Goal: Feedback & Contribution: Leave review/rating

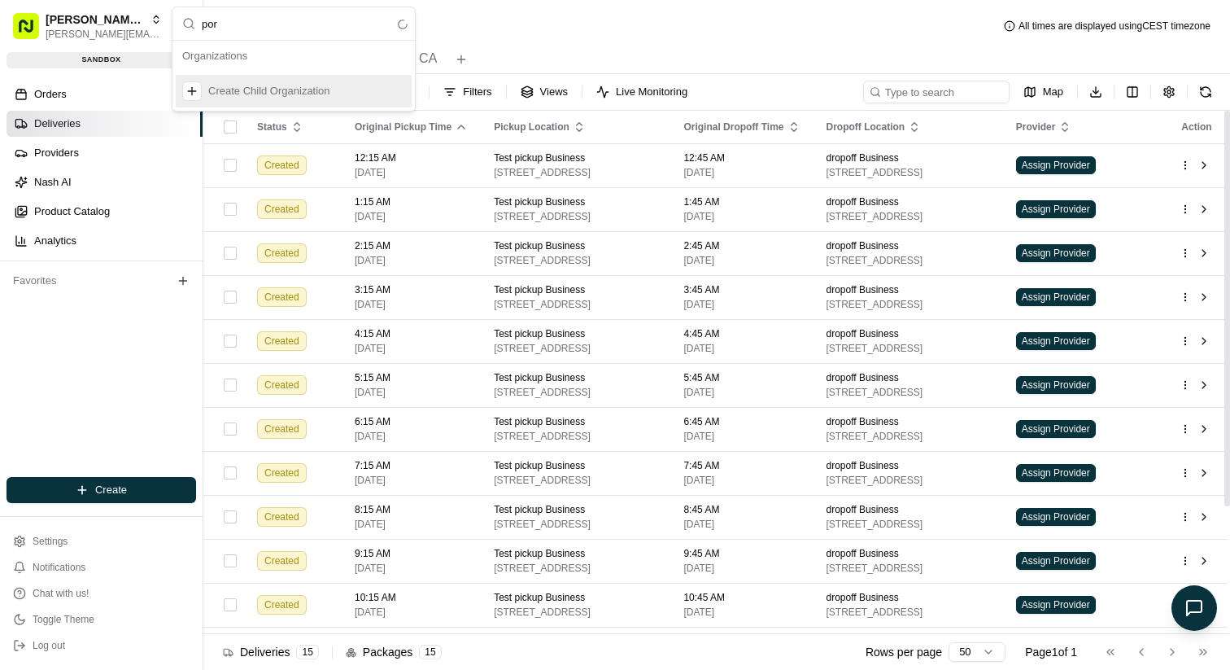
type input "por"
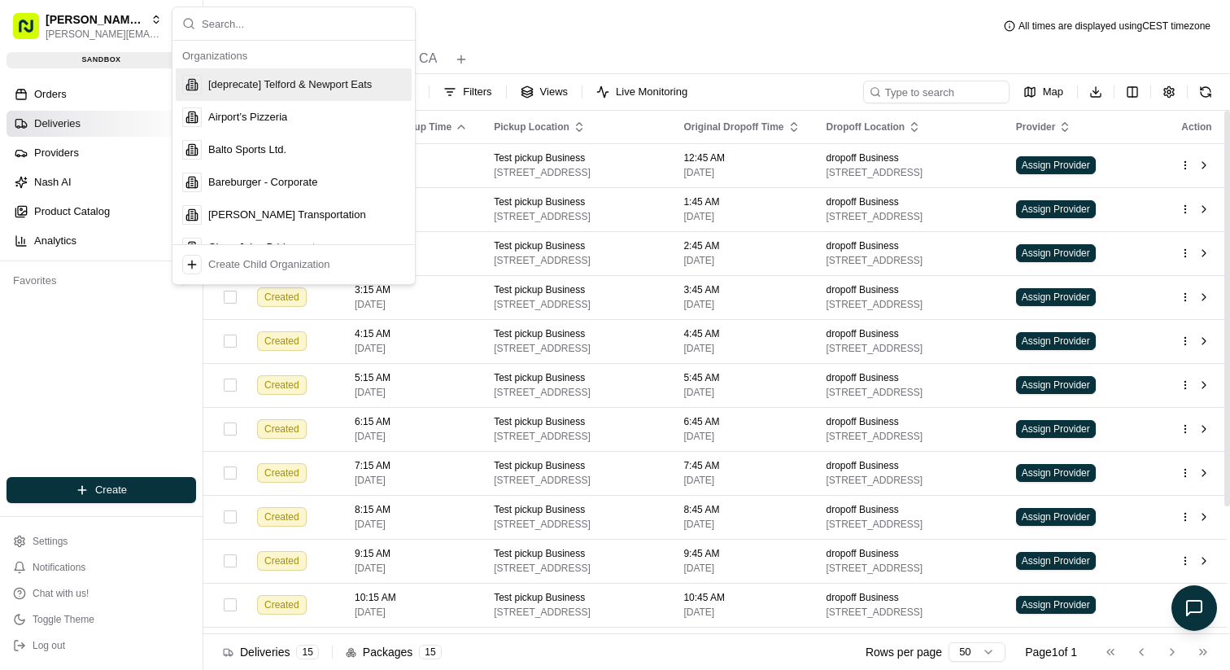
click at [695, 37] on div "Deliveries All times are displayed using CEST timezone" at bounding box center [716, 26] width 1027 height 26
type input "org_H2STaa"
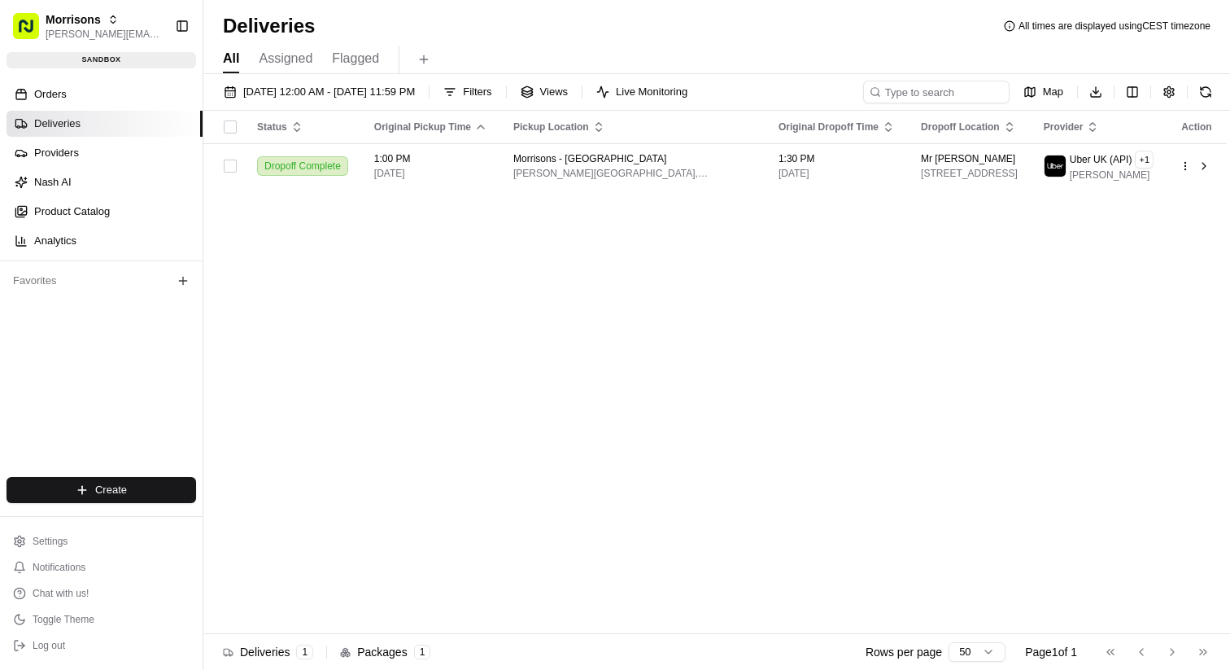
click at [534, 34] on div "Deliveries All times are displayed using CEST timezone" at bounding box center [716, 26] width 1027 height 26
click at [85, 548] on button "Settings" at bounding box center [102, 541] width 190 height 23
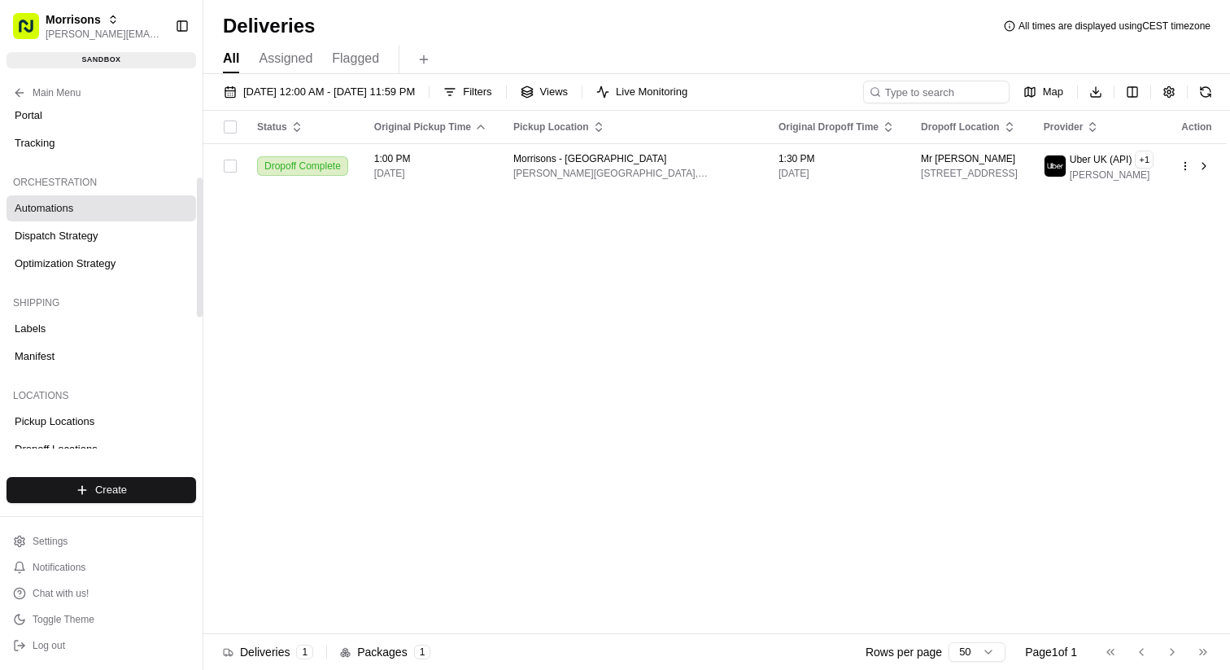
scroll to position [181, 0]
click at [115, 150] on link "Tracking" at bounding box center [102, 145] width 190 height 26
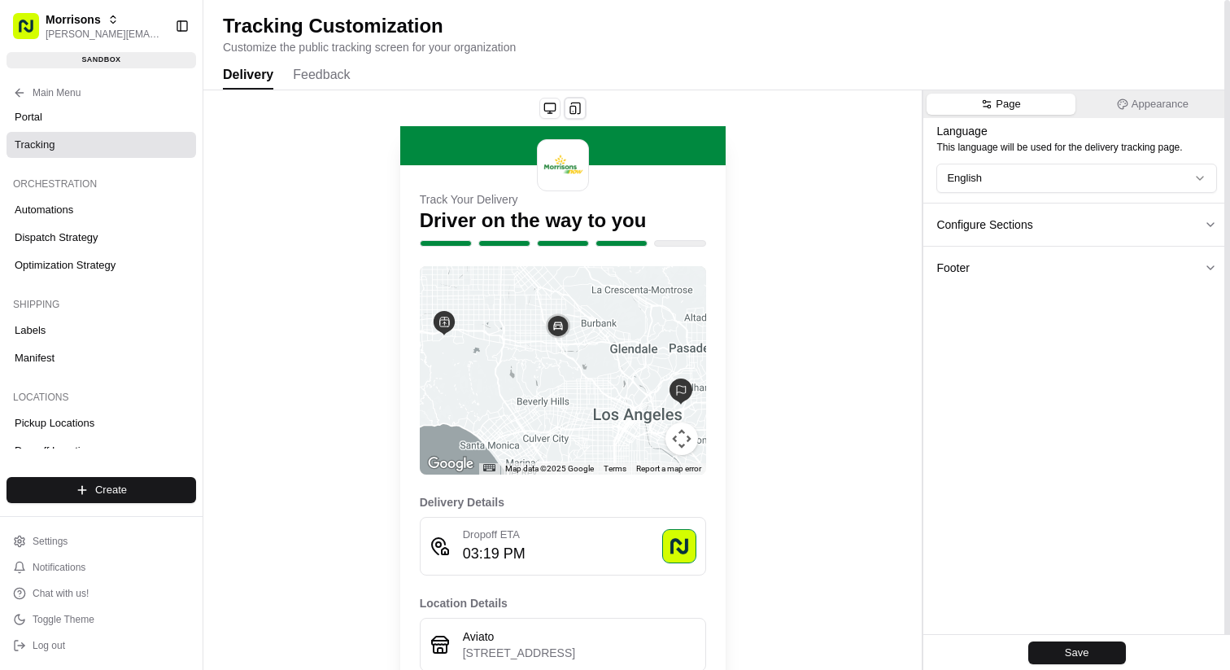
drag, startPoint x: 312, startPoint y: 59, endPoint x: 320, endPoint y: 63, distance: 8.8
click at [312, 59] on div "Tracking Customization Customize the public tracking screen for your organizati…" at bounding box center [716, 335] width 1027 height 670
click at [318, 66] on button "Feedback" at bounding box center [321, 76] width 57 height 28
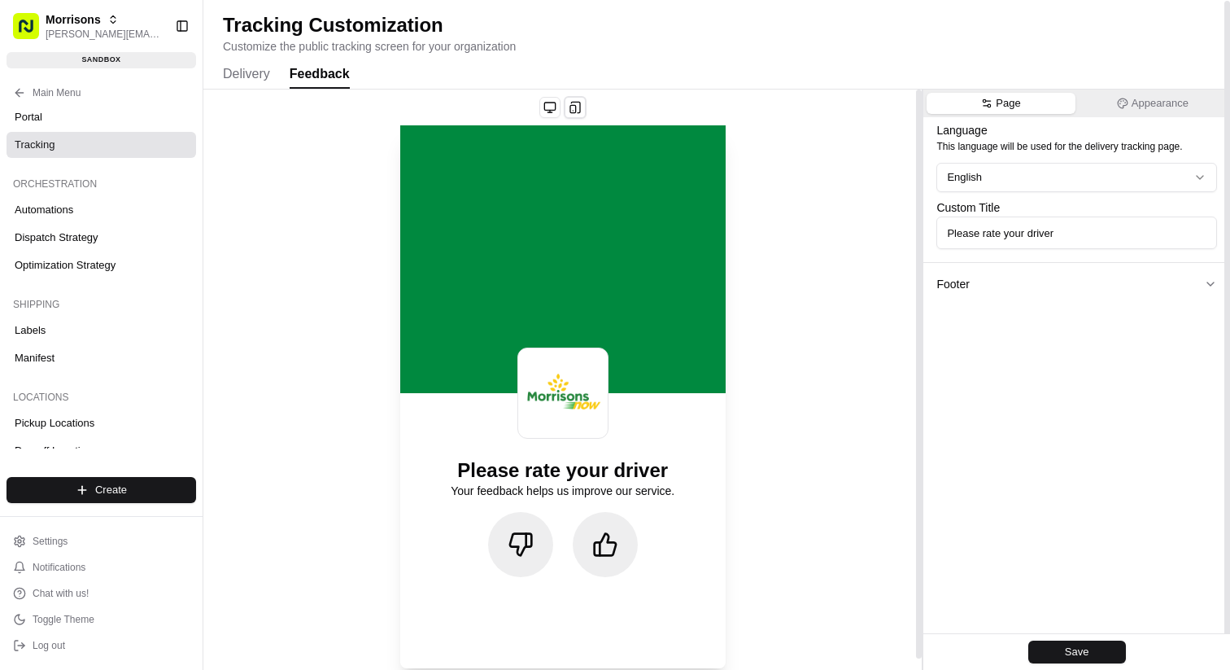
scroll to position [1, 0]
click at [623, 545] on button at bounding box center [605, 544] width 65 height 65
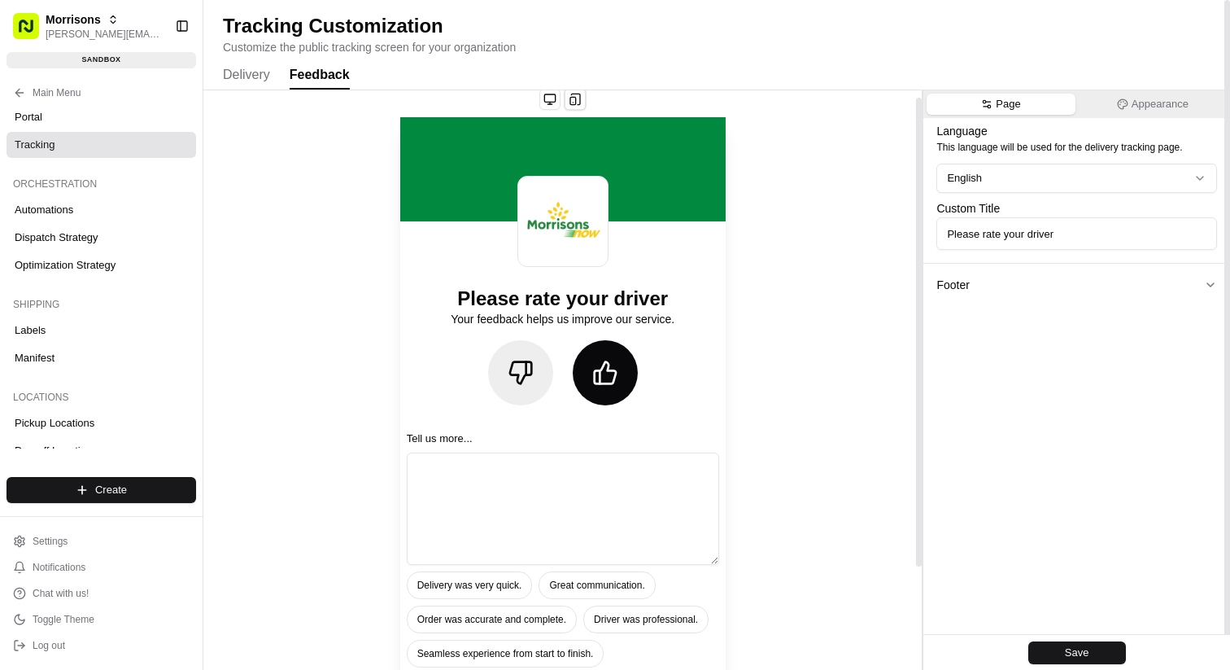
scroll to position [0, 0]
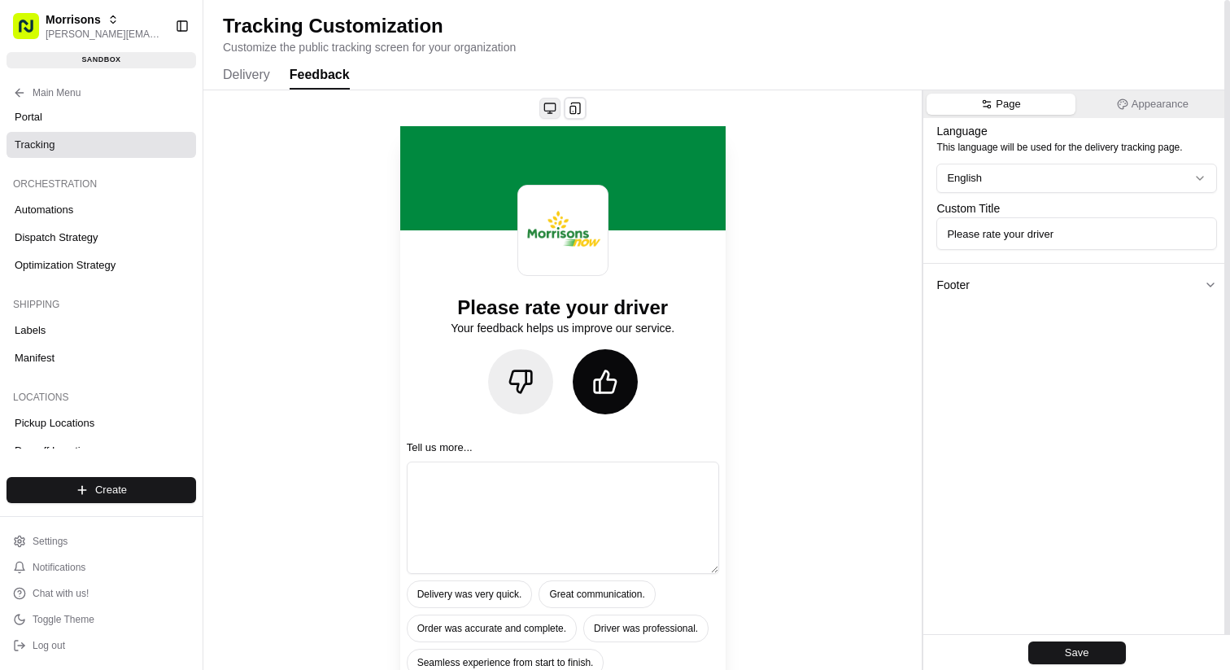
click at [547, 104] on button at bounding box center [549, 108] width 21 height 21
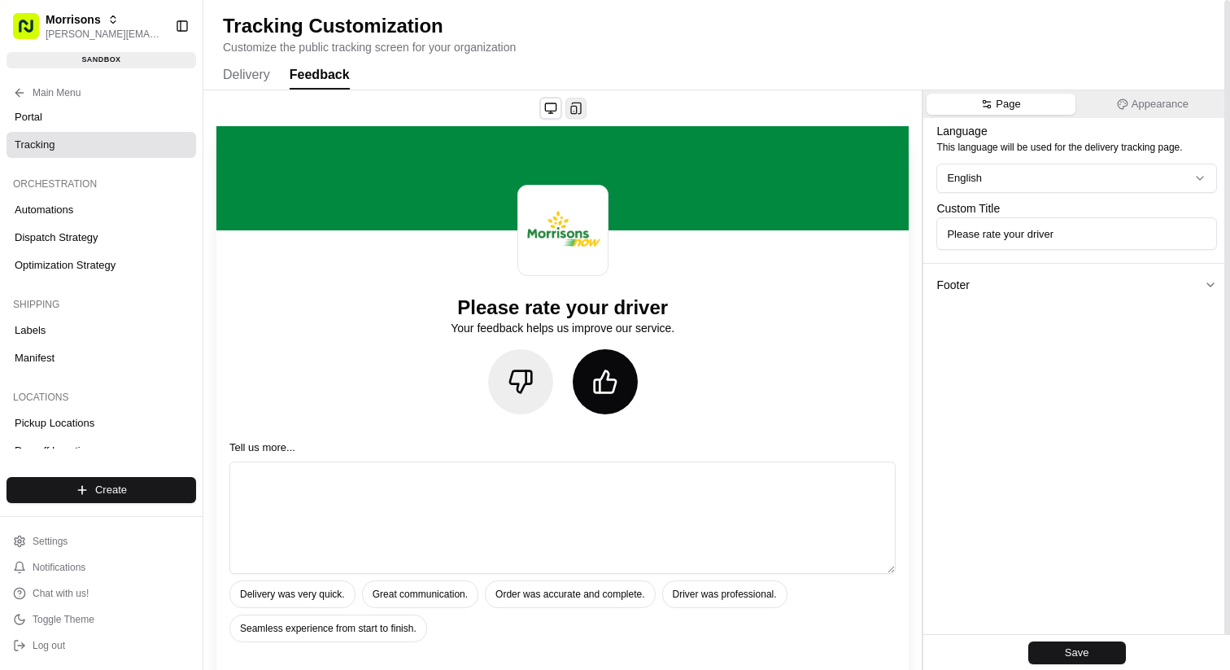
click at [578, 105] on button at bounding box center [575, 108] width 21 height 21
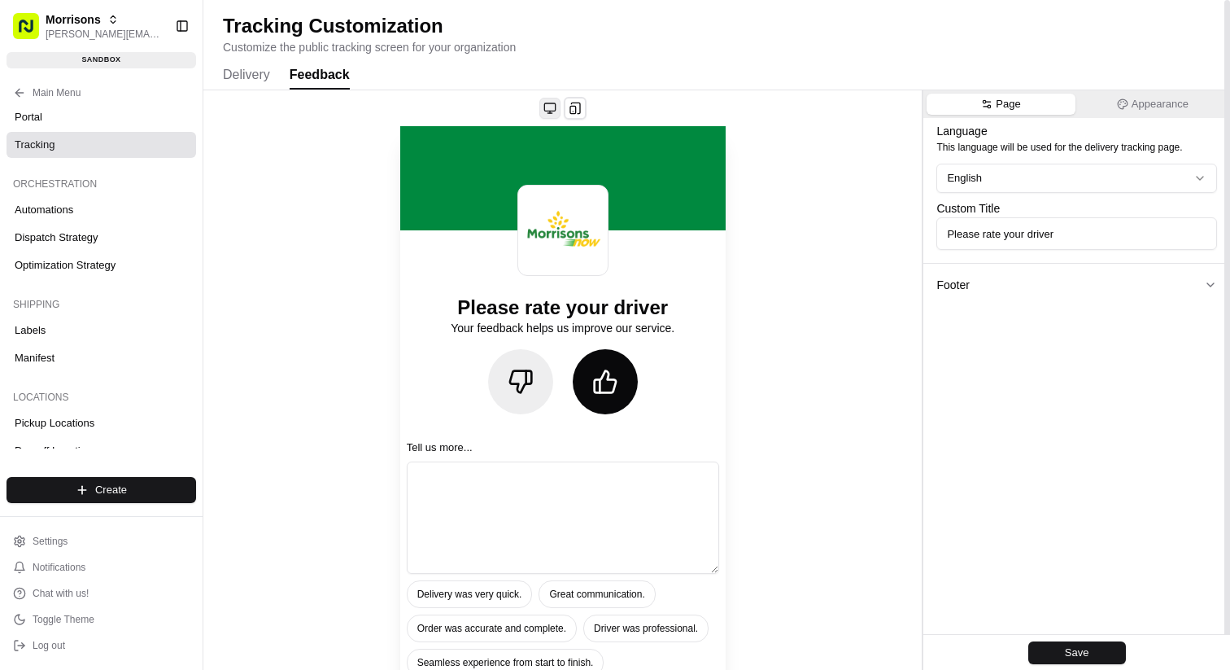
click at [550, 112] on button at bounding box center [549, 108] width 21 height 21
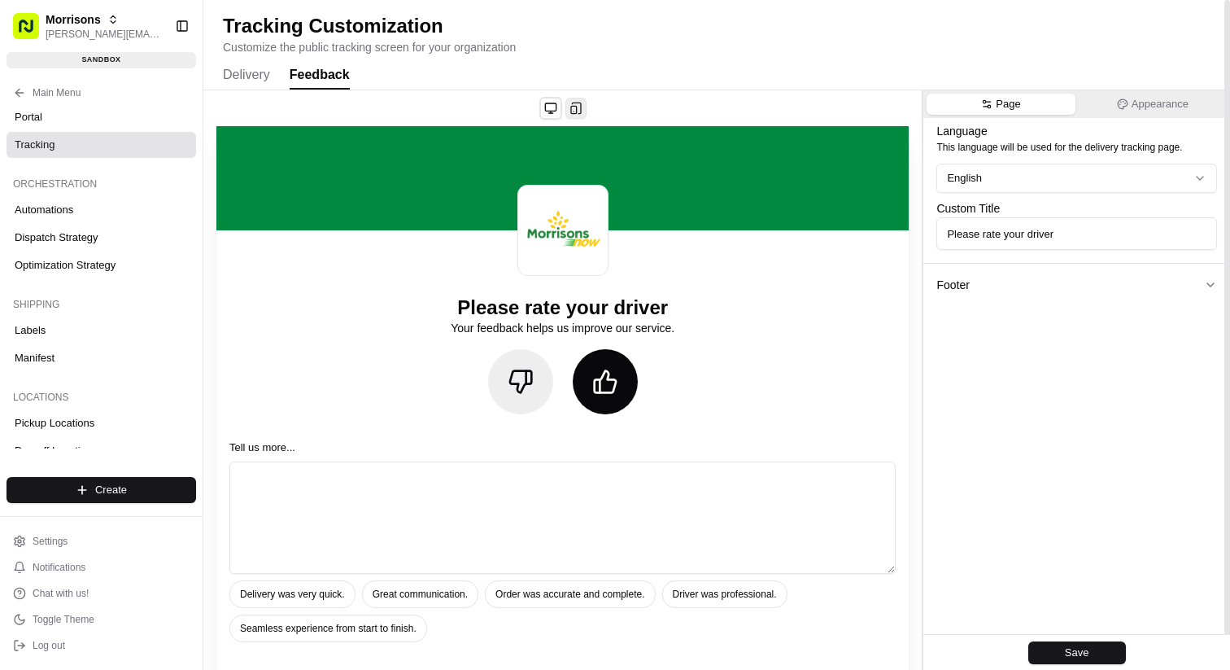
click at [574, 107] on button at bounding box center [575, 108] width 21 height 21
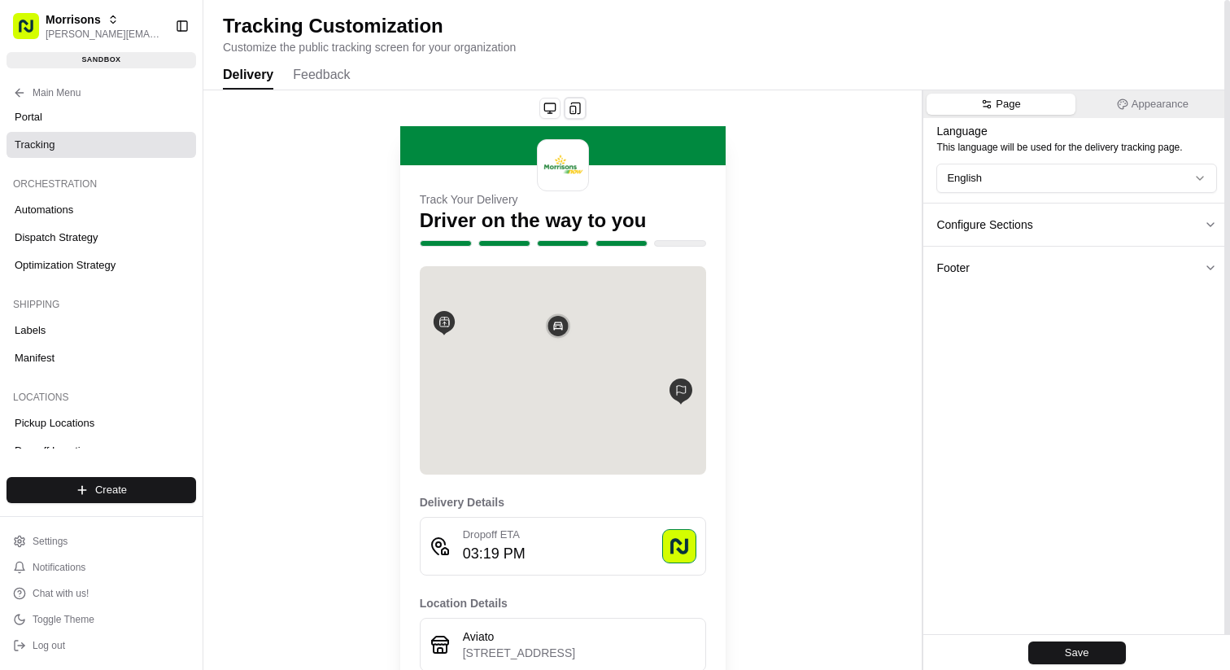
click at [244, 73] on button "Delivery" at bounding box center [248, 76] width 50 height 28
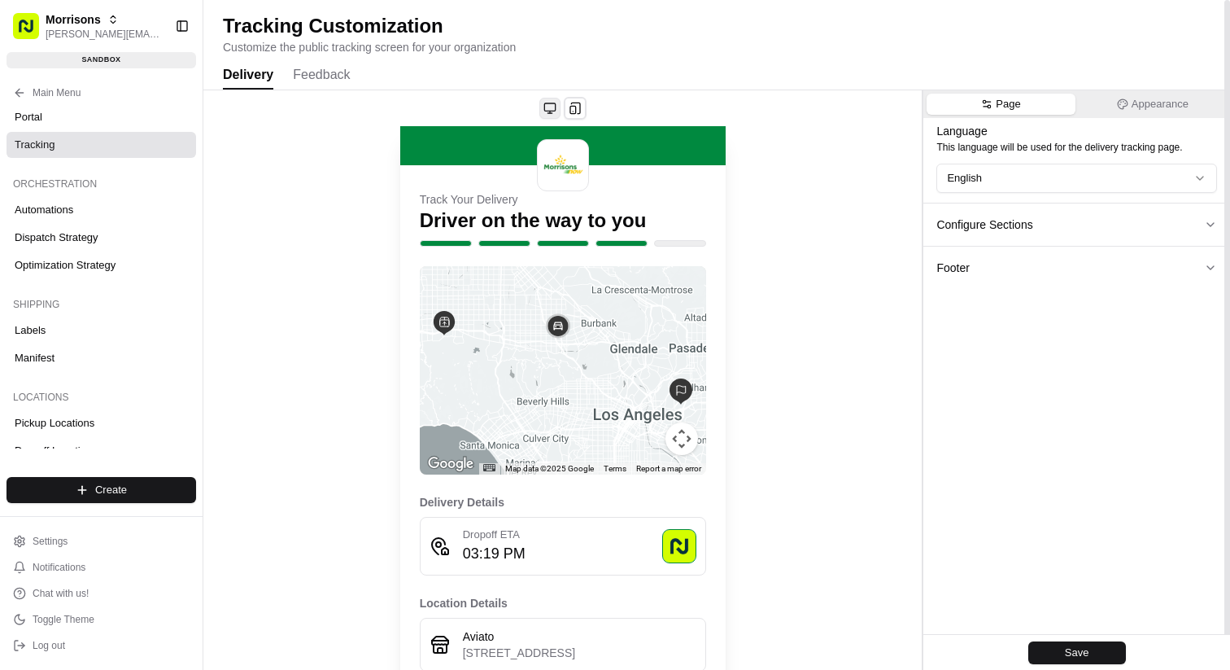
click at [543, 107] on button at bounding box center [549, 108] width 21 height 21
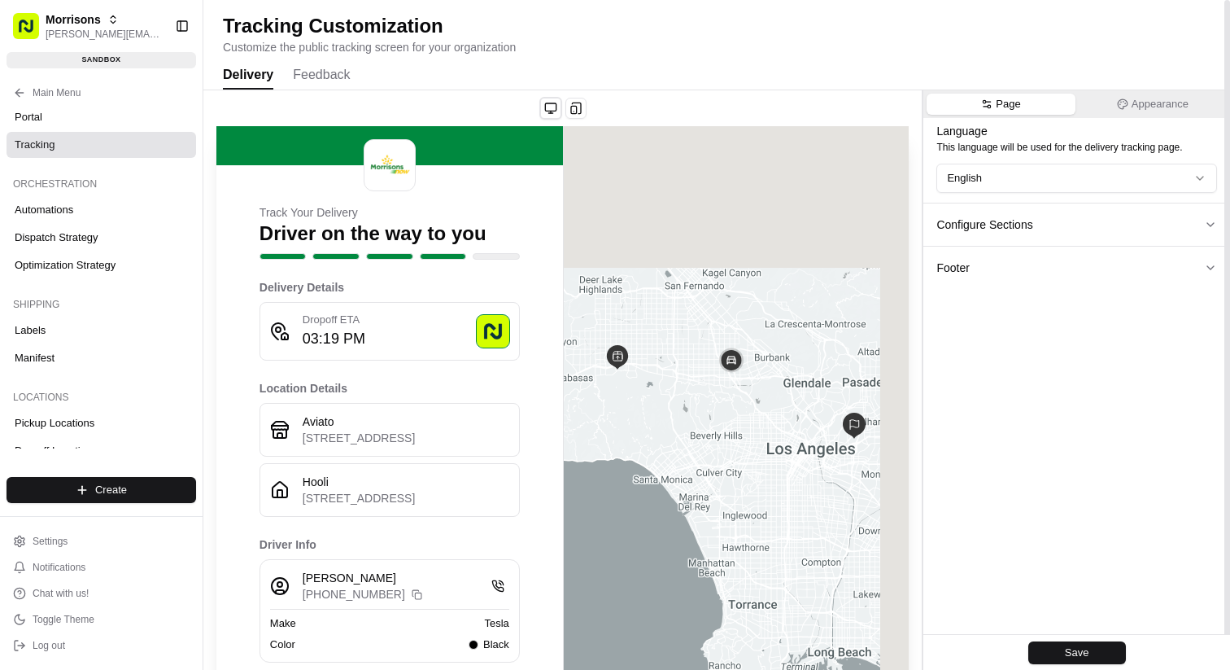
click at [589, 107] on div at bounding box center [562, 108] width 718 height 23
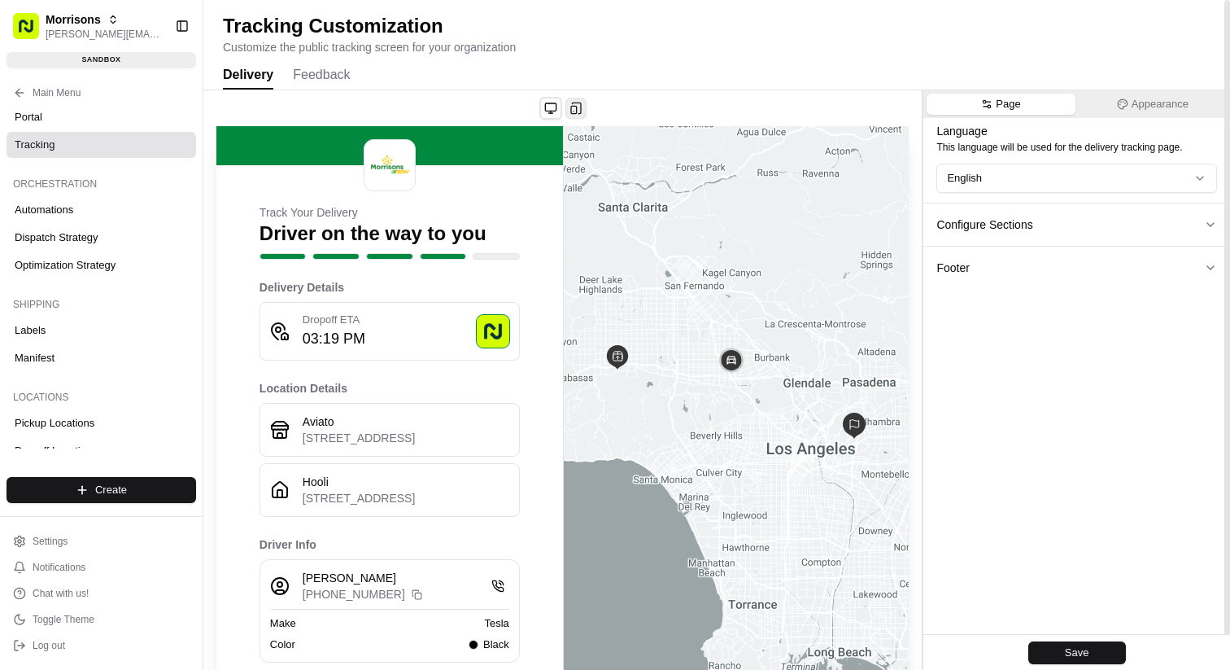
click at [583, 107] on button at bounding box center [575, 108] width 21 height 21
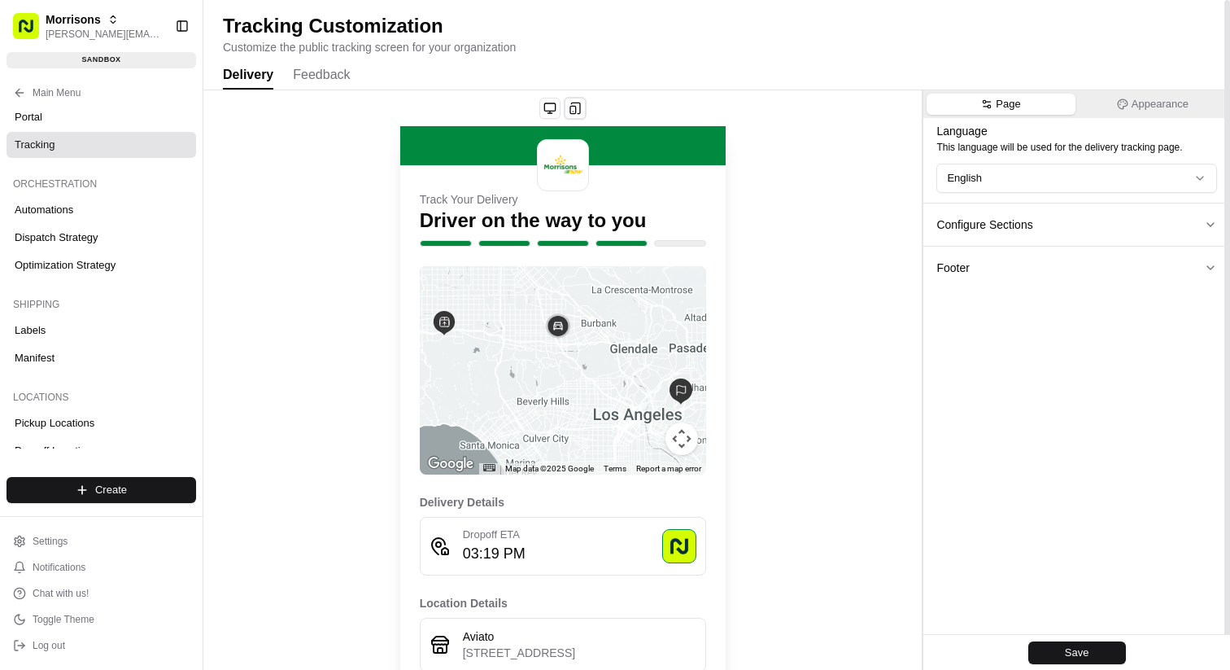
click at [316, 72] on button "Feedback" at bounding box center [321, 76] width 57 height 28
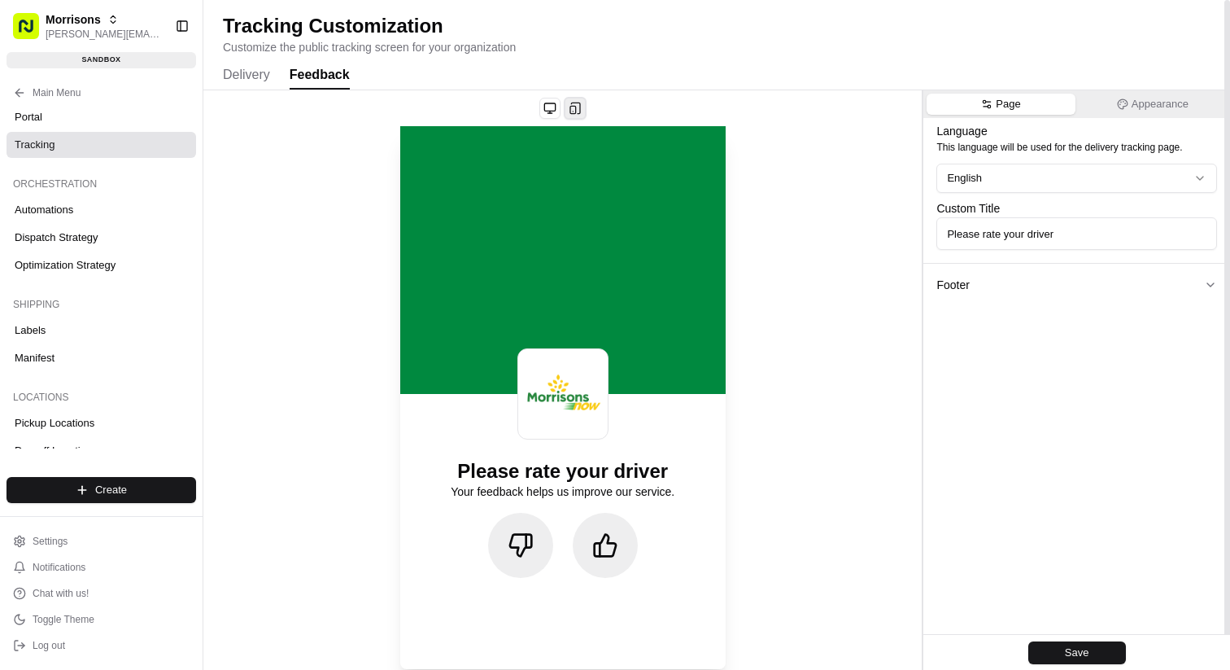
click at [575, 107] on button at bounding box center [575, 108] width 23 height 23
click at [545, 105] on button at bounding box center [549, 108] width 21 height 21
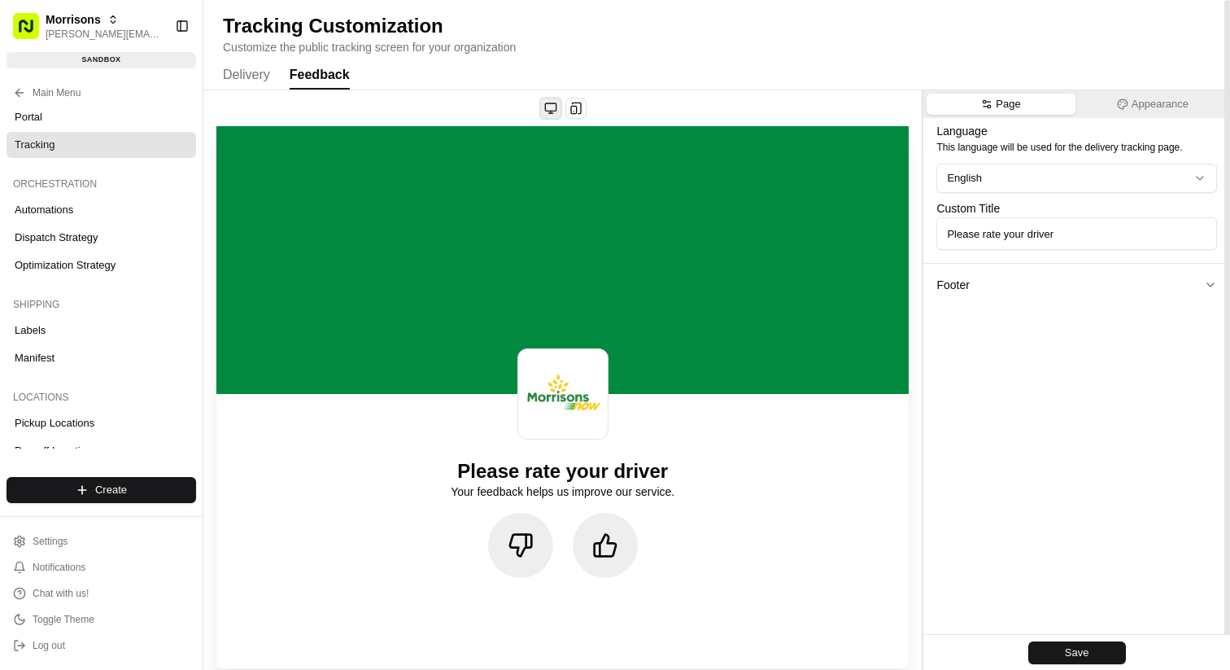
click at [547, 107] on button at bounding box center [550, 108] width 23 height 23
click at [549, 107] on button at bounding box center [550, 108] width 23 height 23
click at [573, 107] on button at bounding box center [575, 108] width 21 height 21
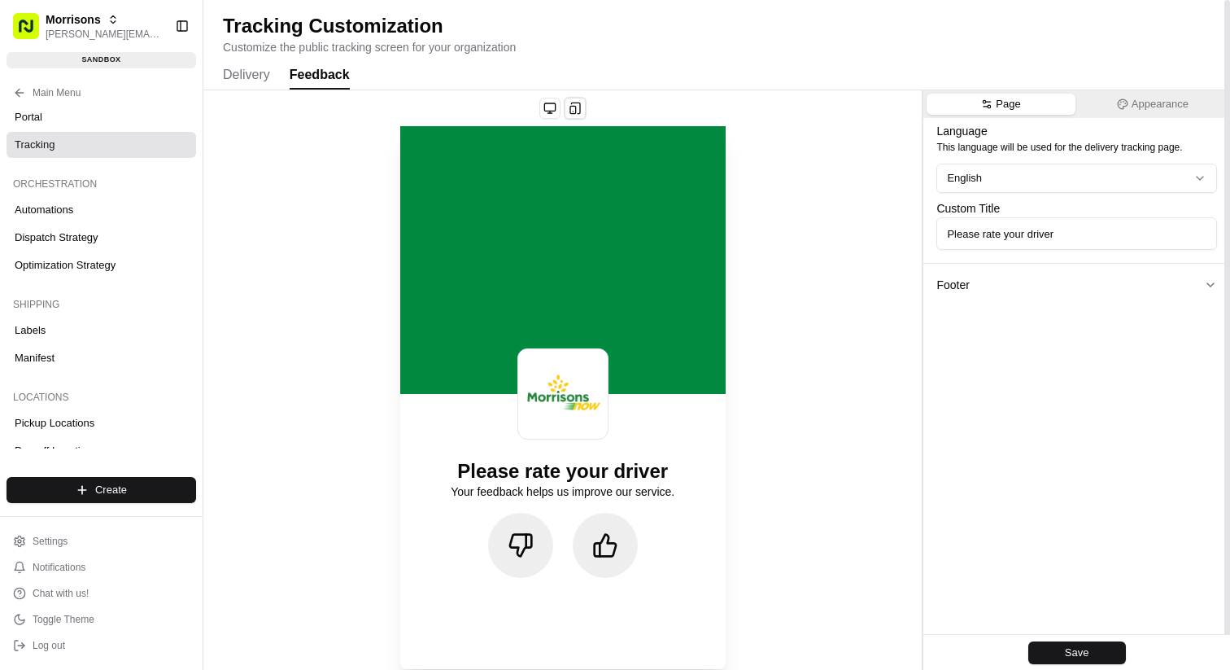
click at [603, 540] on icon at bounding box center [605, 545] width 26 height 26
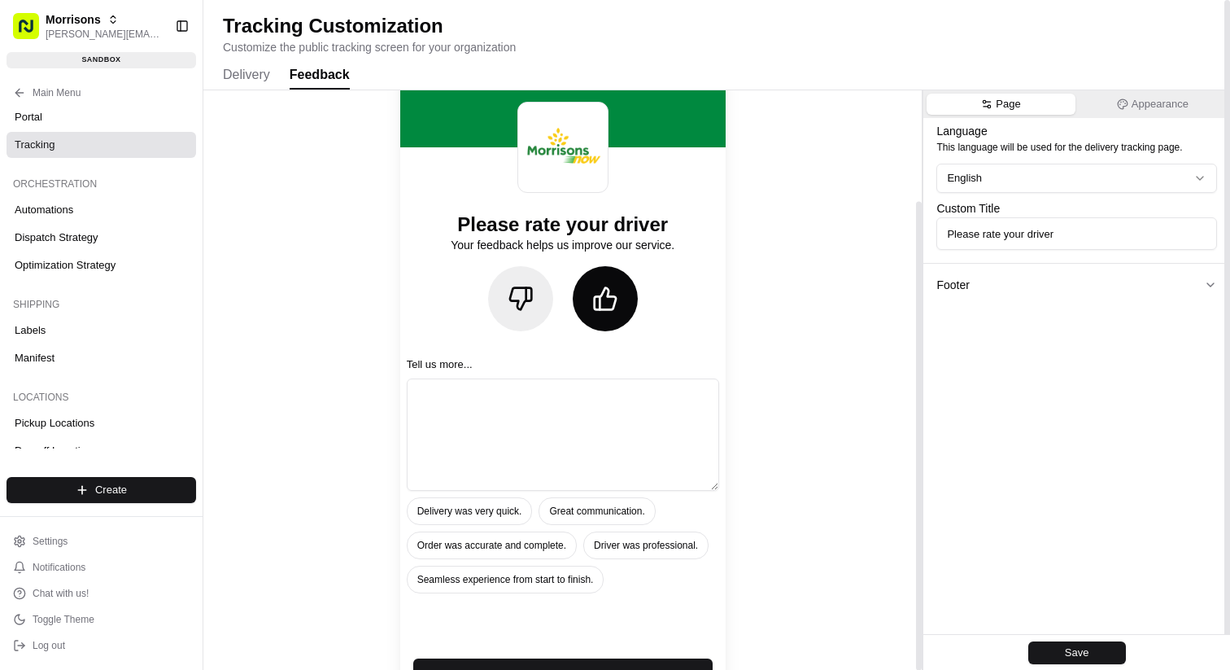
scroll to position [137, 0]
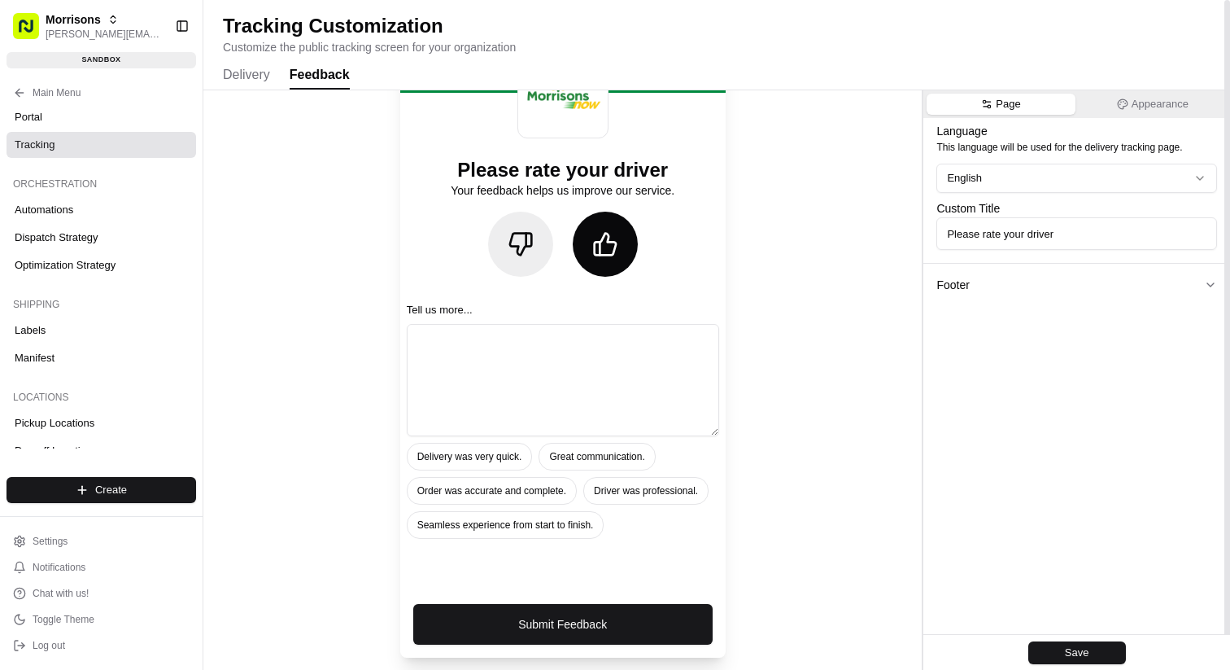
click at [594, 382] on textarea at bounding box center [563, 380] width 312 height 112
type textarea "123"
click at [610, 623] on button "Submit Feedback" at bounding box center [562, 624] width 299 height 41
click at [628, 407] on textarea "123" at bounding box center [563, 380] width 312 height 112
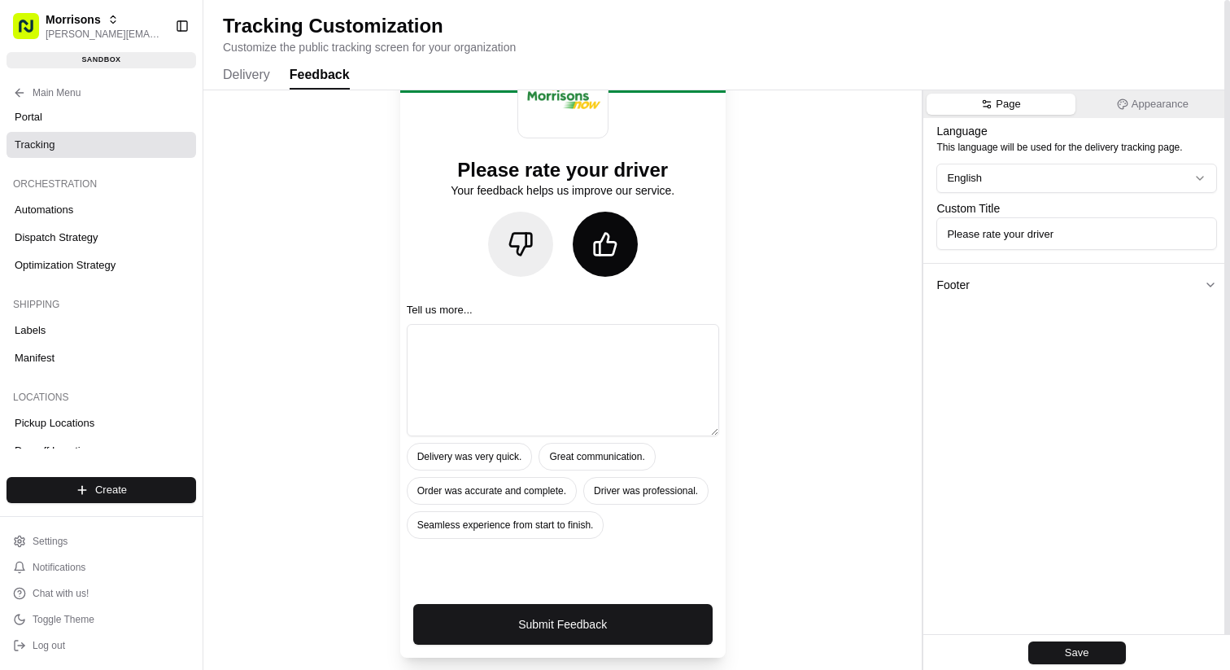
click at [744, 392] on div "Please rate your driver Your feedback helps us improve our service. Tell us mor…" at bounding box center [562, 312] width 718 height 718
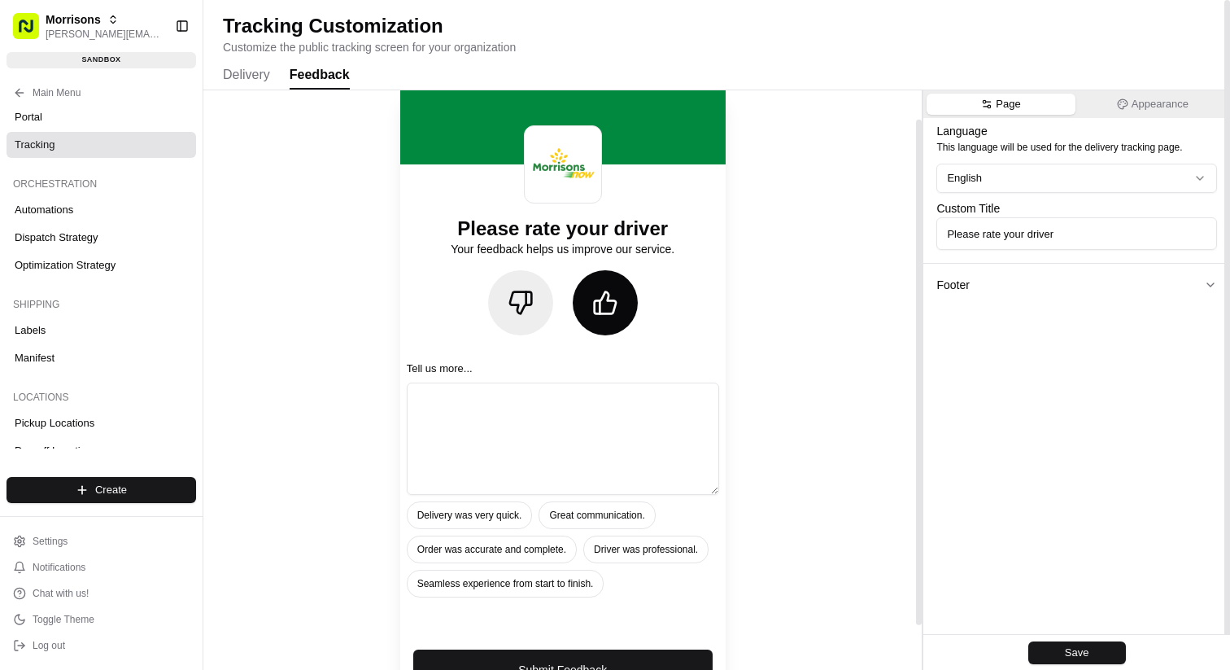
scroll to position [0, 0]
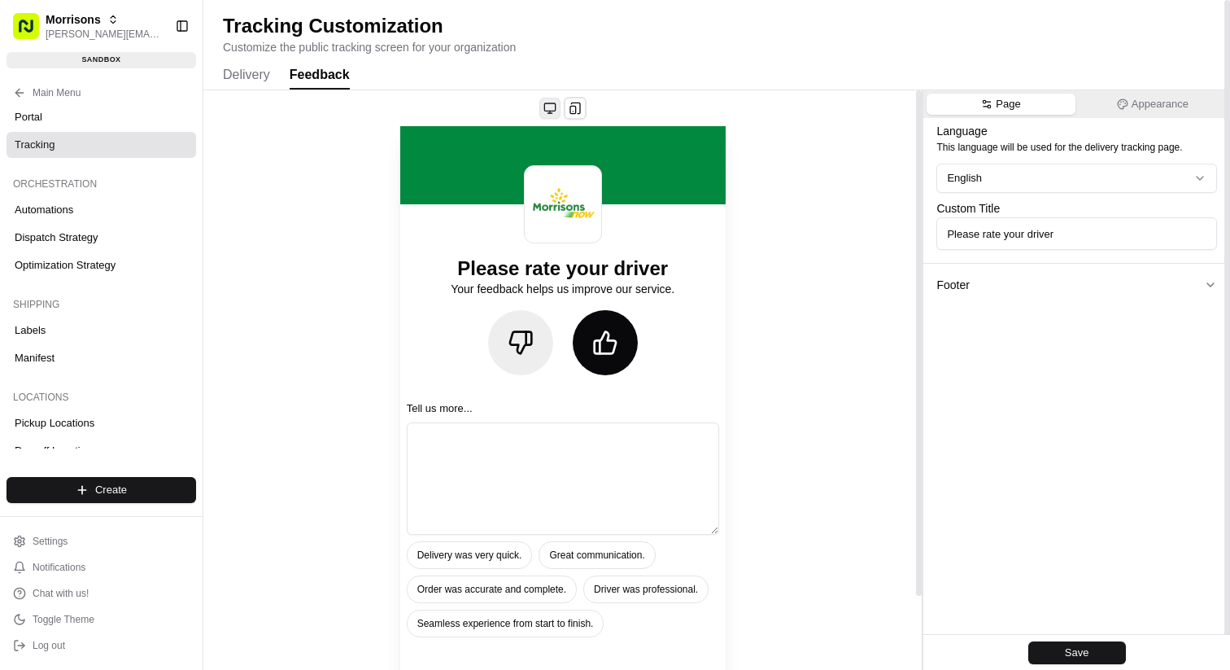
click at [551, 105] on button at bounding box center [549, 108] width 21 height 21
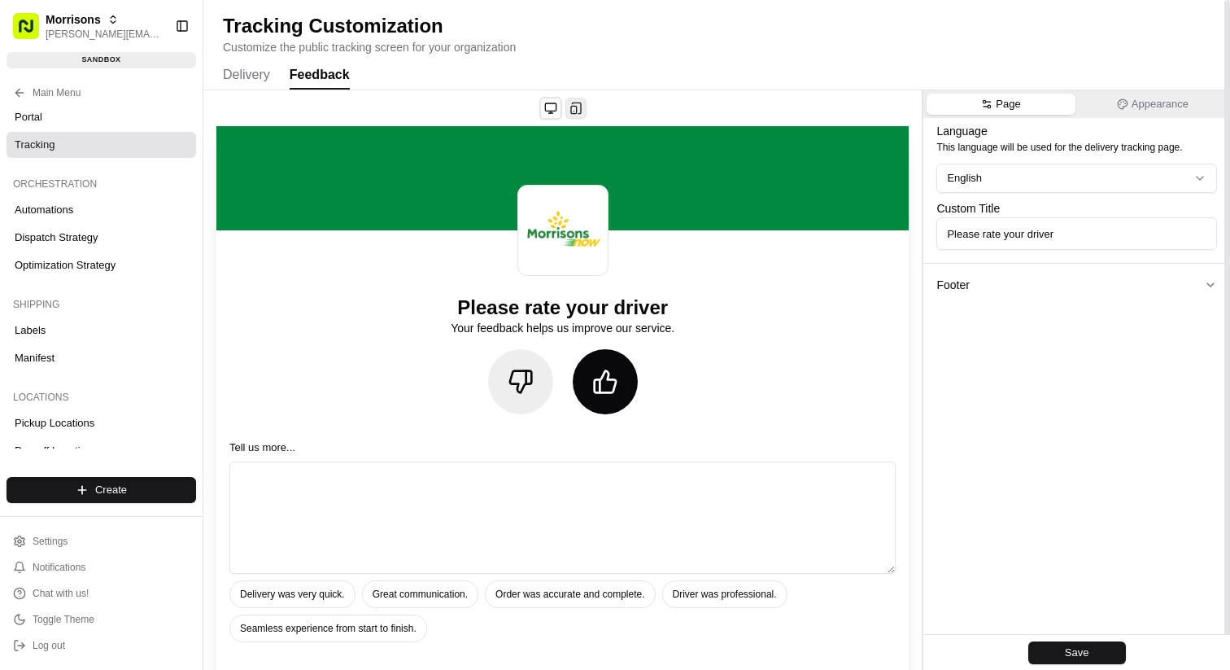
click at [582, 104] on button at bounding box center [575, 108] width 21 height 21
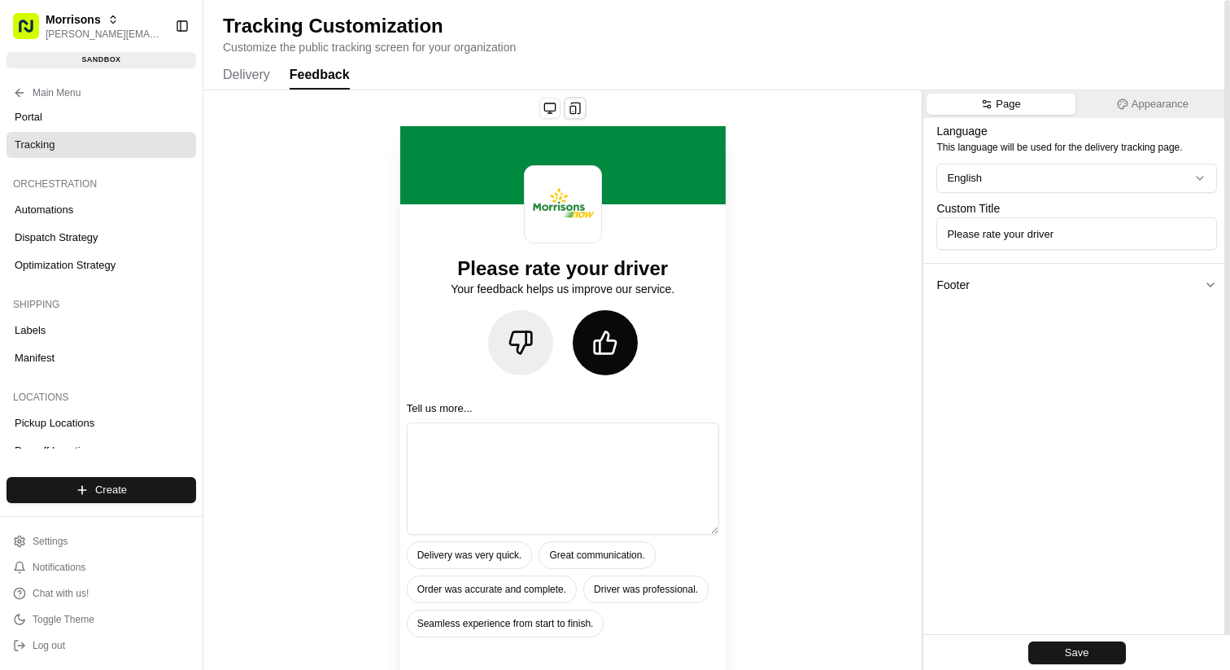
click at [253, 72] on button "Delivery" at bounding box center [246, 76] width 47 height 28
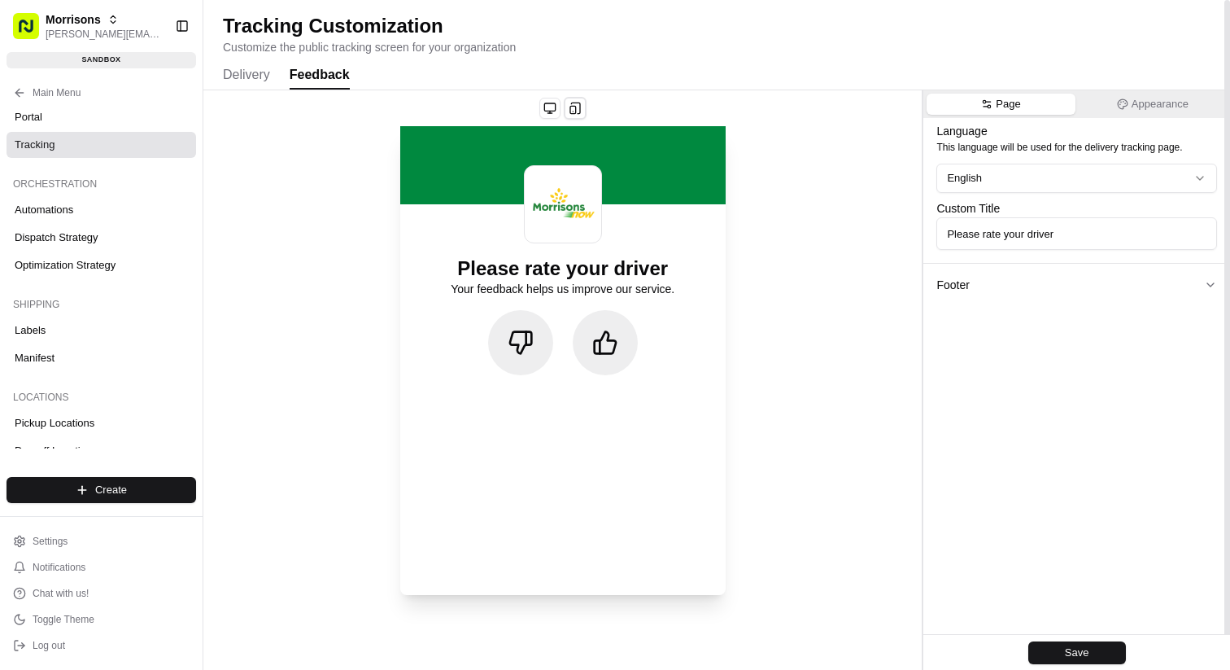
click at [303, 76] on button "Feedback" at bounding box center [320, 76] width 60 height 28
click at [601, 342] on icon at bounding box center [605, 342] width 26 height 26
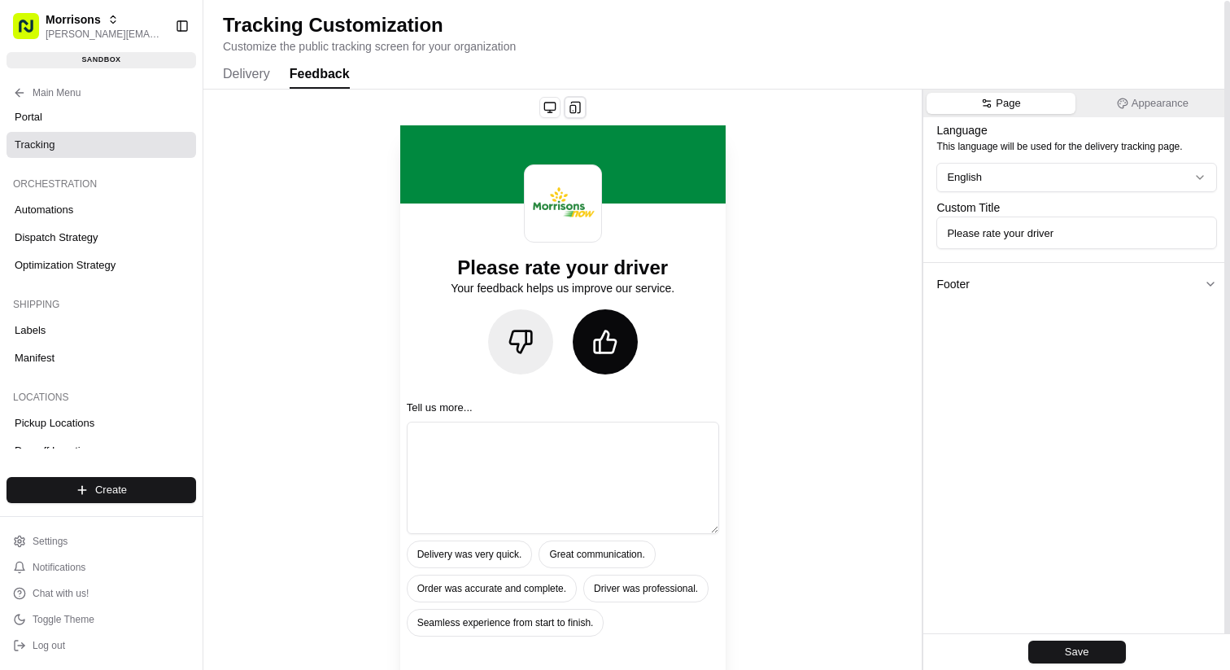
click at [495, 335] on button at bounding box center [520, 341] width 65 height 65
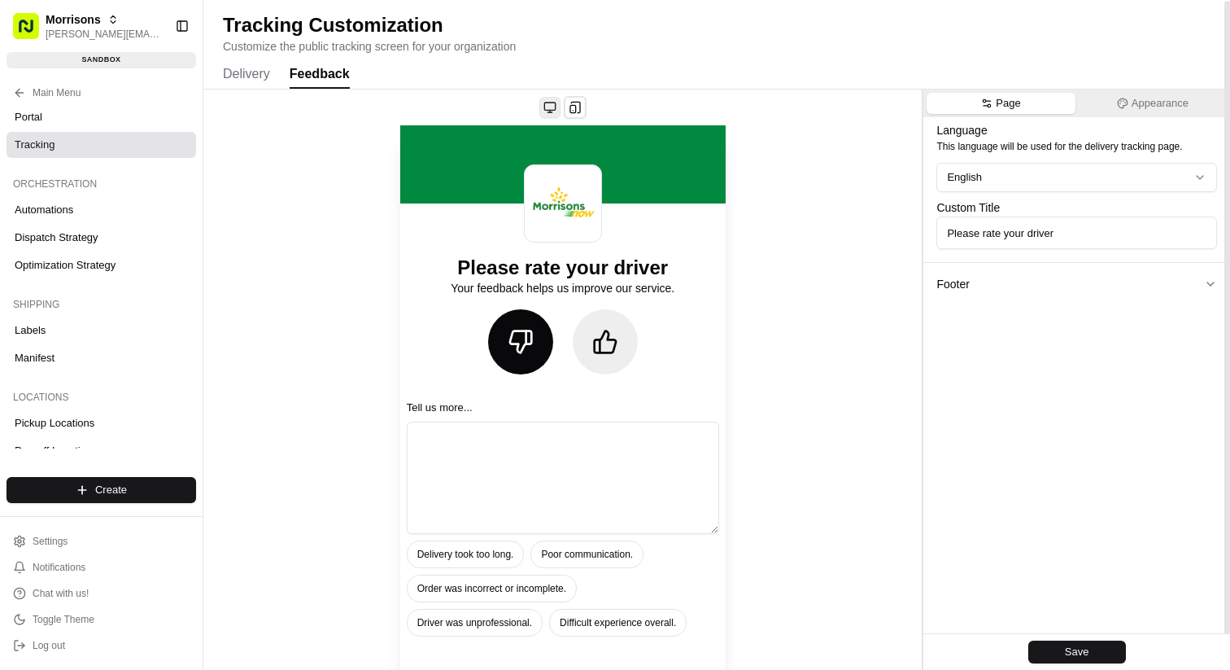
click at [549, 103] on button at bounding box center [549, 107] width 21 height 21
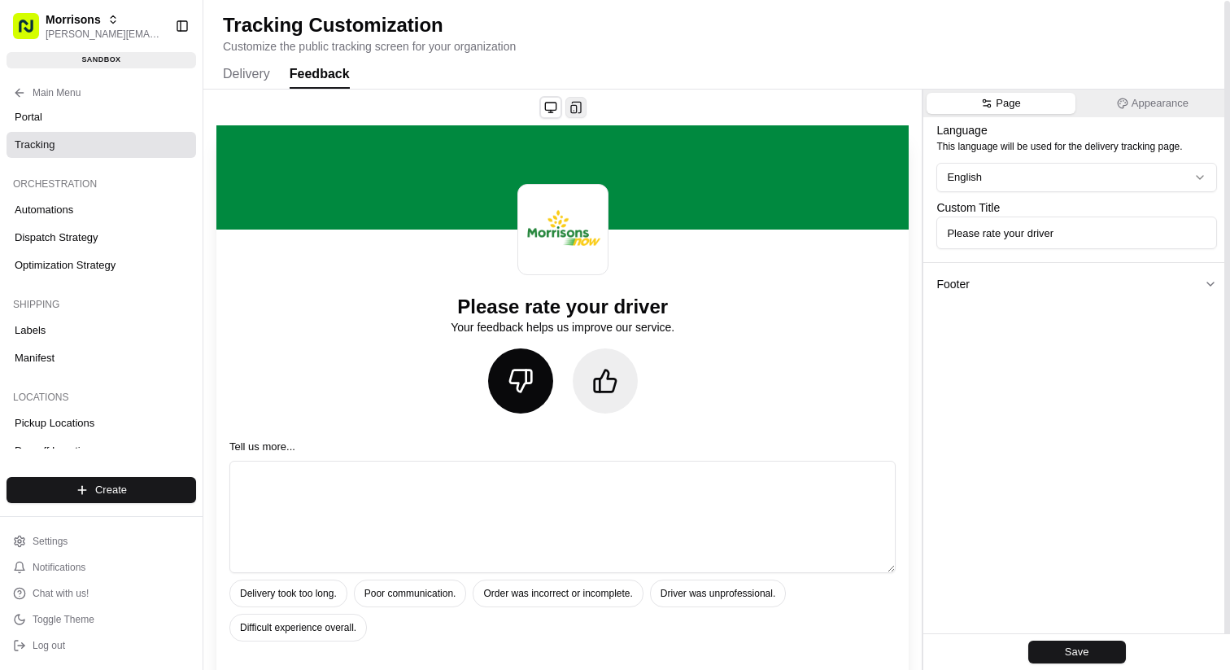
click at [571, 106] on button at bounding box center [575, 107] width 21 height 21
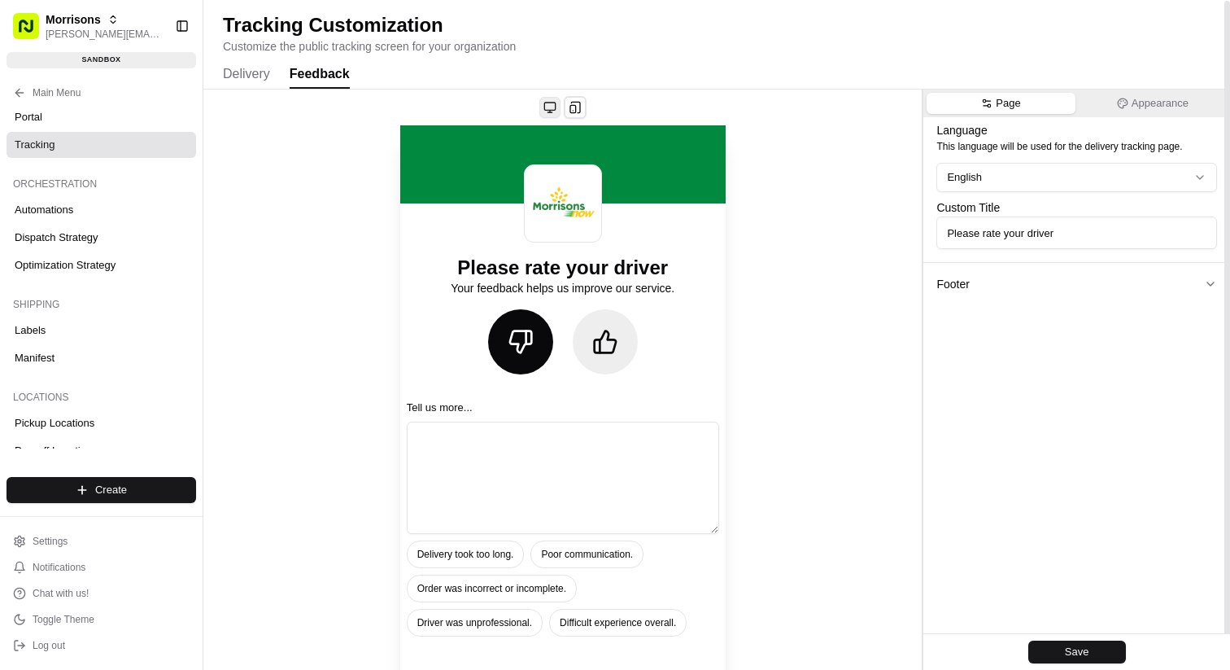
click at [556, 102] on button at bounding box center [549, 107] width 21 height 21
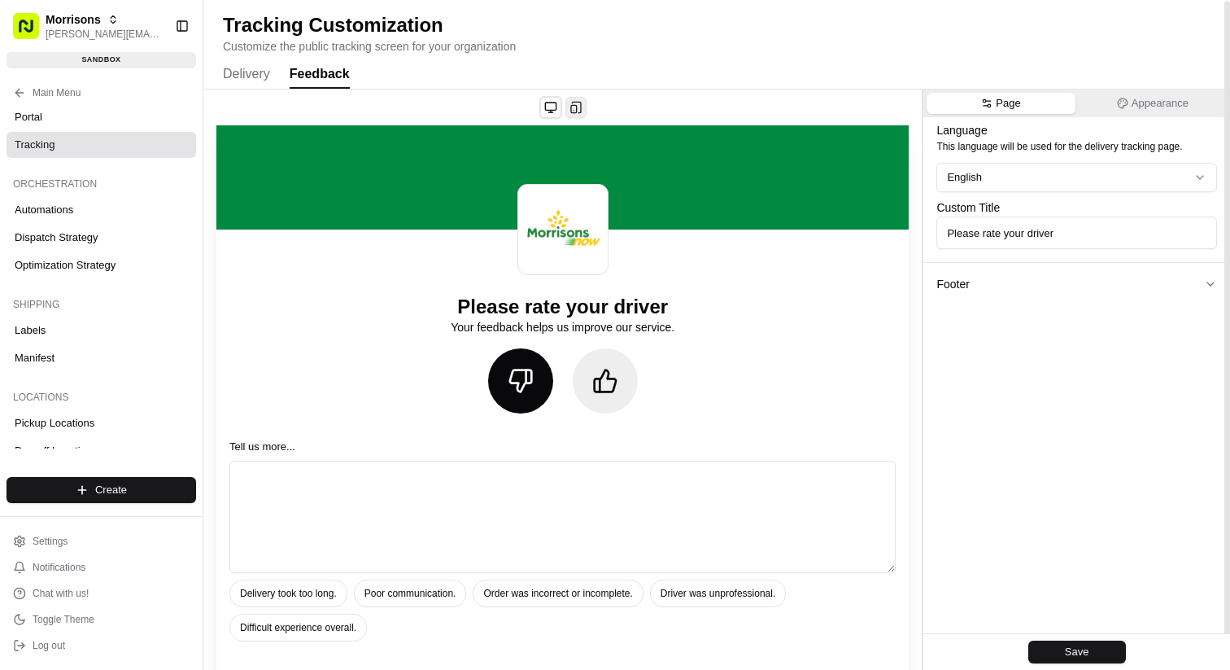
click at [578, 111] on button at bounding box center [575, 107] width 21 height 21
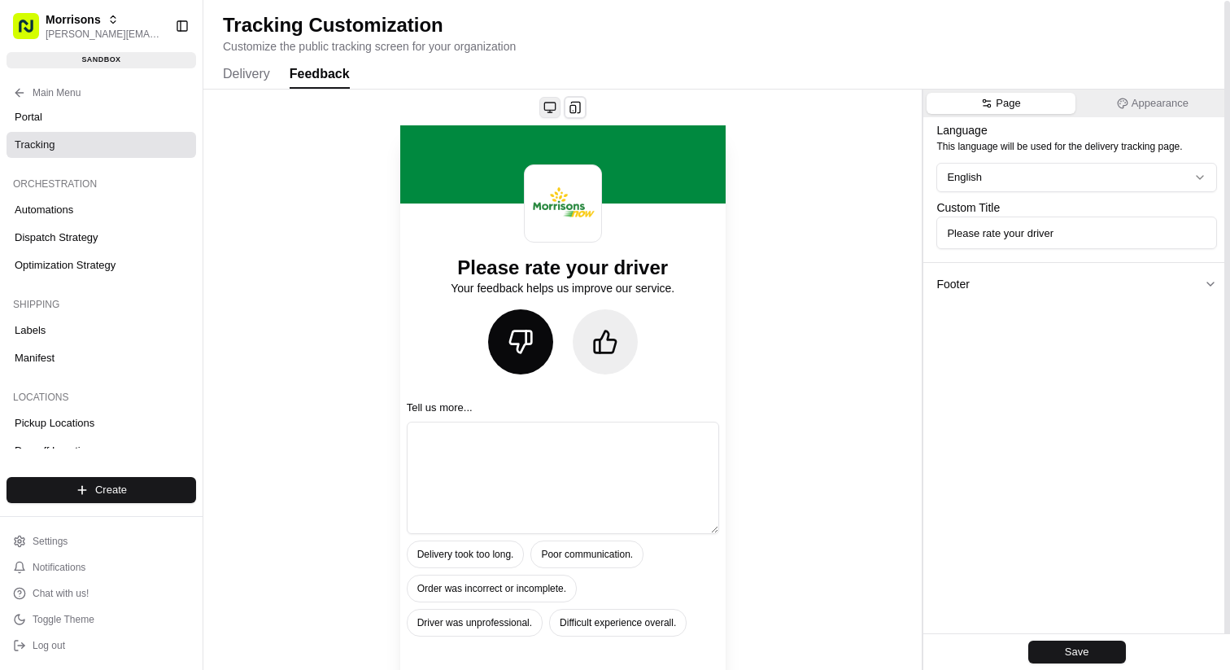
click at [551, 110] on button at bounding box center [549, 107] width 21 height 21
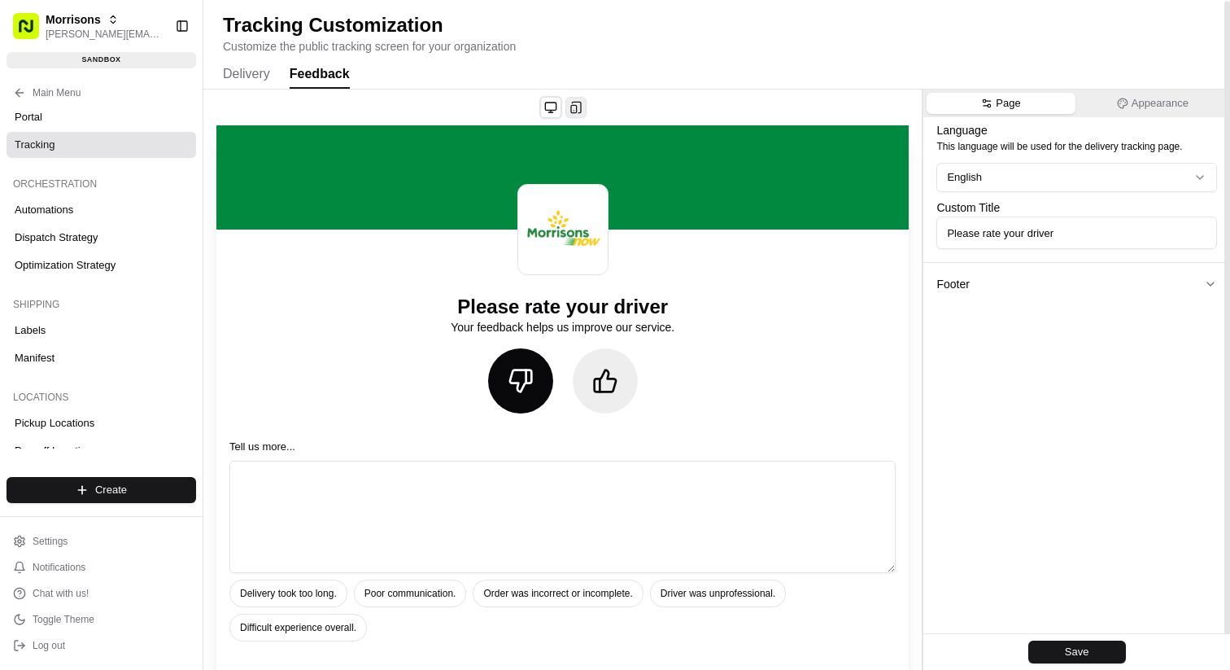
click at [576, 116] on button at bounding box center [575, 107] width 21 height 21
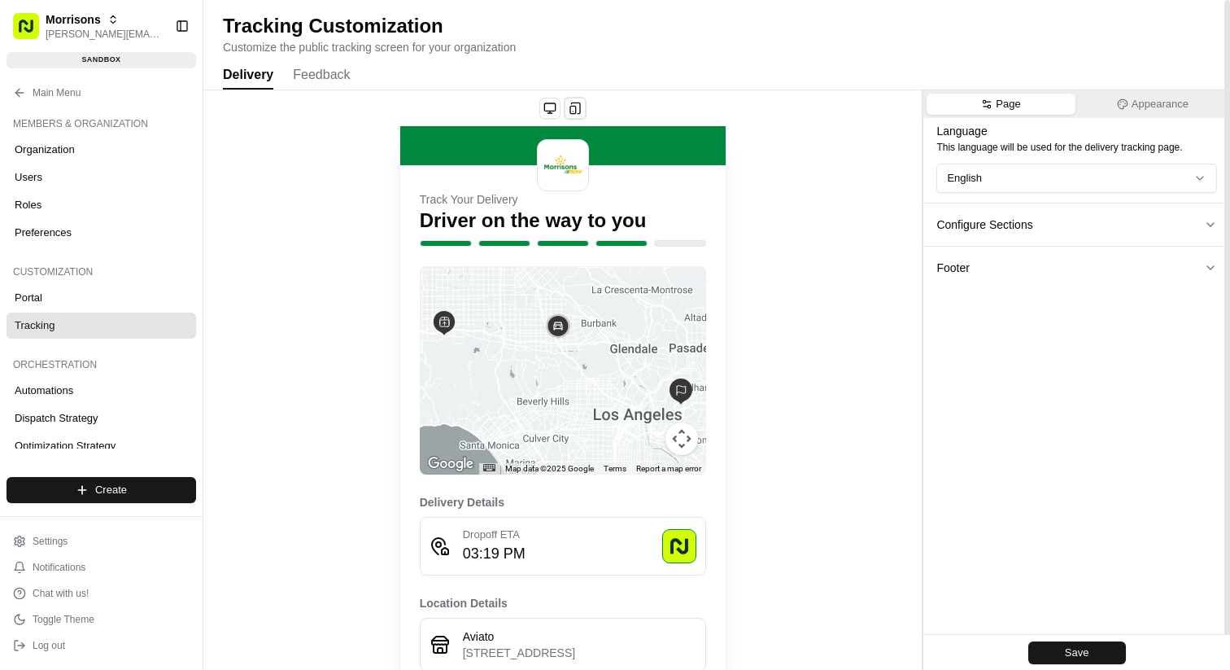
click at [345, 76] on button "Feedback" at bounding box center [321, 76] width 57 height 28
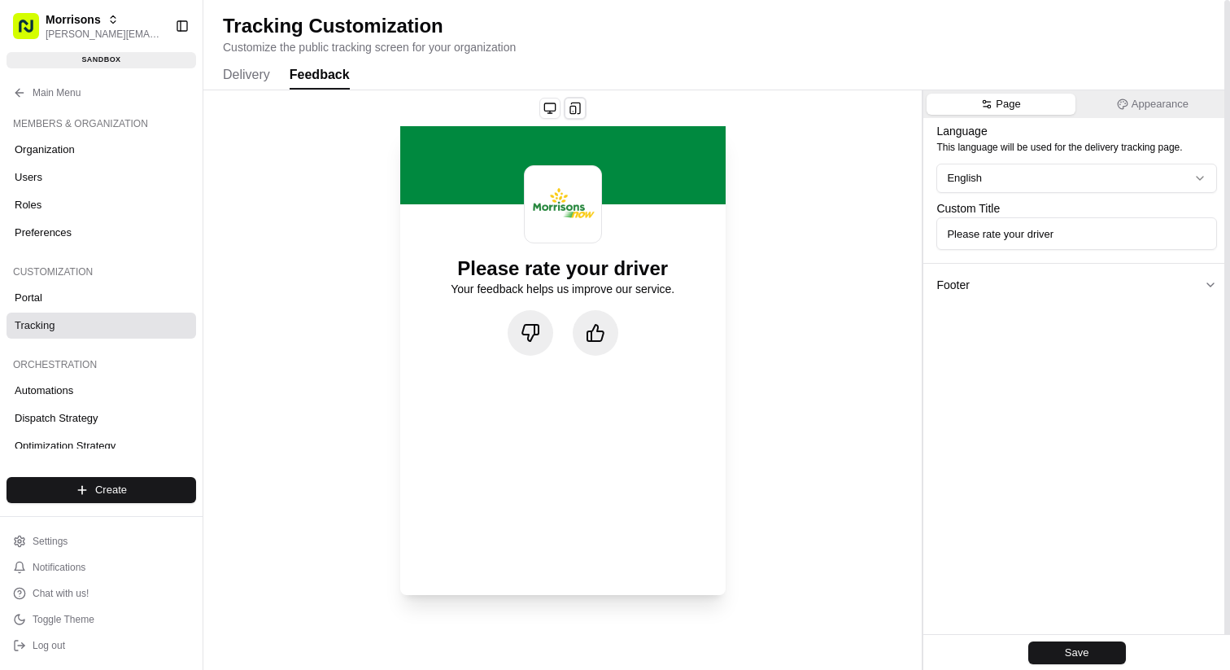
click at [537, 323] on icon at bounding box center [531, 333] width 20 height 20
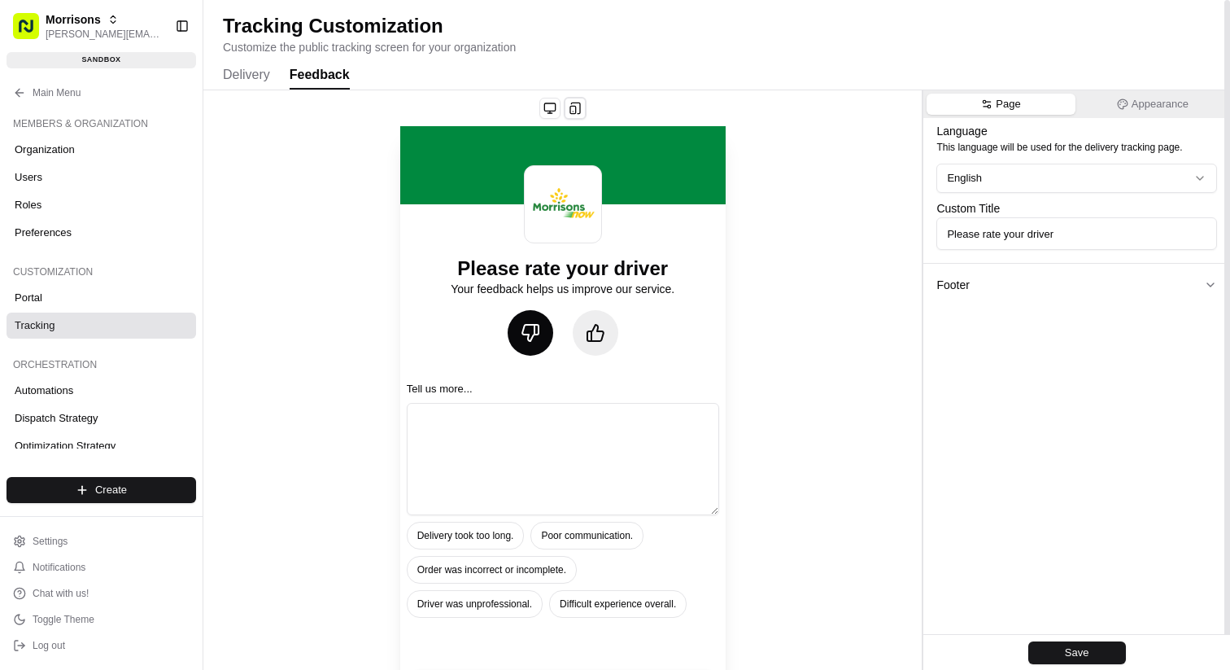
click at [604, 343] on button at bounding box center [596, 333] width 46 height 46
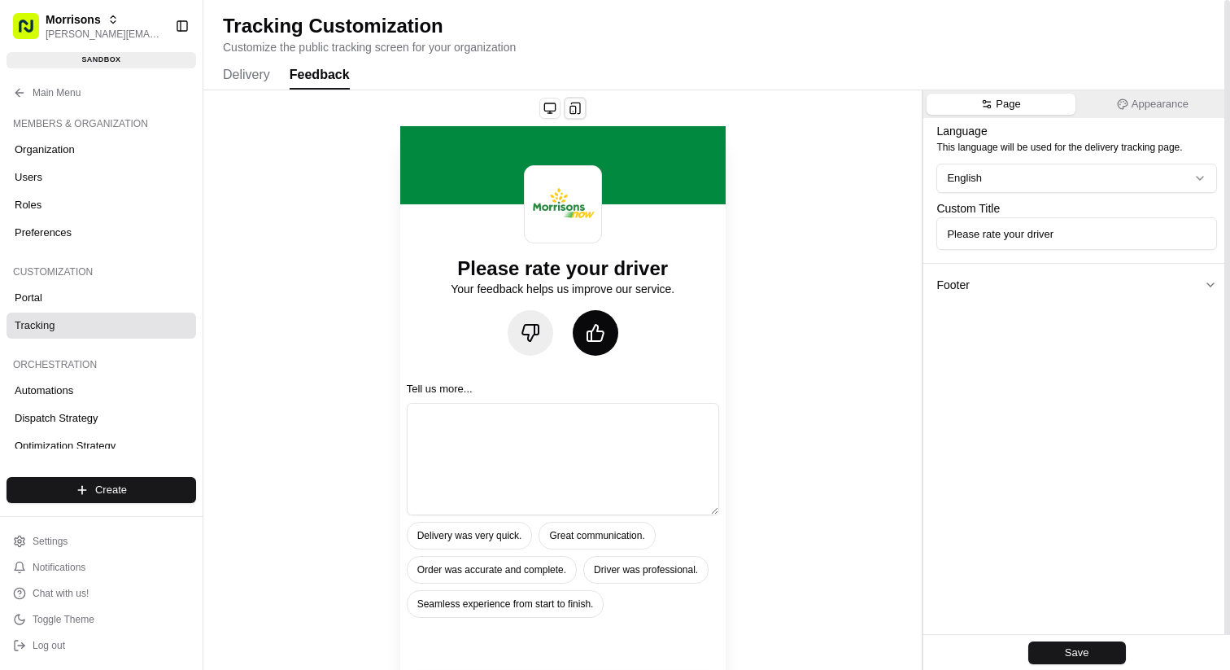
scroll to position [66, 0]
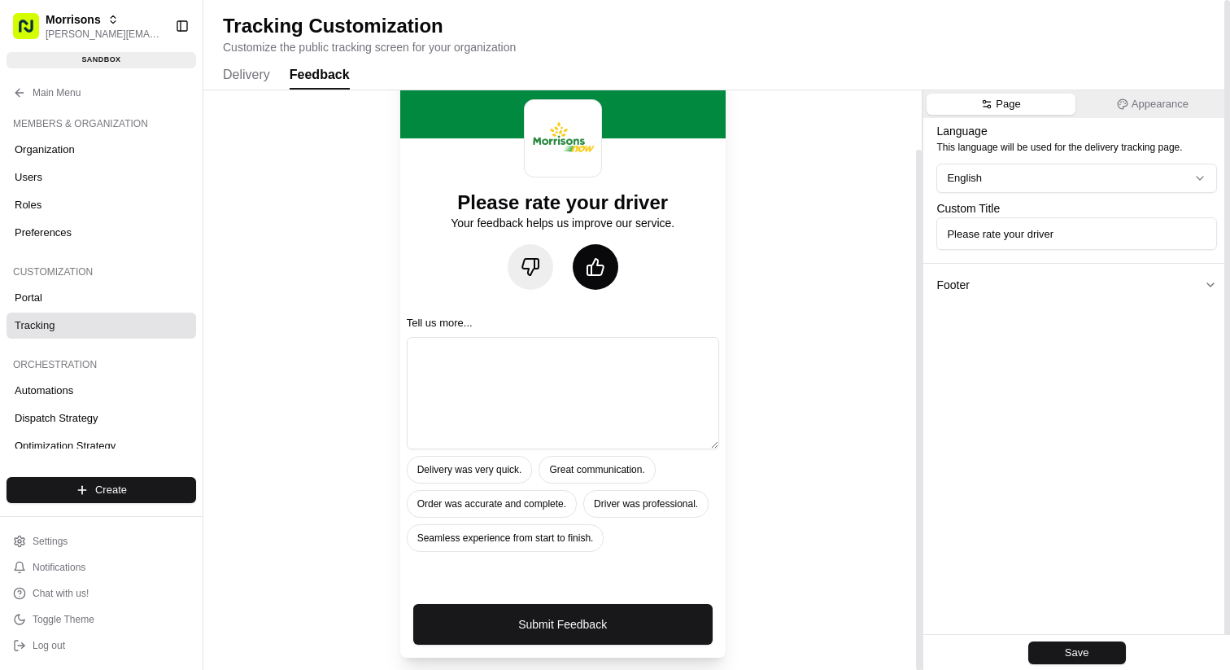
click at [545, 271] on button at bounding box center [531, 267] width 46 height 46
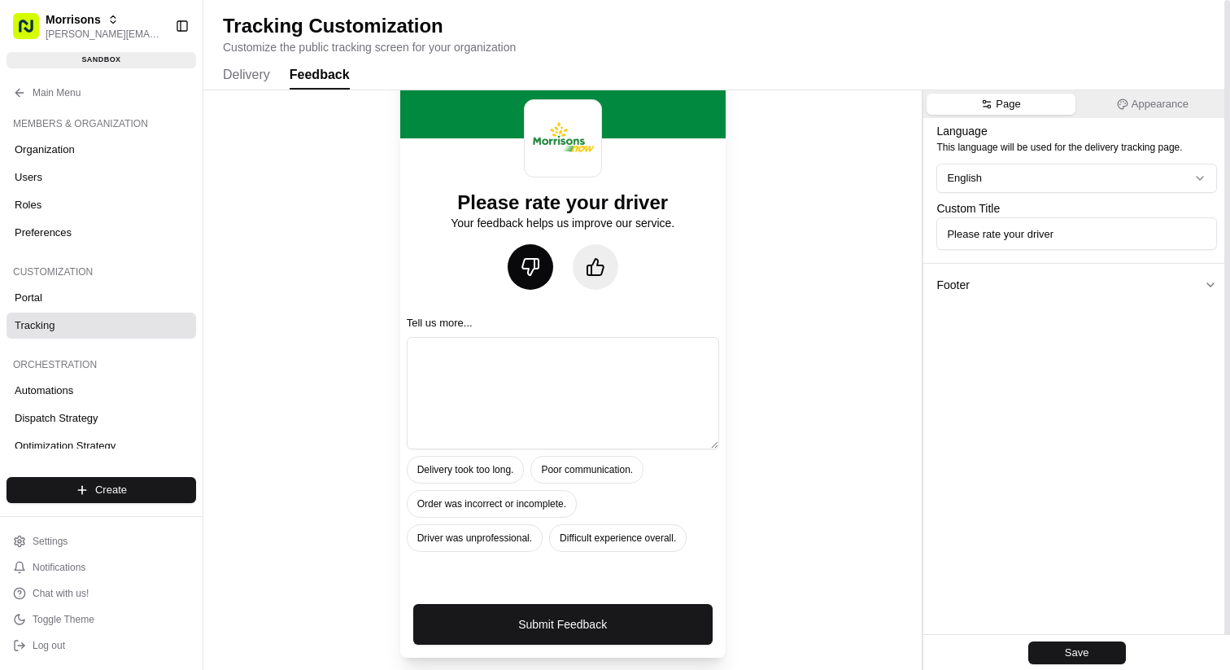
click at [587, 270] on icon at bounding box center [595, 267] width 16 height 16
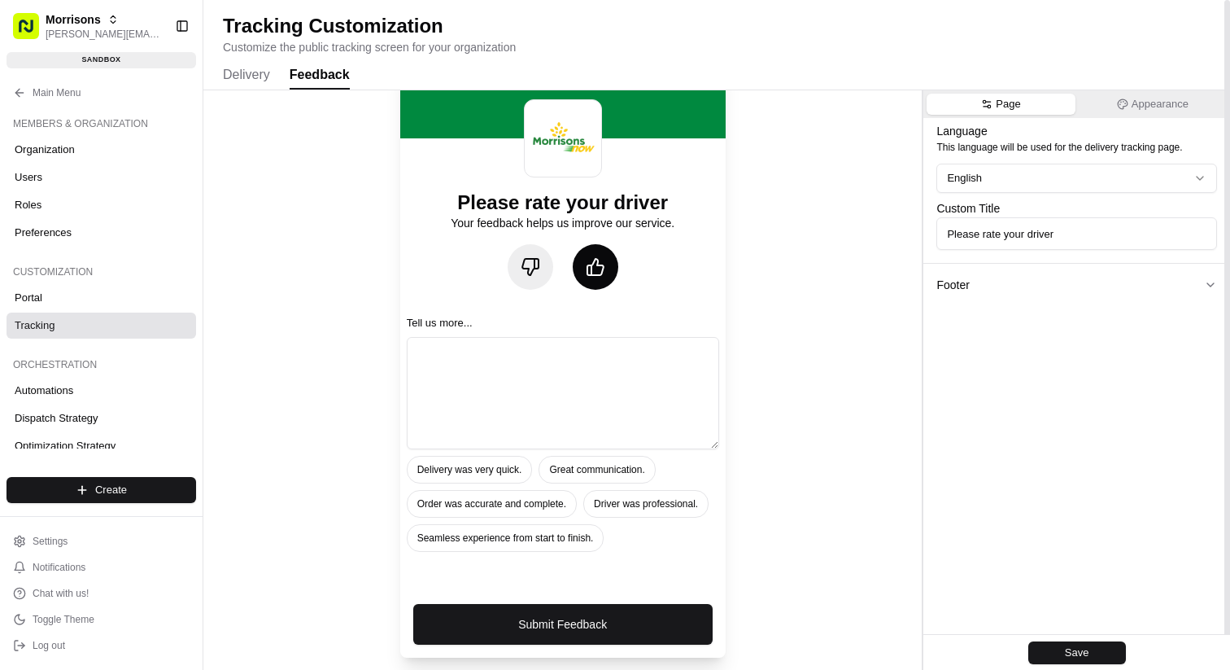
click at [531, 270] on icon at bounding box center [530, 267] width 16 height 16
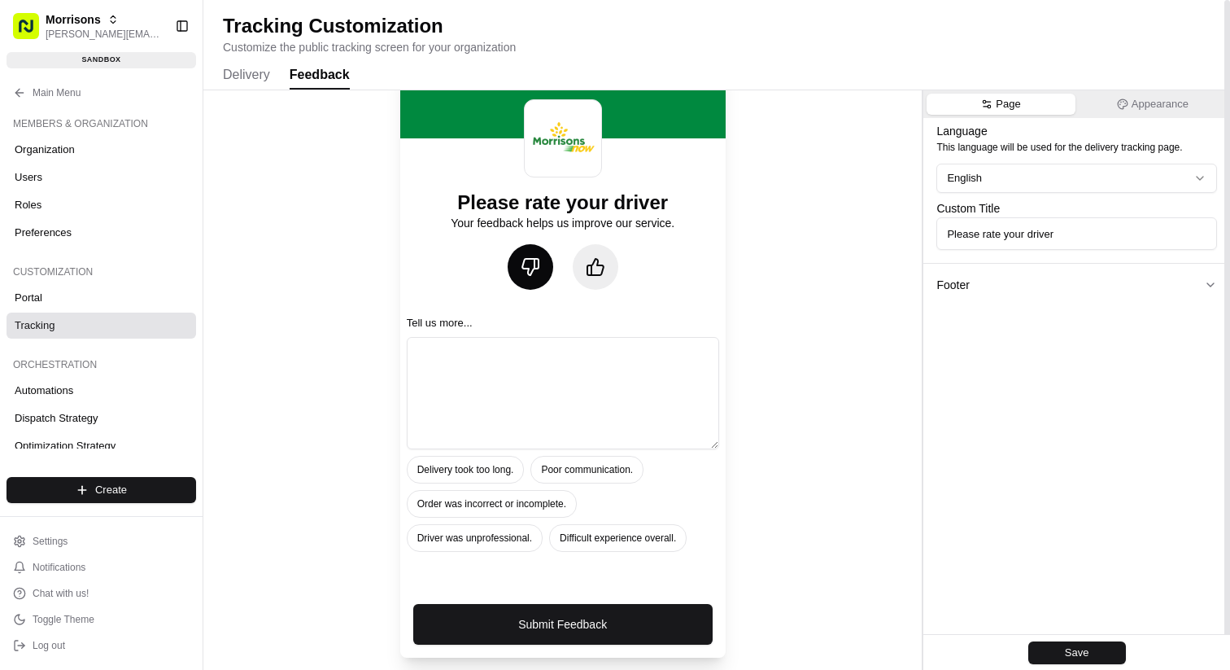
click at [531, 270] on icon at bounding box center [530, 267] width 16 height 16
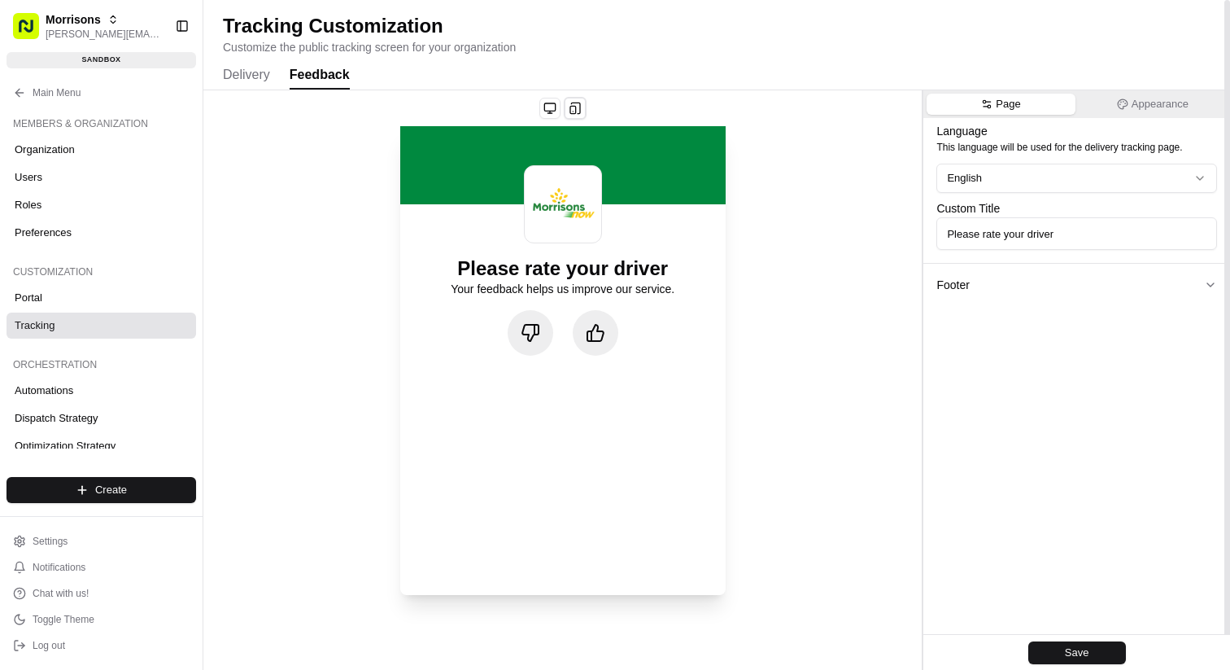
click at [531, 339] on icon at bounding box center [530, 333] width 16 height 16
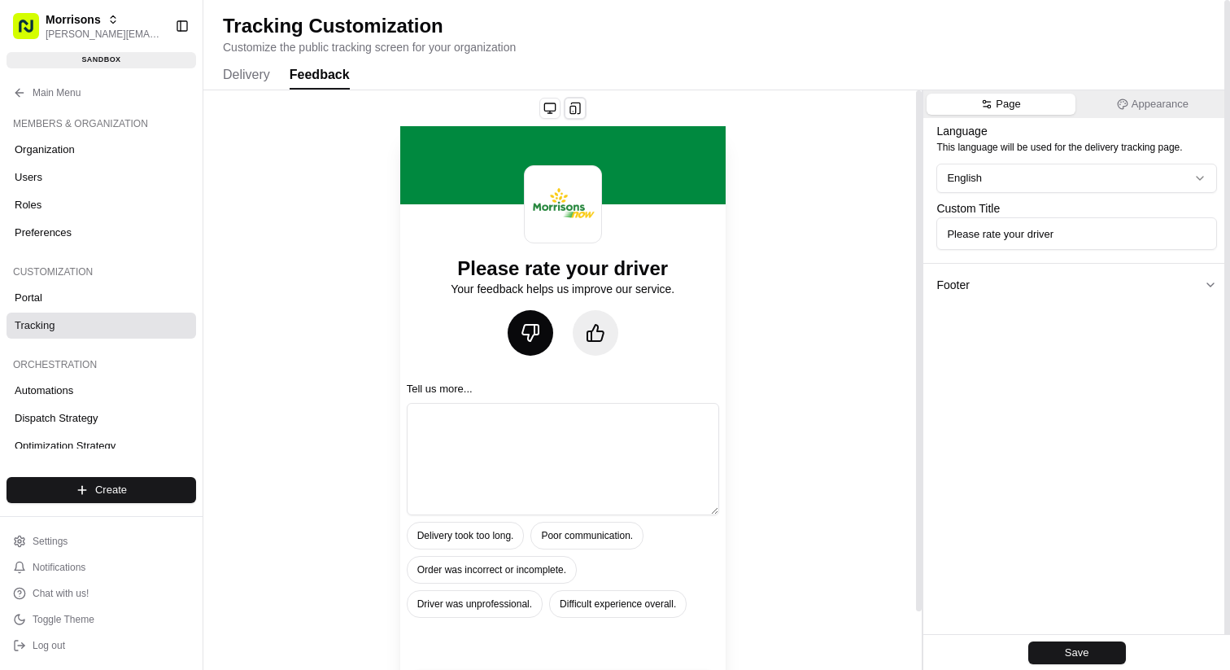
click at [603, 342] on icon at bounding box center [596, 333] width 20 height 20
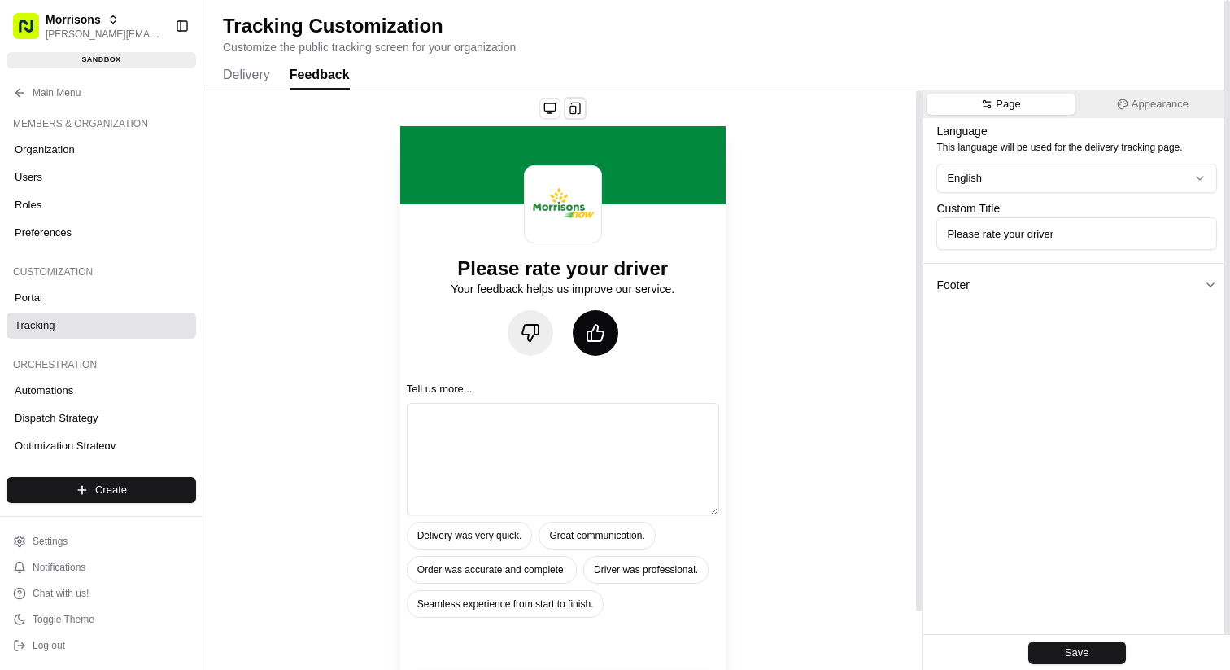
click at [603, 342] on icon at bounding box center [596, 333] width 20 height 20
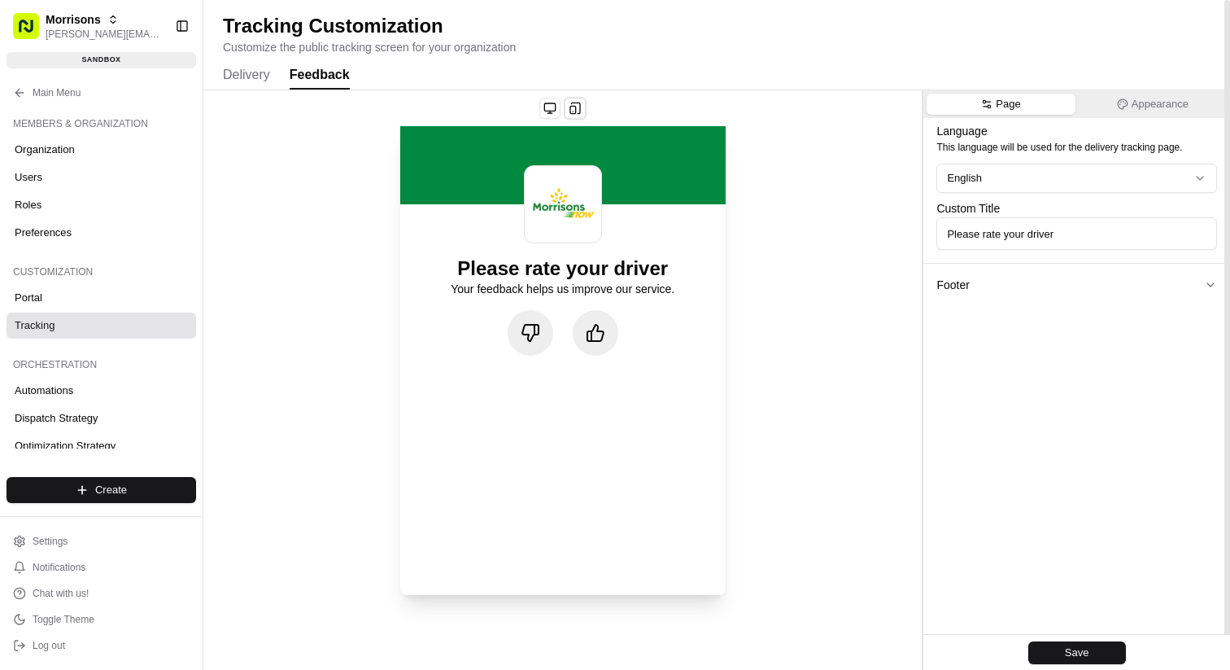
click at [603, 342] on icon at bounding box center [596, 333] width 20 height 20
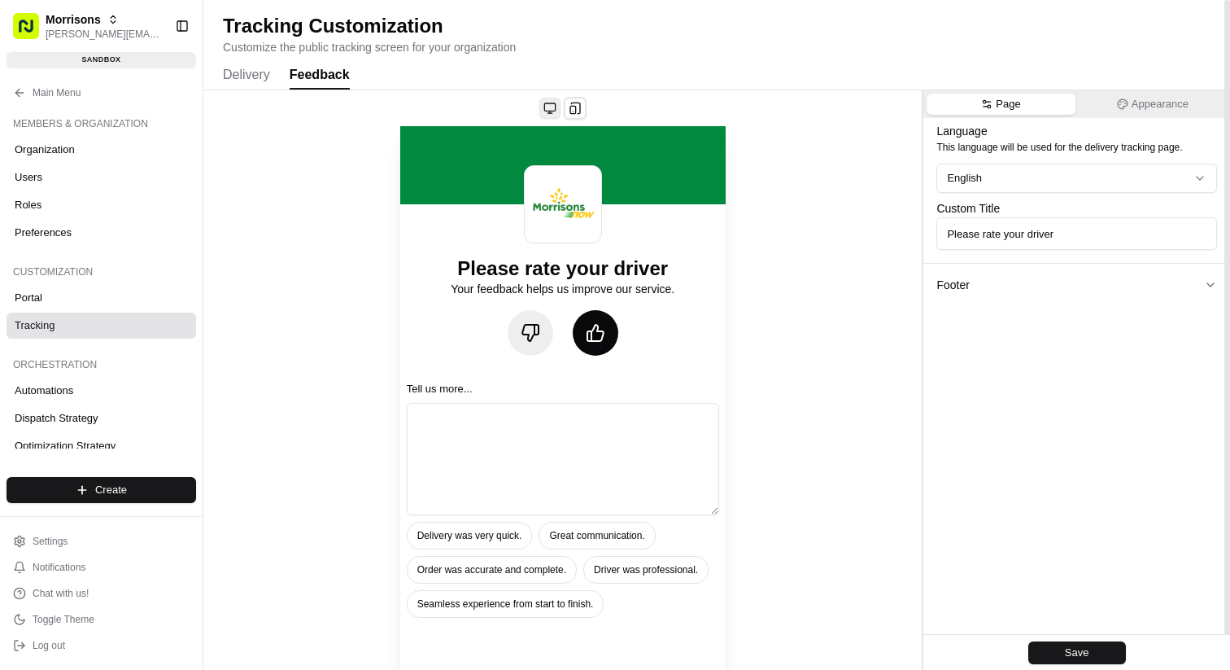
click at [552, 112] on button at bounding box center [549, 108] width 21 height 21
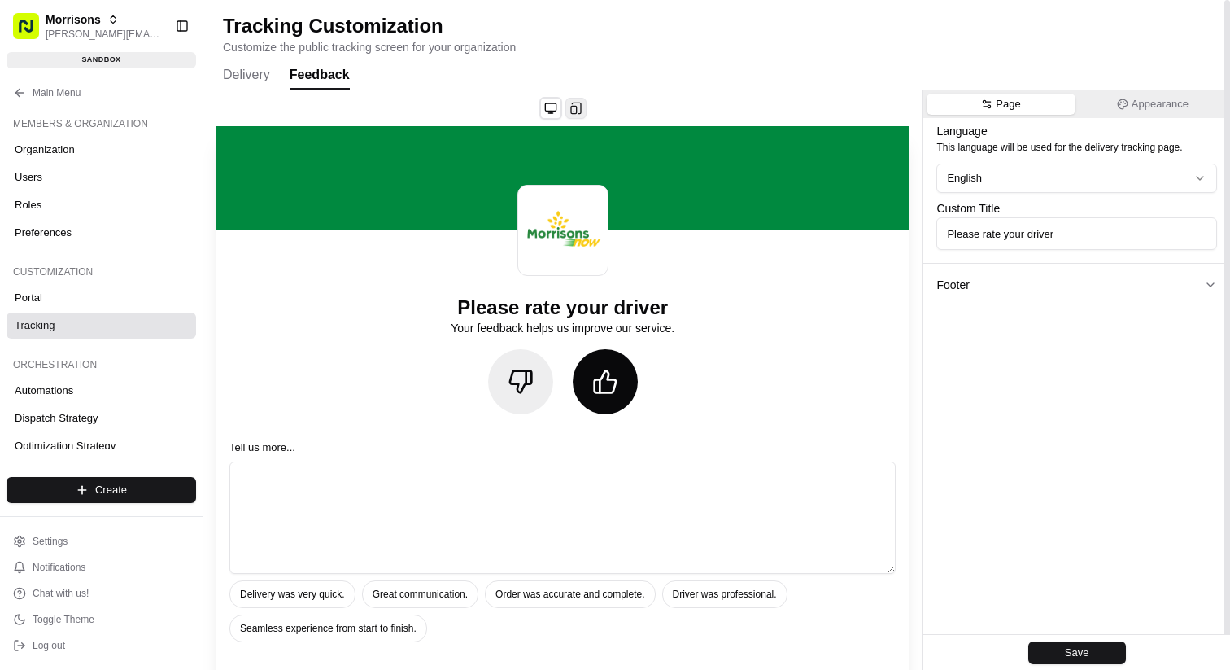
click at [575, 110] on button at bounding box center [575, 108] width 21 height 21
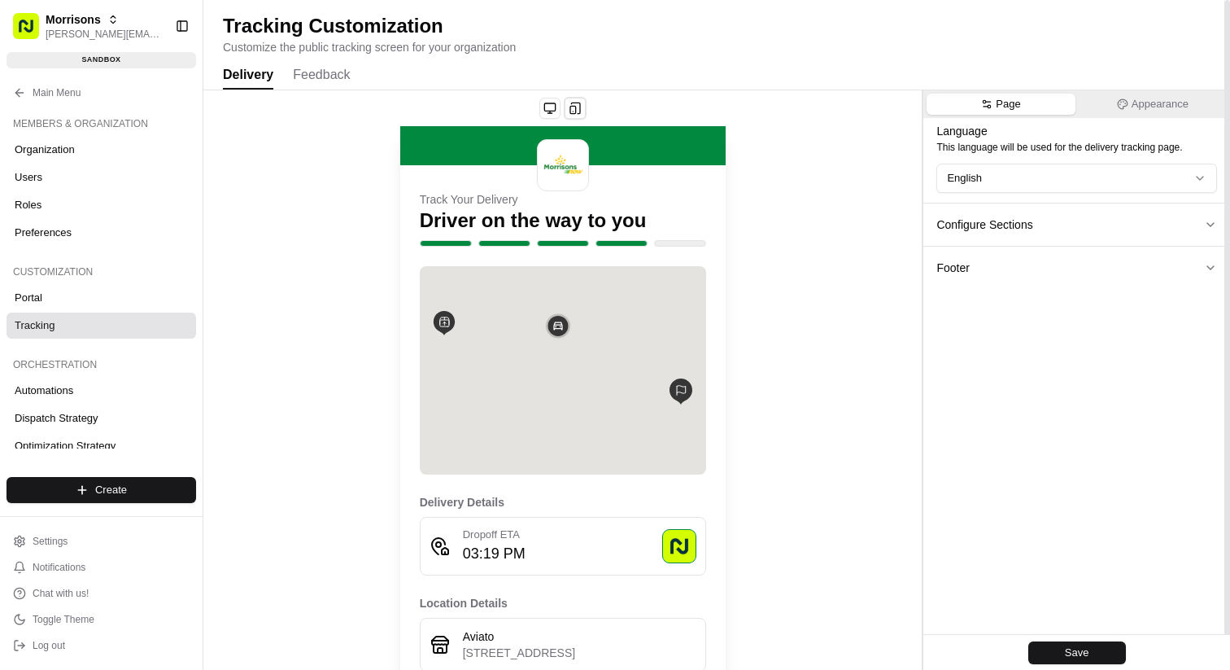
click at [246, 81] on button "Delivery" at bounding box center [248, 76] width 50 height 28
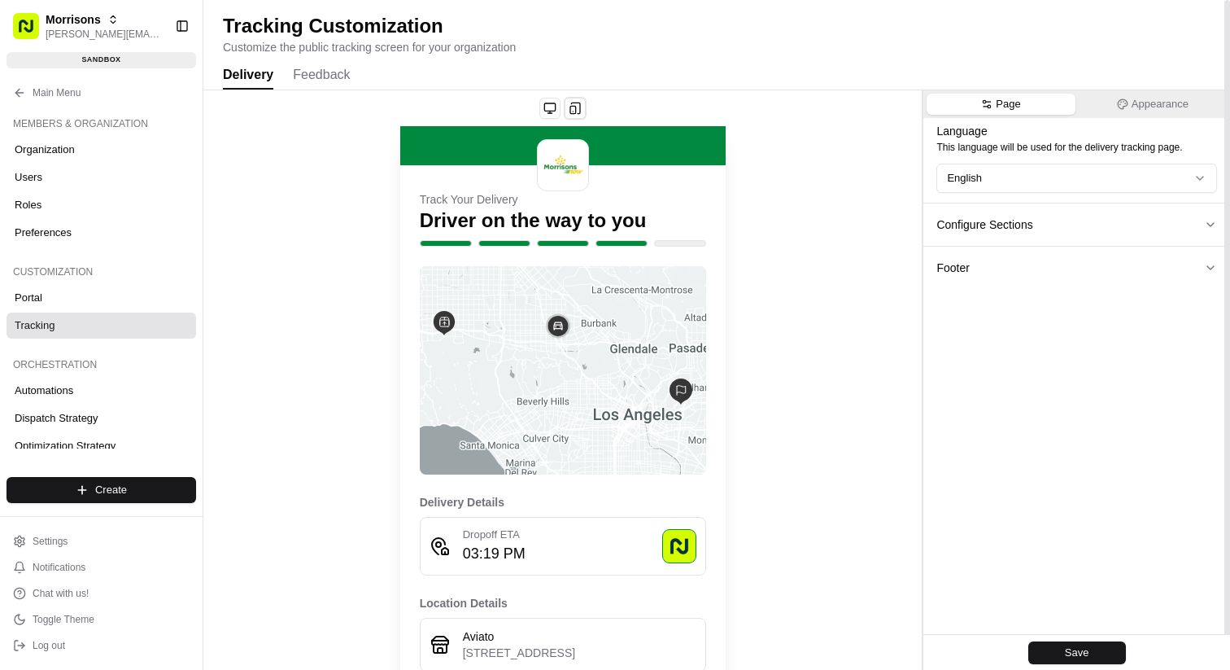
click at [299, 81] on button "Feedback" at bounding box center [321, 76] width 57 height 28
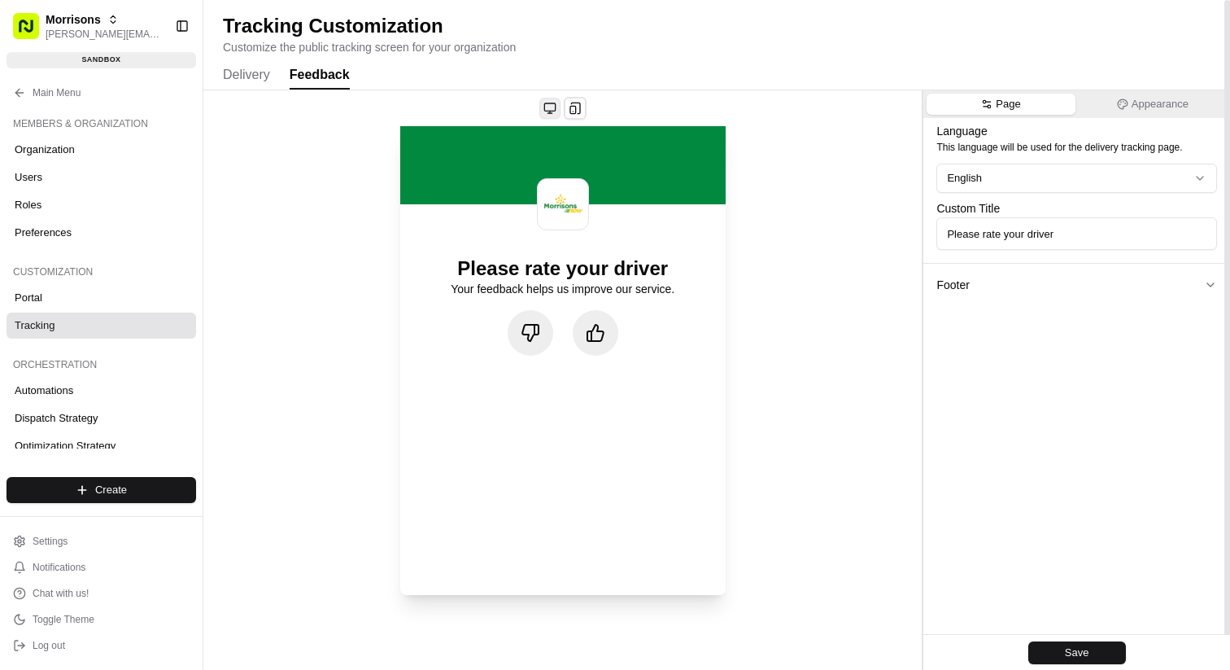
click at [554, 107] on button at bounding box center [549, 108] width 21 height 21
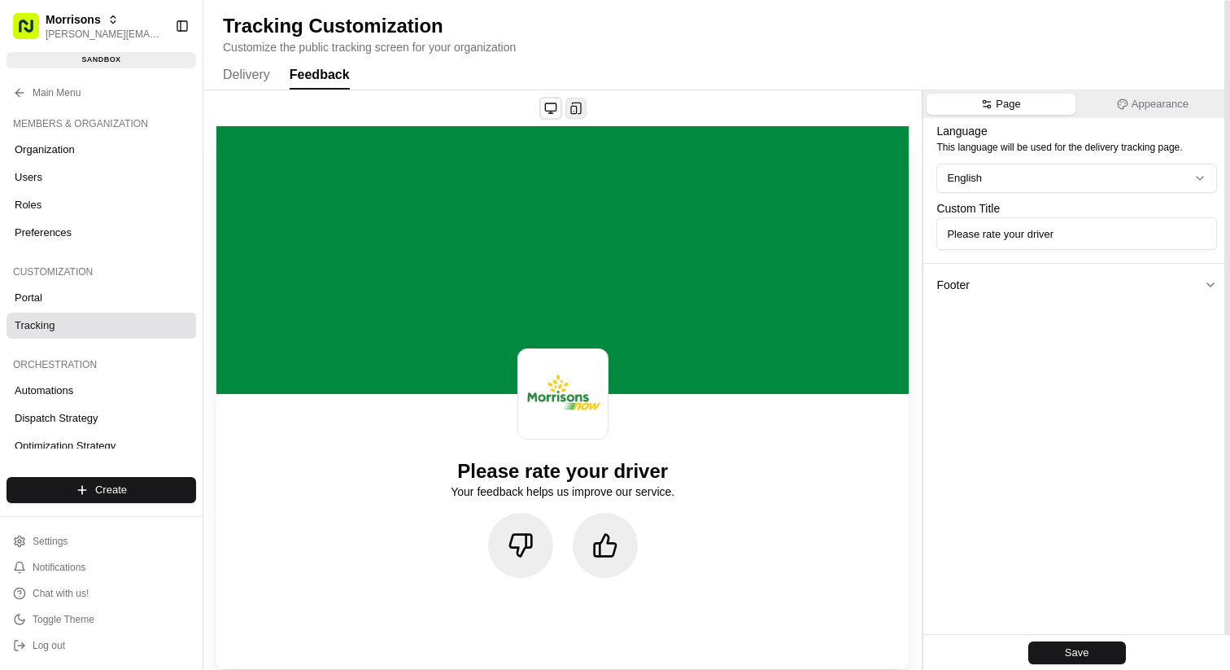
click at [578, 107] on button at bounding box center [575, 108] width 21 height 21
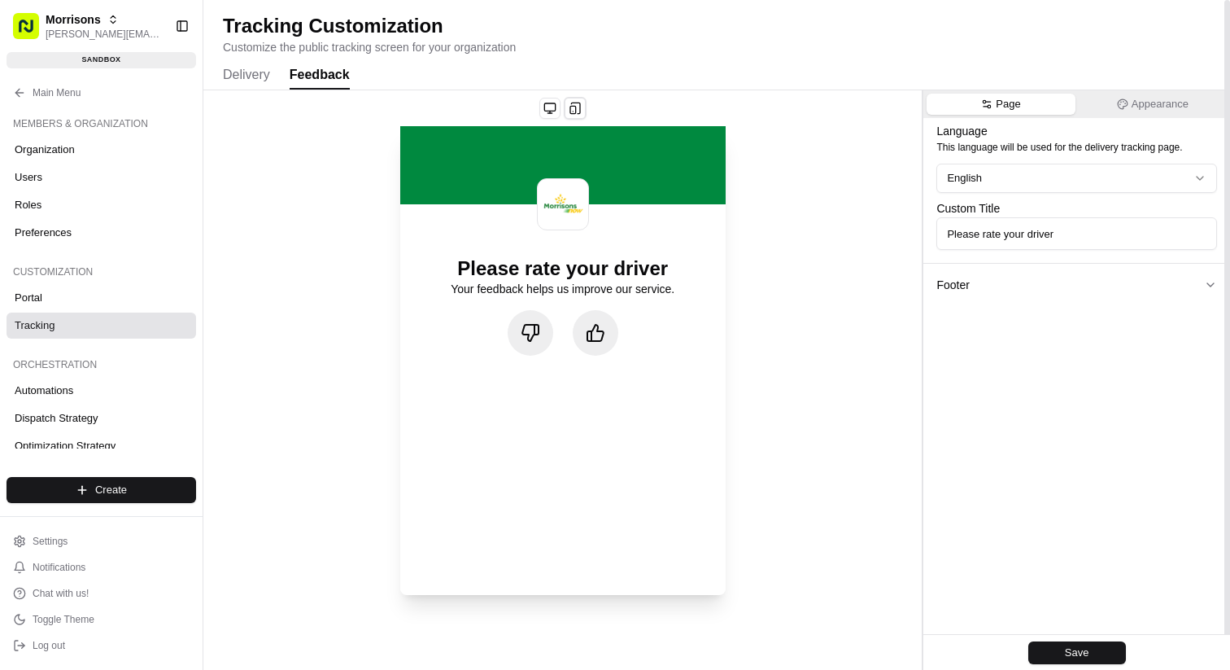
click at [526, 337] on icon at bounding box center [531, 333] width 20 height 20
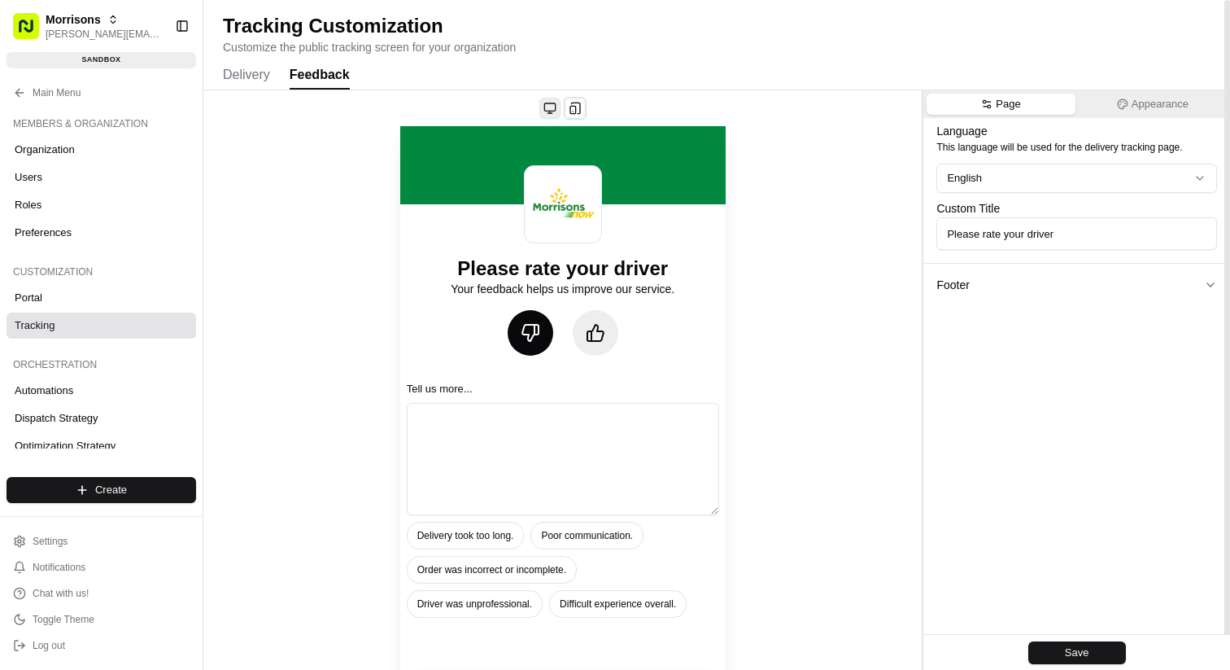
click at [547, 111] on button at bounding box center [549, 108] width 21 height 21
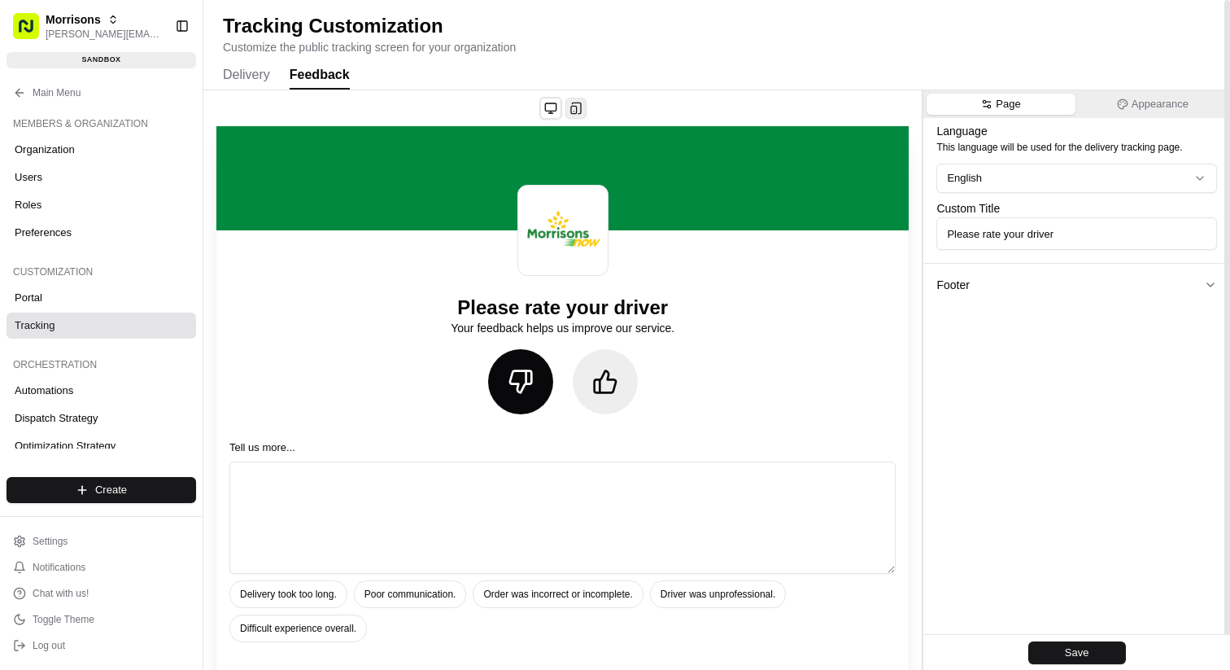
click at [575, 108] on button at bounding box center [575, 108] width 21 height 21
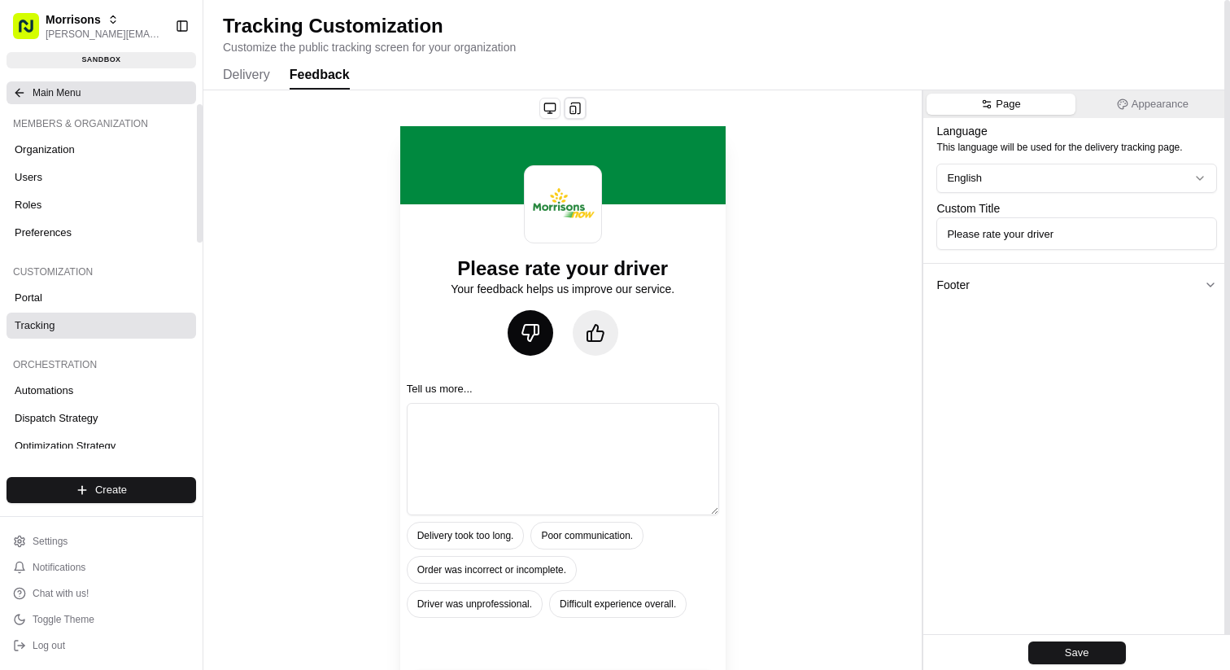
click at [55, 93] on span "Main Menu" at bounding box center [57, 92] width 48 height 13
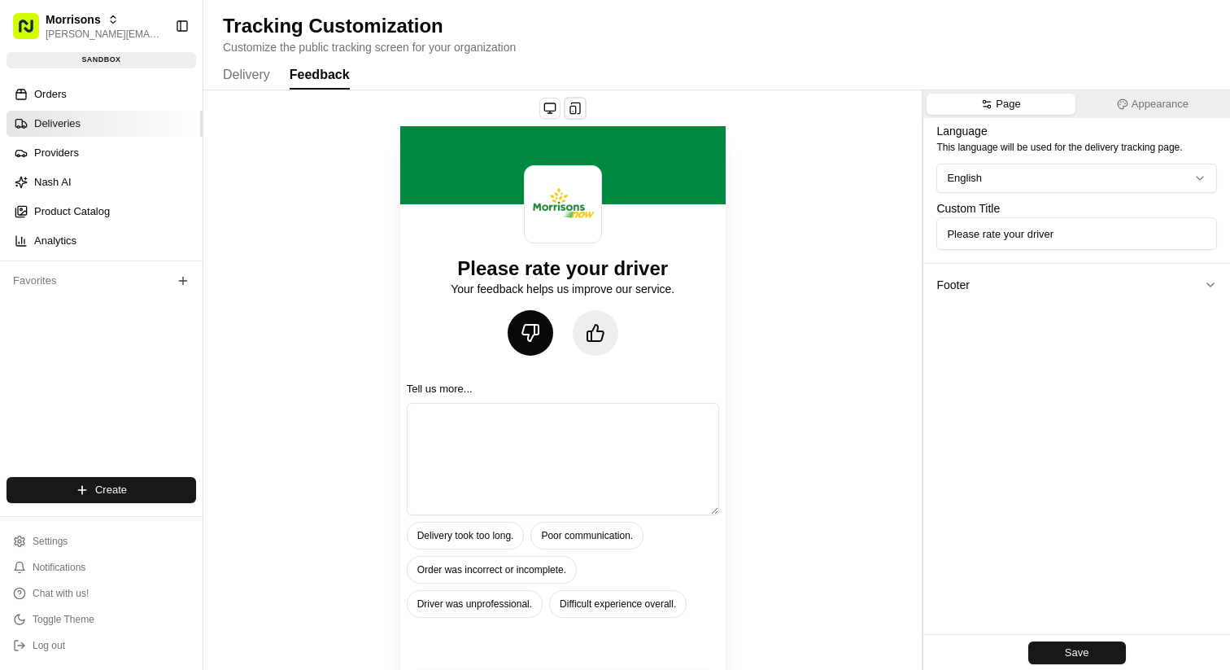
click at [100, 122] on link "Deliveries" at bounding box center [105, 124] width 196 height 26
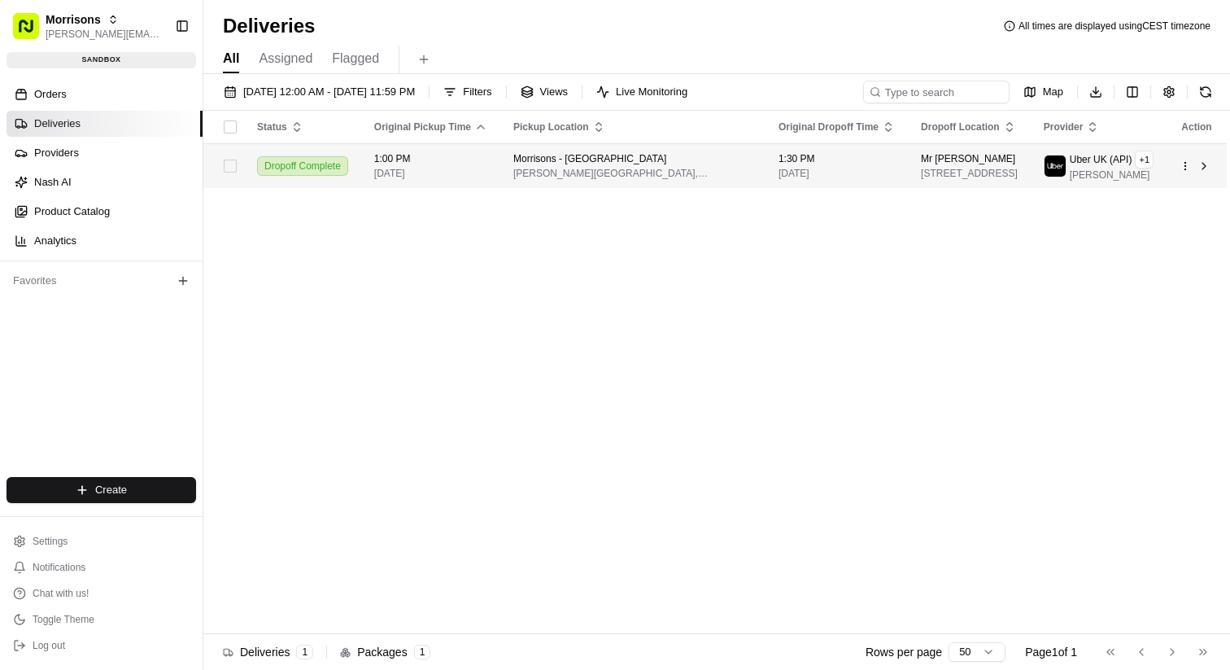
click at [7, 111] on link "Deliveries" at bounding box center [105, 124] width 196 height 26
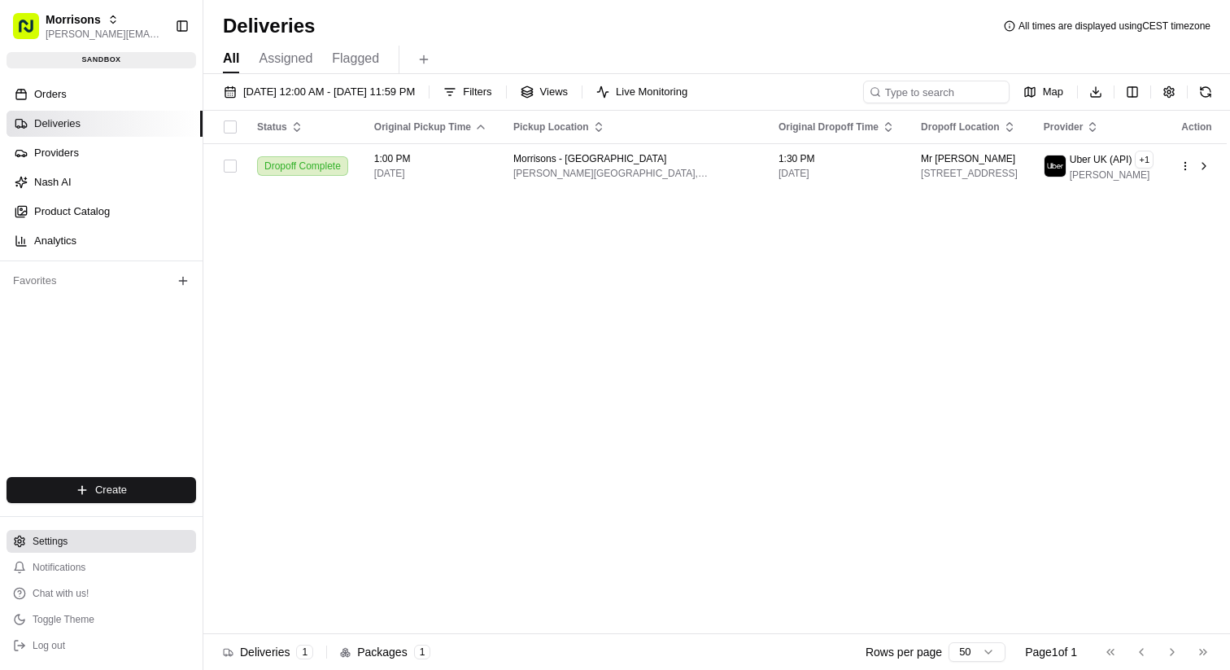
click at [81, 547] on button "Settings" at bounding box center [102, 541] width 190 height 23
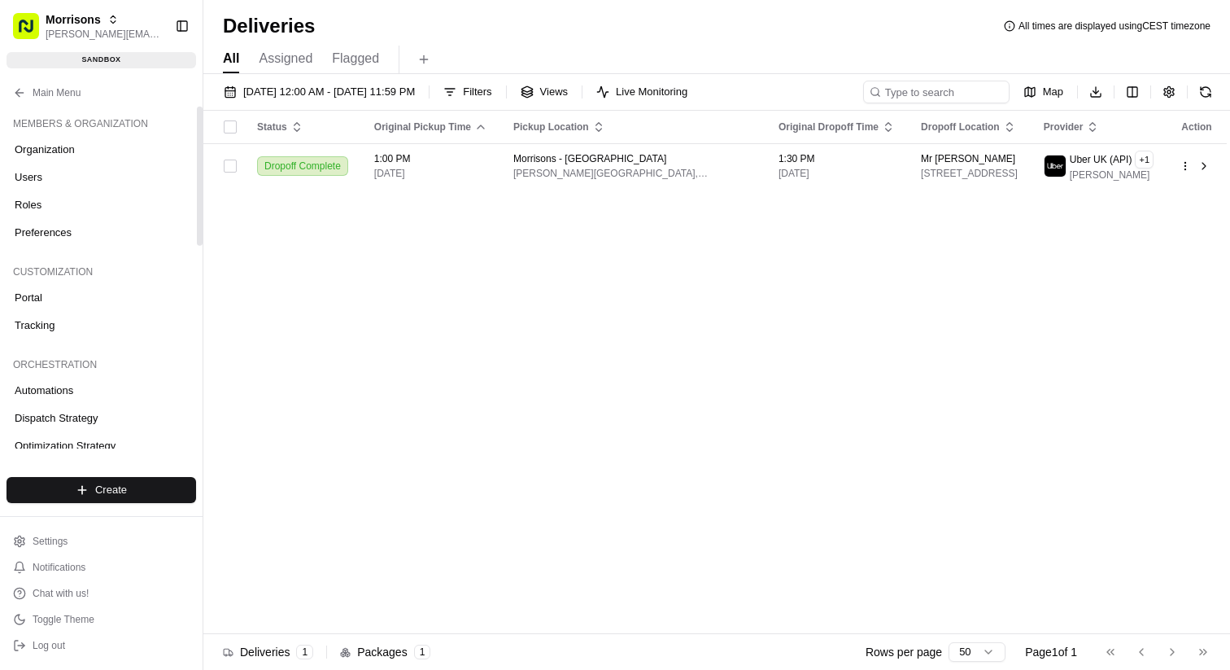
scroll to position [6, 0]
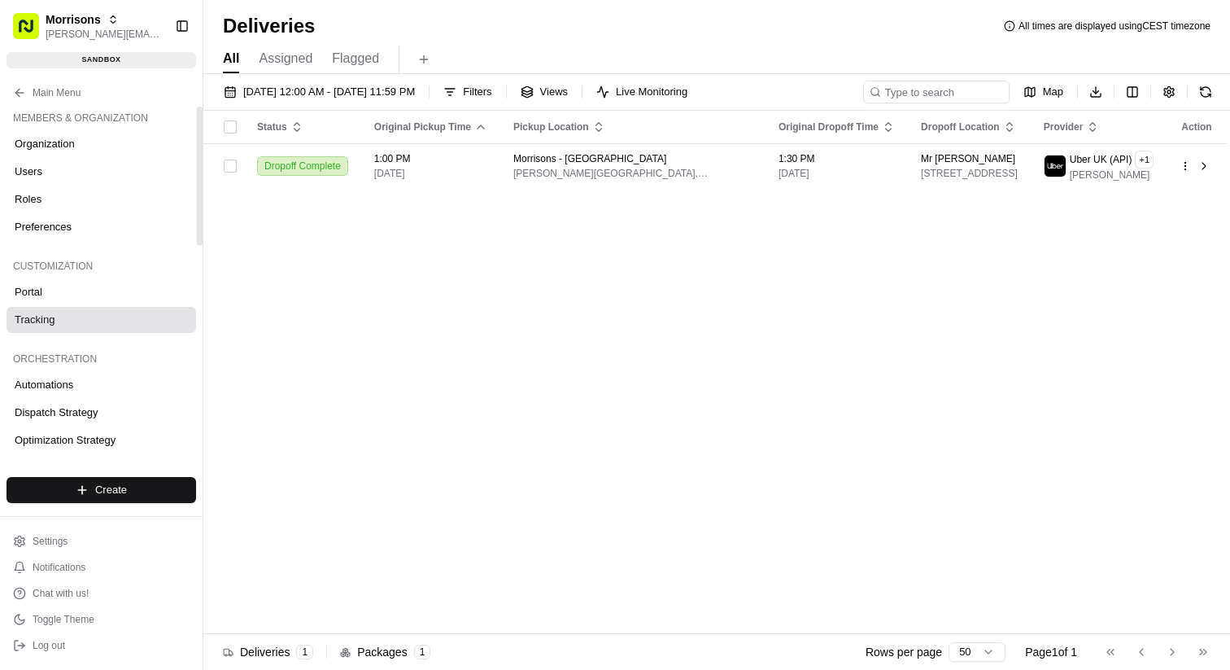
click at [112, 314] on link "Tracking" at bounding box center [102, 320] width 190 height 26
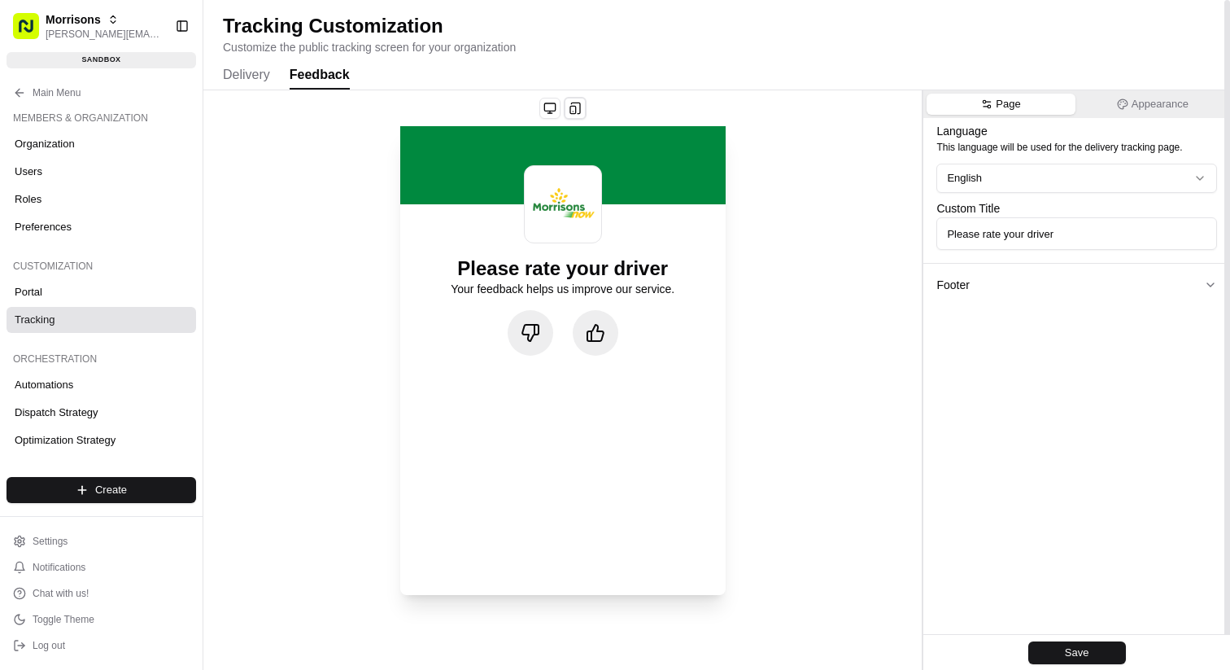
click at [325, 68] on button "Feedback" at bounding box center [320, 76] width 60 height 28
click at [252, 76] on button "Delivery" at bounding box center [246, 76] width 47 height 28
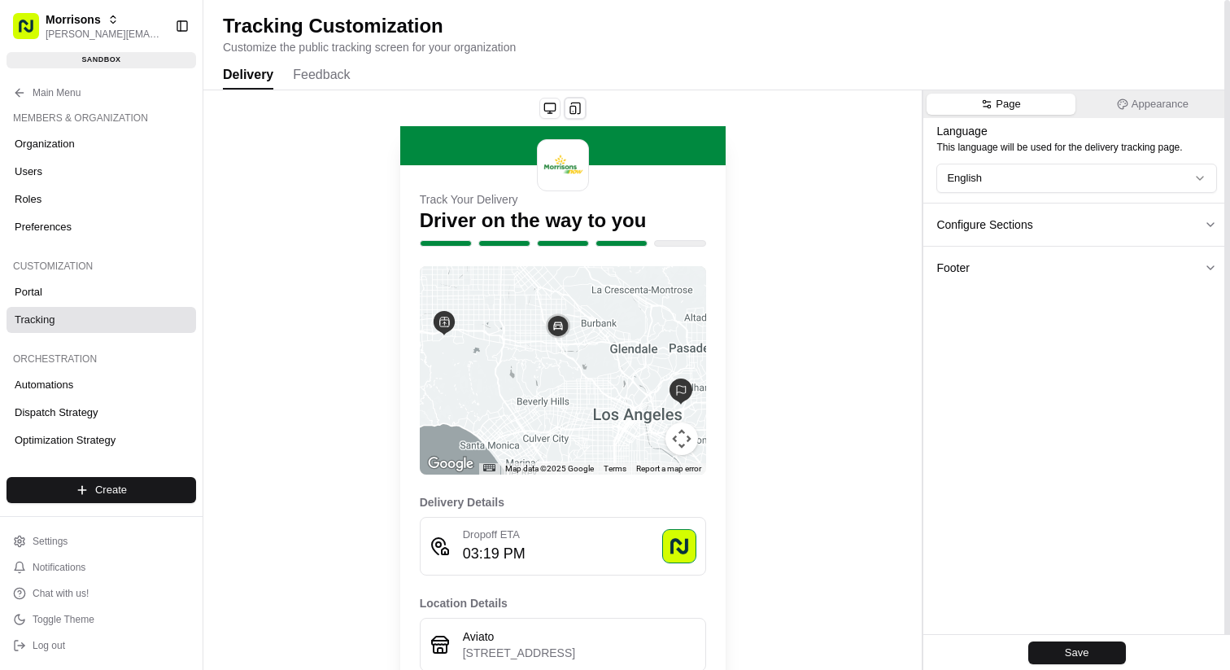
click at [999, 268] on button "Footer" at bounding box center [1076, 267] width 307 height 43
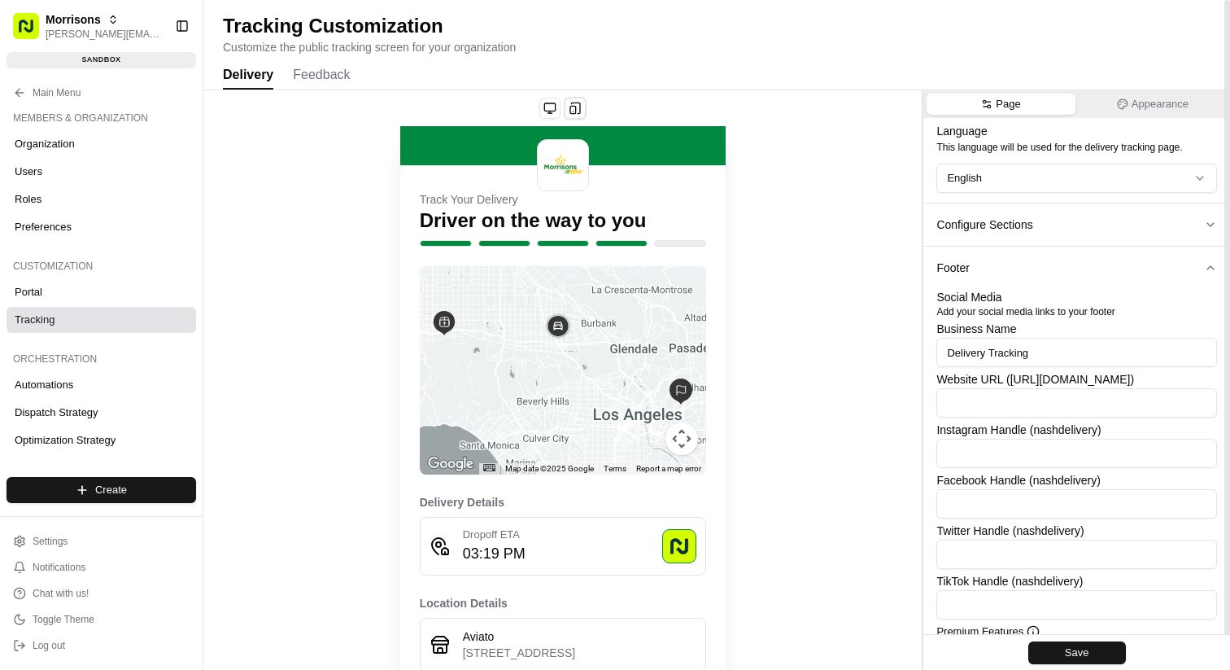
click at [1056, 228] on button "Configure Sections" at bounding box center [1076, 224] width 307 height 43
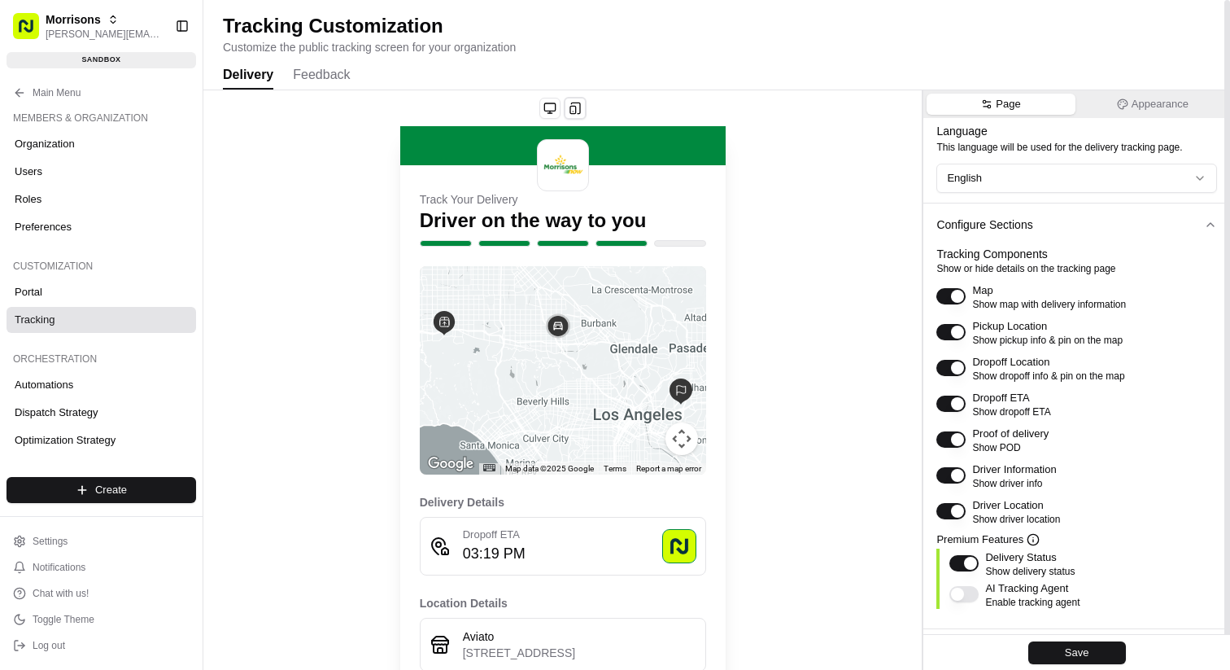
click at [340, 70] on button "Feedback" at bounding box center [321, 76] width 57 height 28
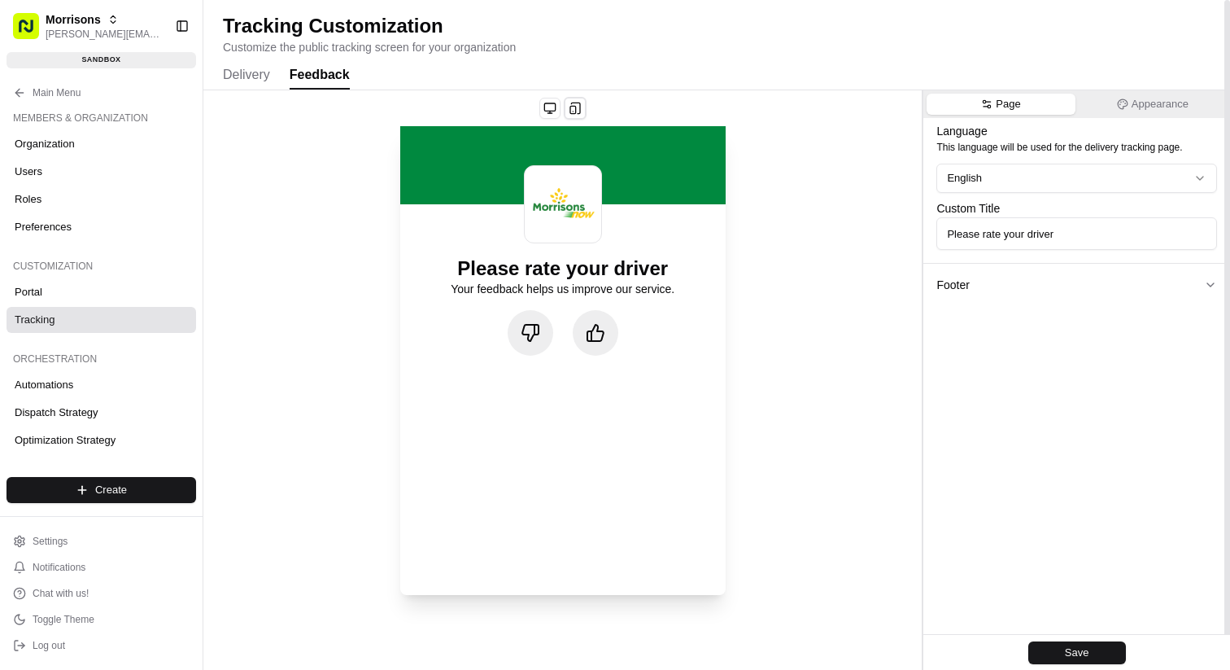
click at [318, 51] on p "Customize the public tracking screen for your organization" at bounding box center [717, 47] width 988 height 16
copy p "Customize the public tracking screen for your organization"
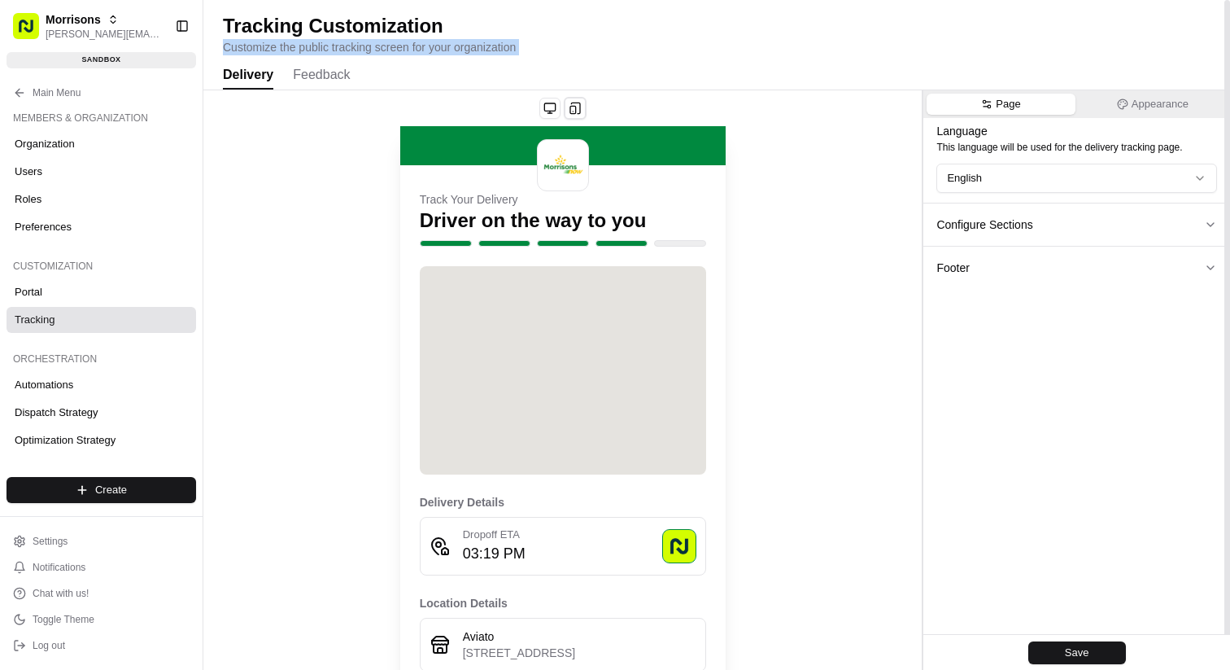
click at [243, 72] on button "Delivery" at bounding box center [248, 76] width 50 height 28
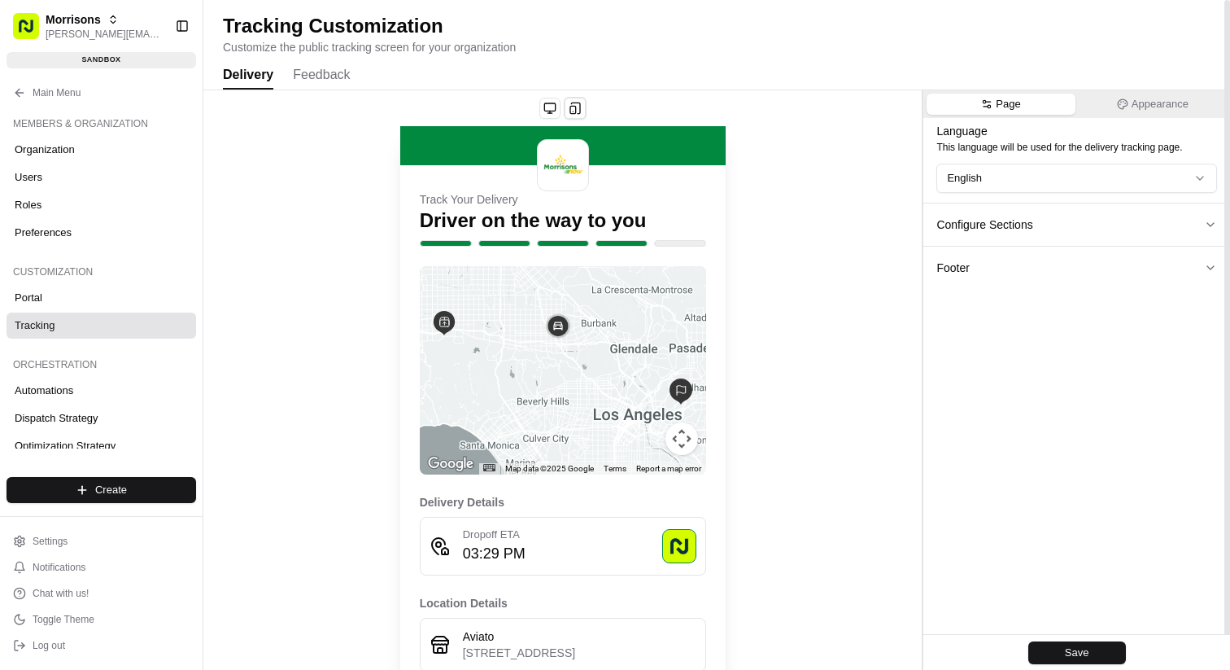
click at [260, 51] on p "Customize the public tracking screen for your organization" at bounding box center [717, 47] width 988 height 16
copy p "Customize the public tracking screen for your organization"
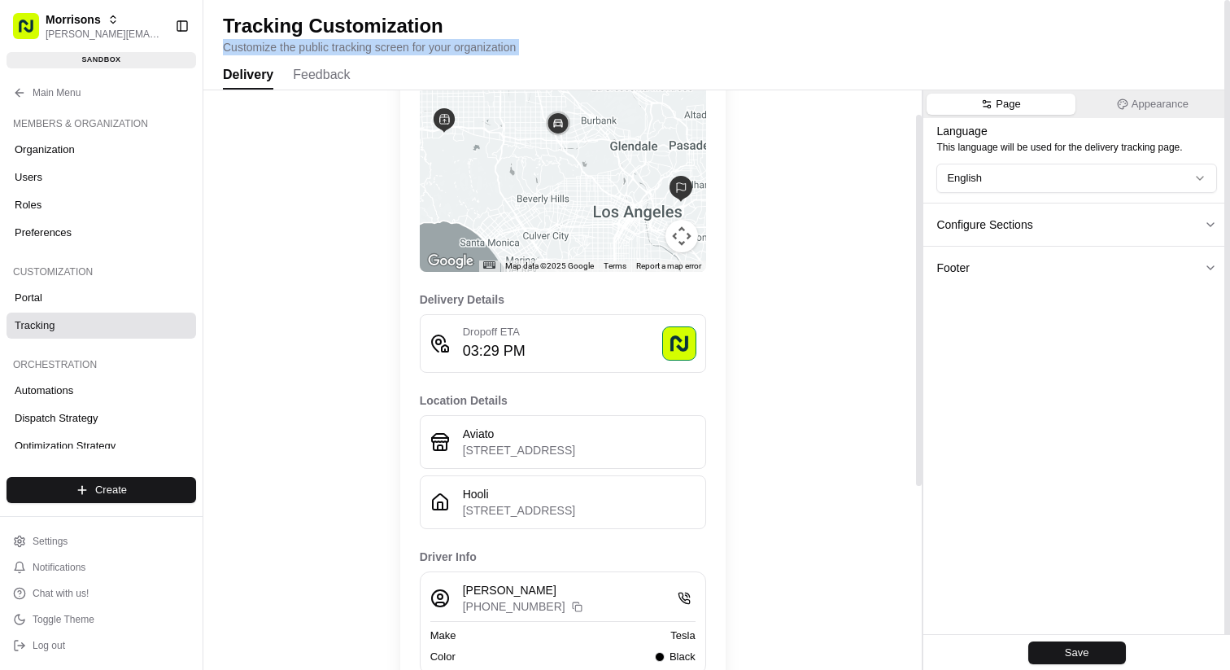
scroll to position [327, 0]
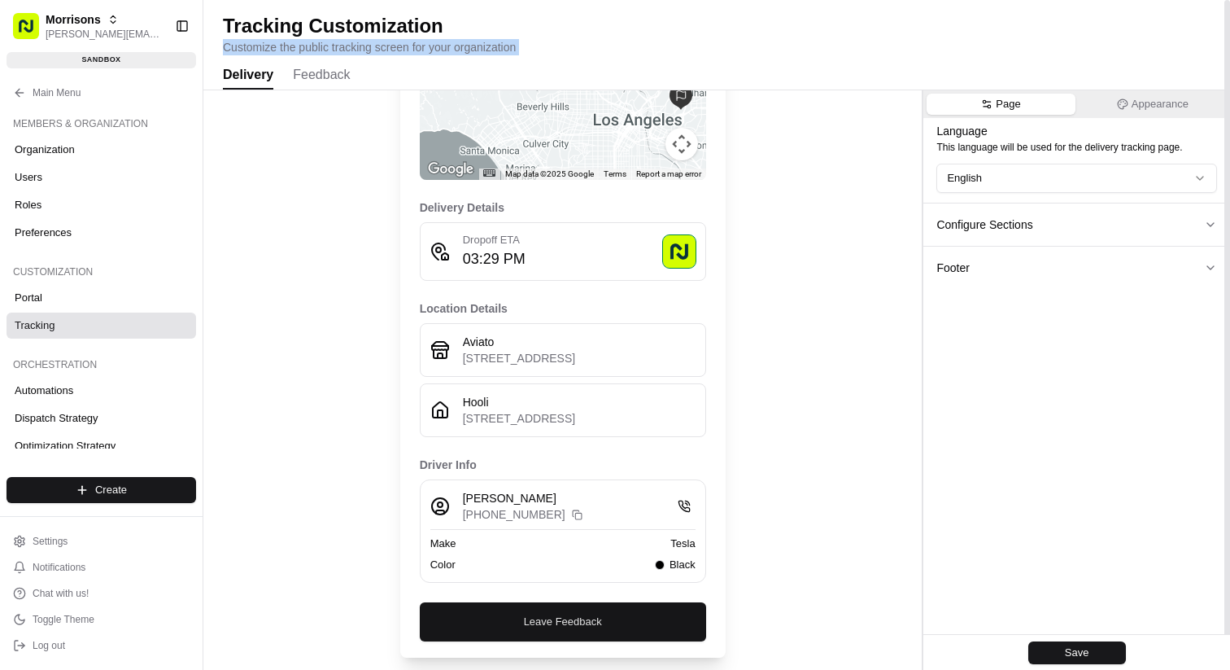
click at [513, 635] on link "Leave Feedback" at bounding box center [563, 621] width 286 height 39
click at [309, 339] on div "Track Your Delivery Driver on the way to you ← Move left → Move right ↑ Move up…" at bounding box center [562, 233] width 718 height 875
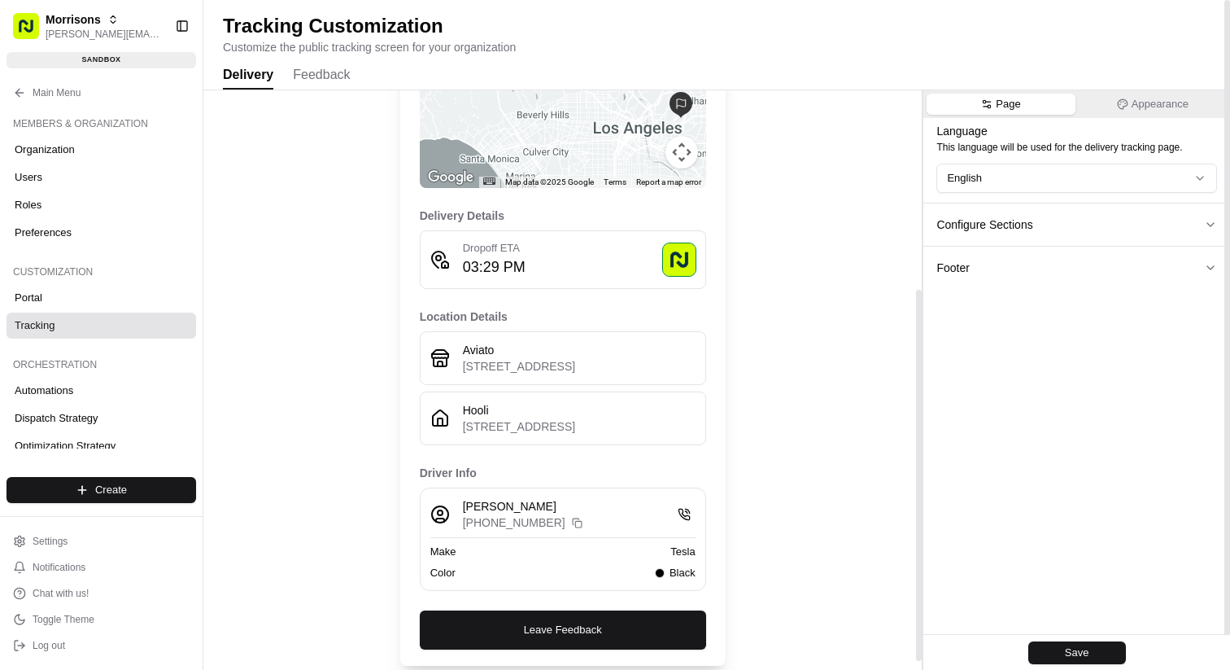
scroll to position [0, 0]
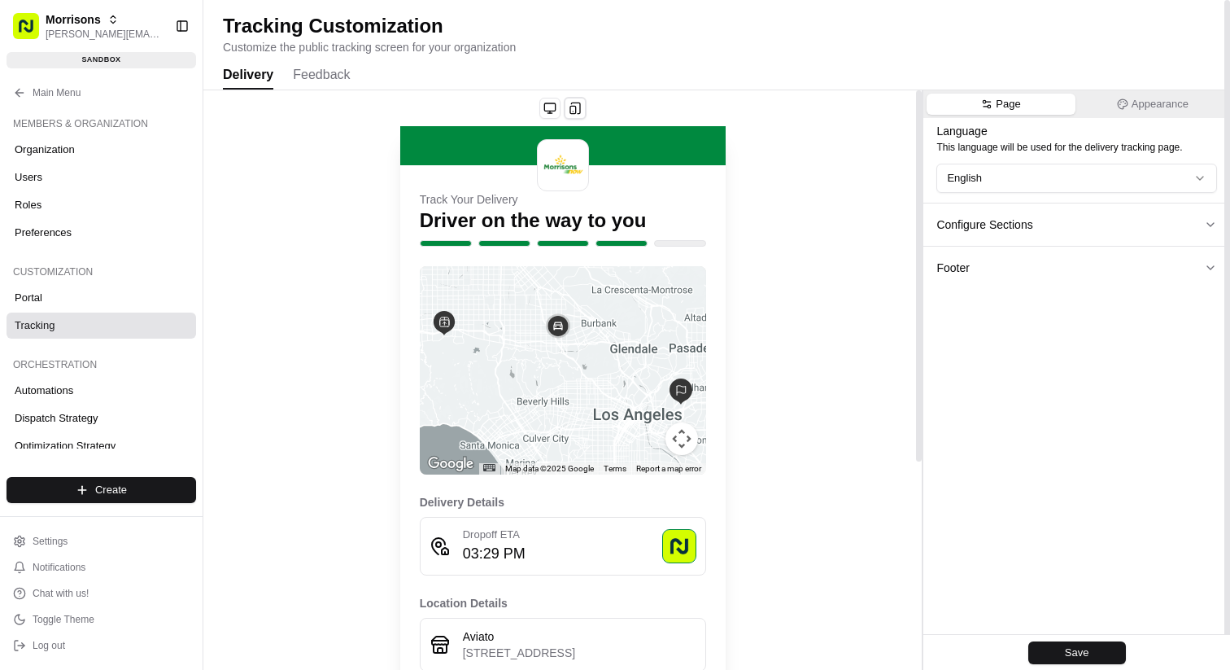
click at [324, 44] on p "Customize the public tracking screen for your organization" at bounding box center [717, 47] width 988 height 16
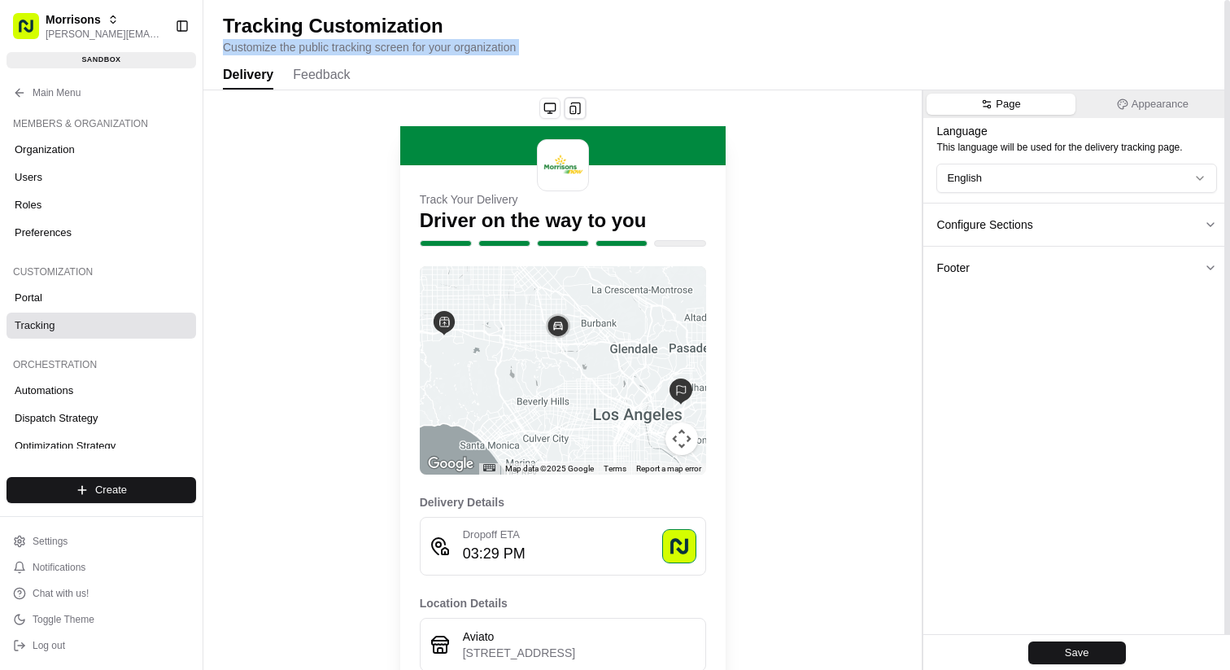
click at [324, 44] on p "Customize the public tracking screen for your organization" at bounding box center [717, 47] width 988 height 16
copy p "Customize the public tracking screen for your organization"
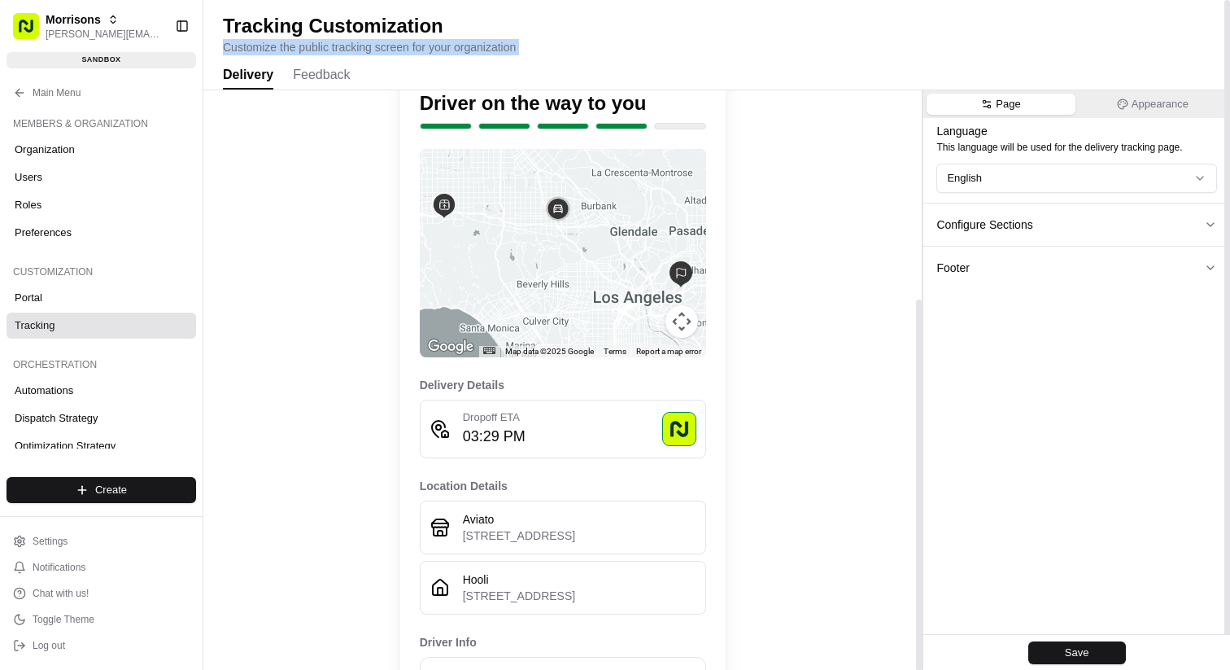
scroll to position [327, 0]
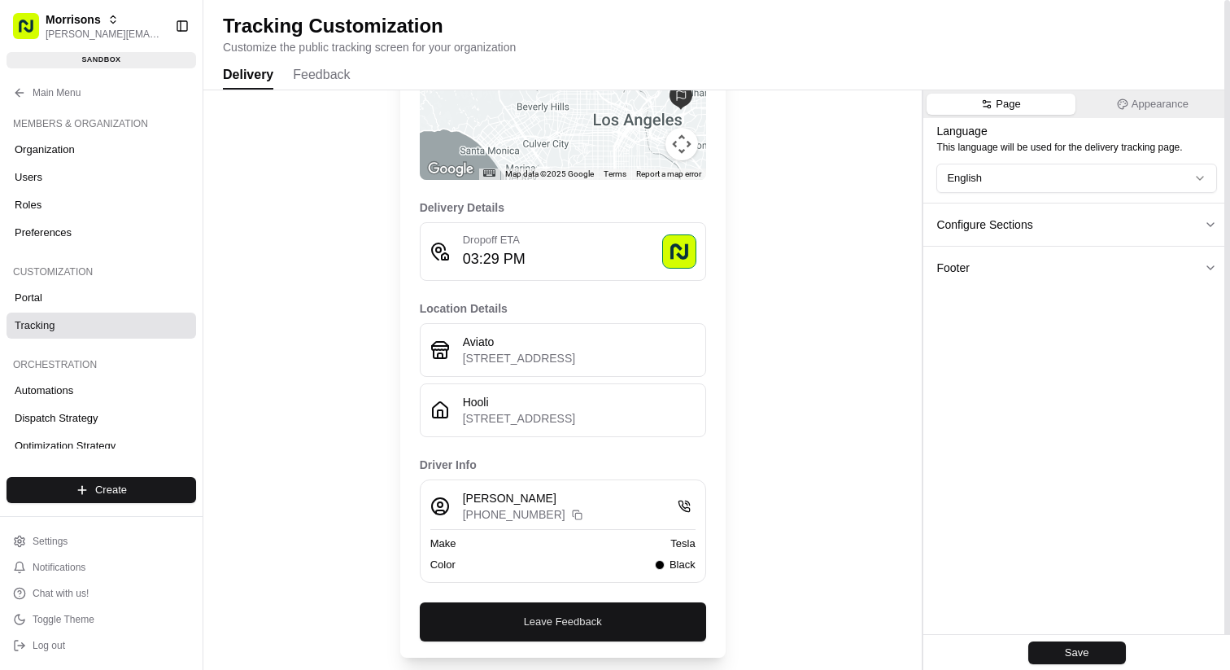
click at [563, 624] on link "Leave Feedback" at bounding box center [563, 621] width 286 height 39
click at [548, 621] on link "Leave Feedback" at bounding box center [563, 621] width 286 height 39
click at [497, 623] on link "Leave Feedback" at bounding box center [563, 621] width 286 height 39
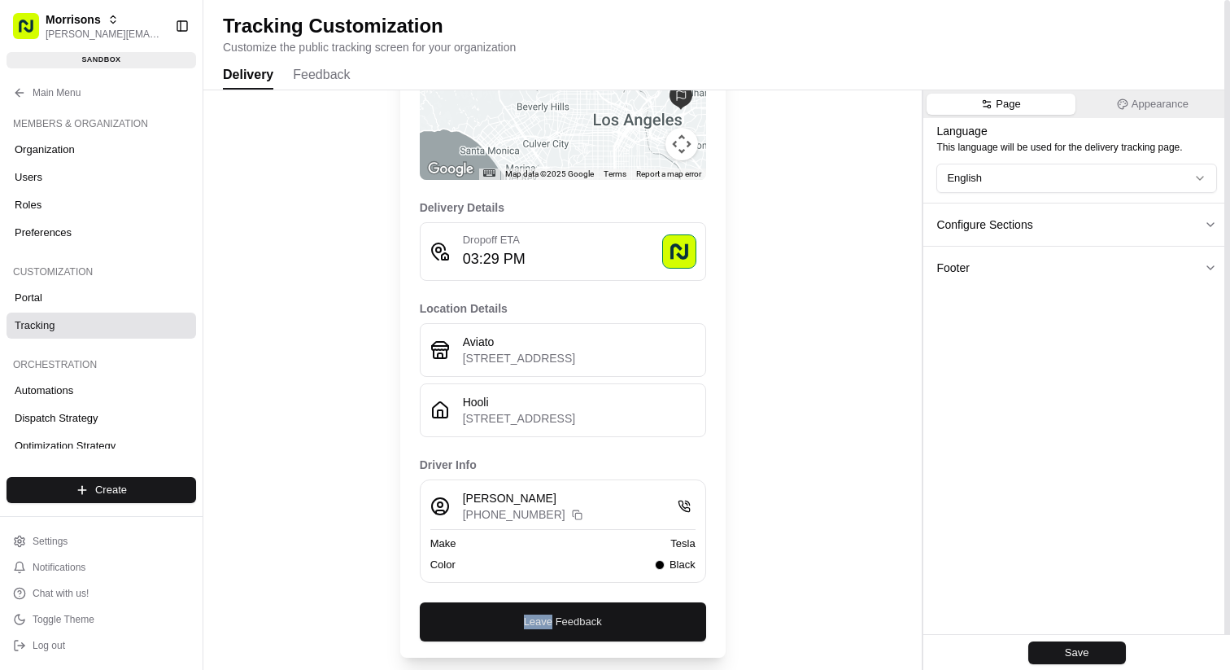
click at [497, 623] on link "Leave Feedback" at bounding box center [563, 621] width 286 height 39
click at [514, 623] on link "Leave Feedback" at bounding box center [563, 621] width 286 height 39
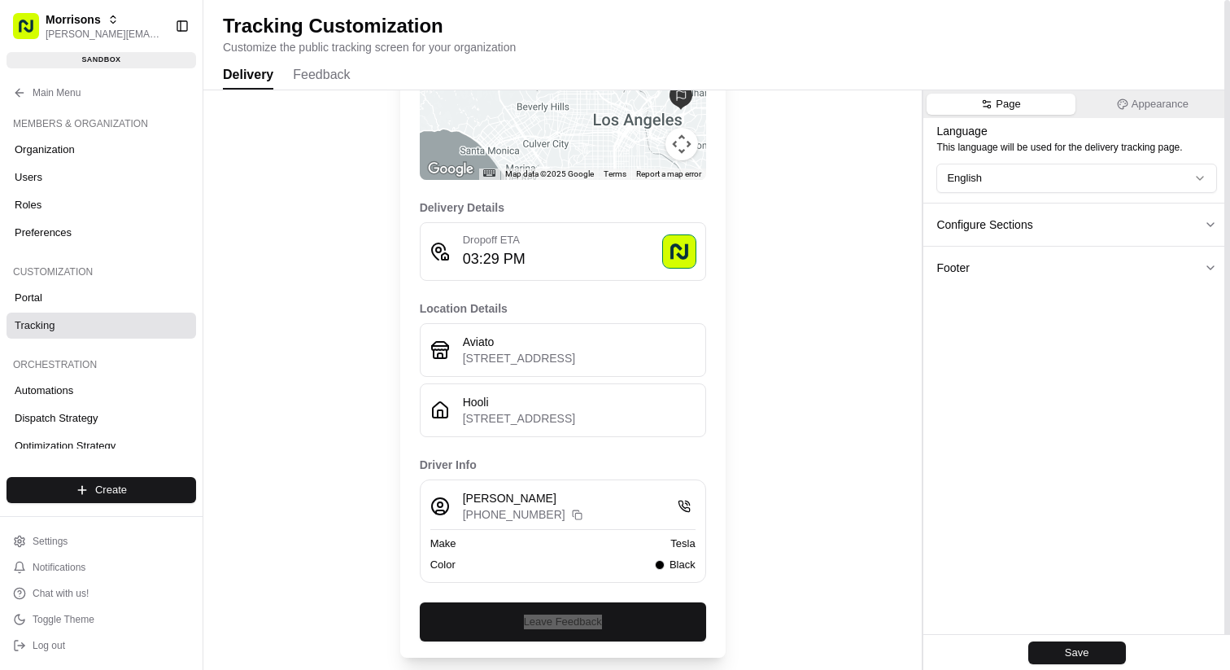
click at [551, 620] on link "Leave Feedback" at bounding box center [563, 621] width 286 height 39
click at [573, 618] on link "Leave Feedback" at bounding box center [563, 621] width 286 height 39
click at [302, 75] on button "Feedback" at bounding box center [321, 76] width 57 height 28
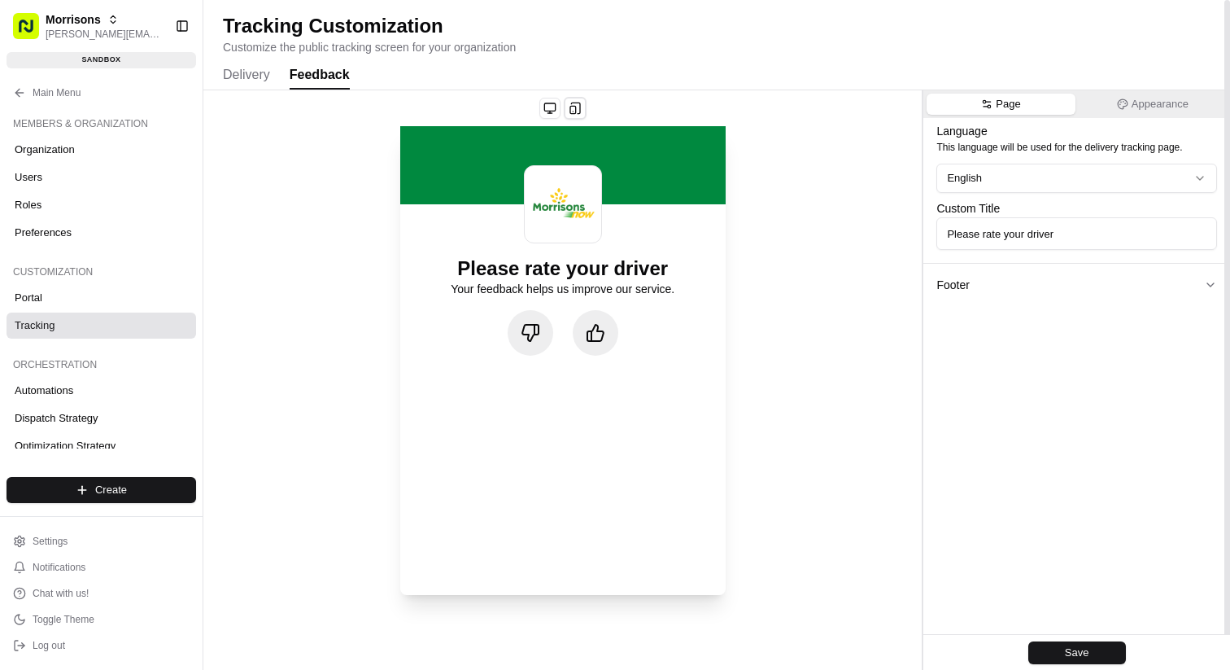
click at [267, 75] on button "Delivery" at bounding box center [246, 76] width 47 height 28
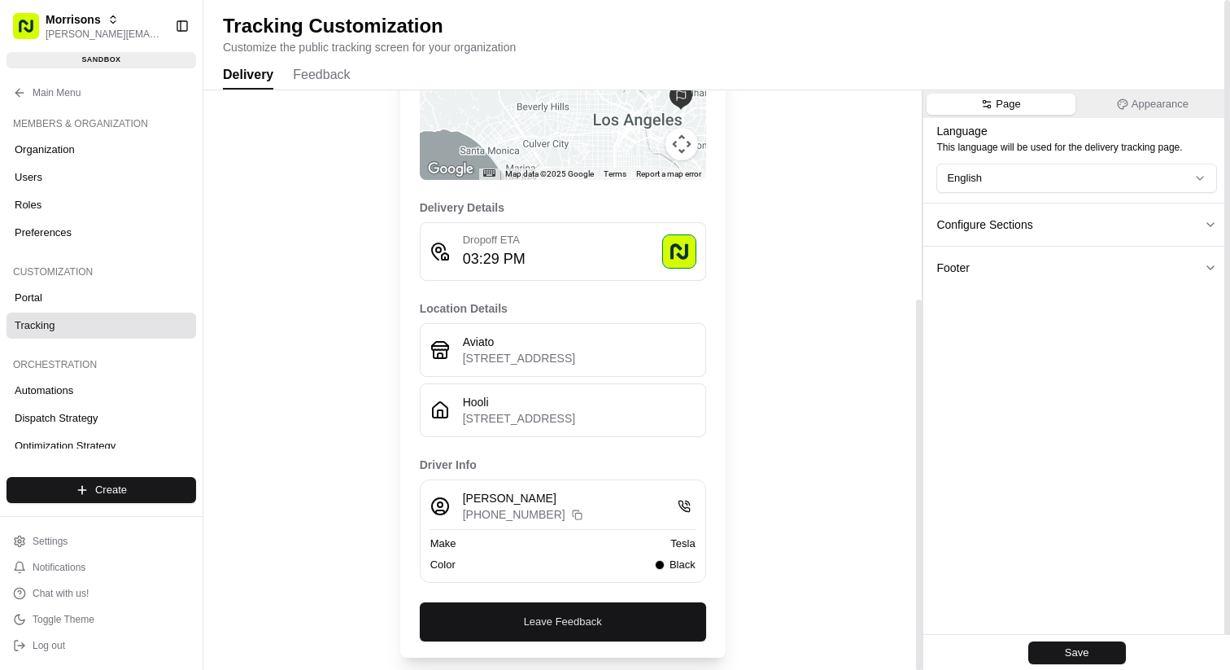
click at [565, 614] on link "Leave Feedback" at bounding box center [563, 621] width 286 height 39
click at [568, 625] on link "Leave Feedback" at bounding box center [563, 621] width 286 height 39
click at [569, 637] on link "Leave Feedback" at bounding box center [563, 621] width 286 height 39
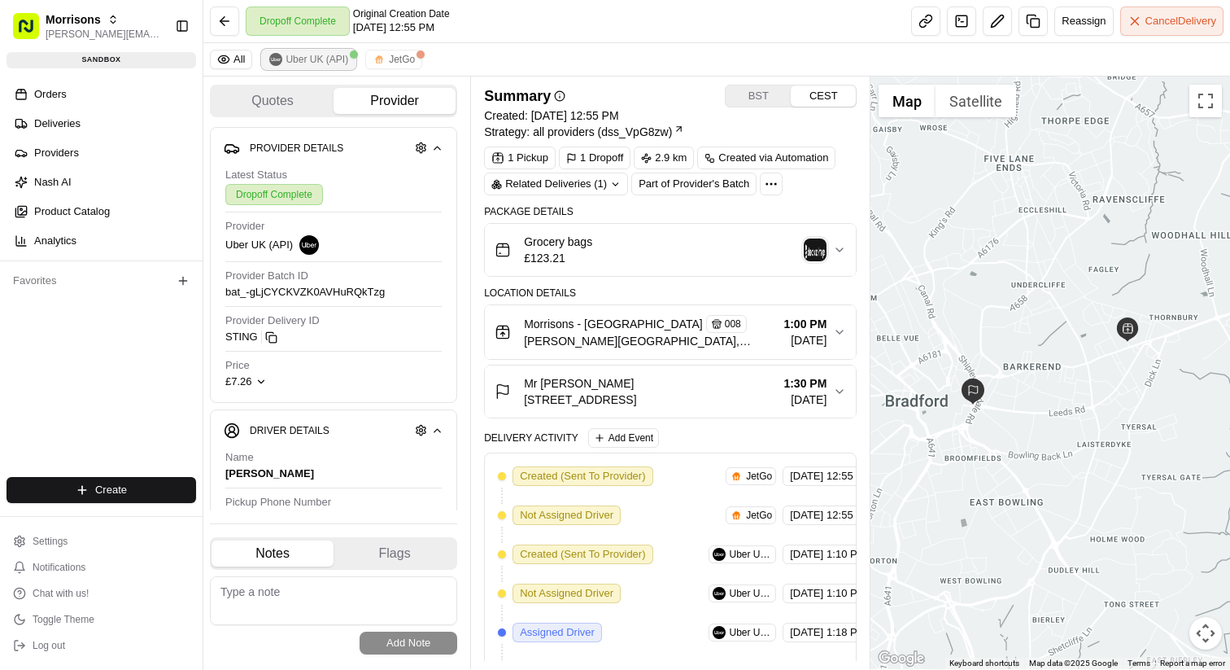
click at [319, 60] on span "Uber UK (API)" at bounding box center [317, 59] width 63 height 13
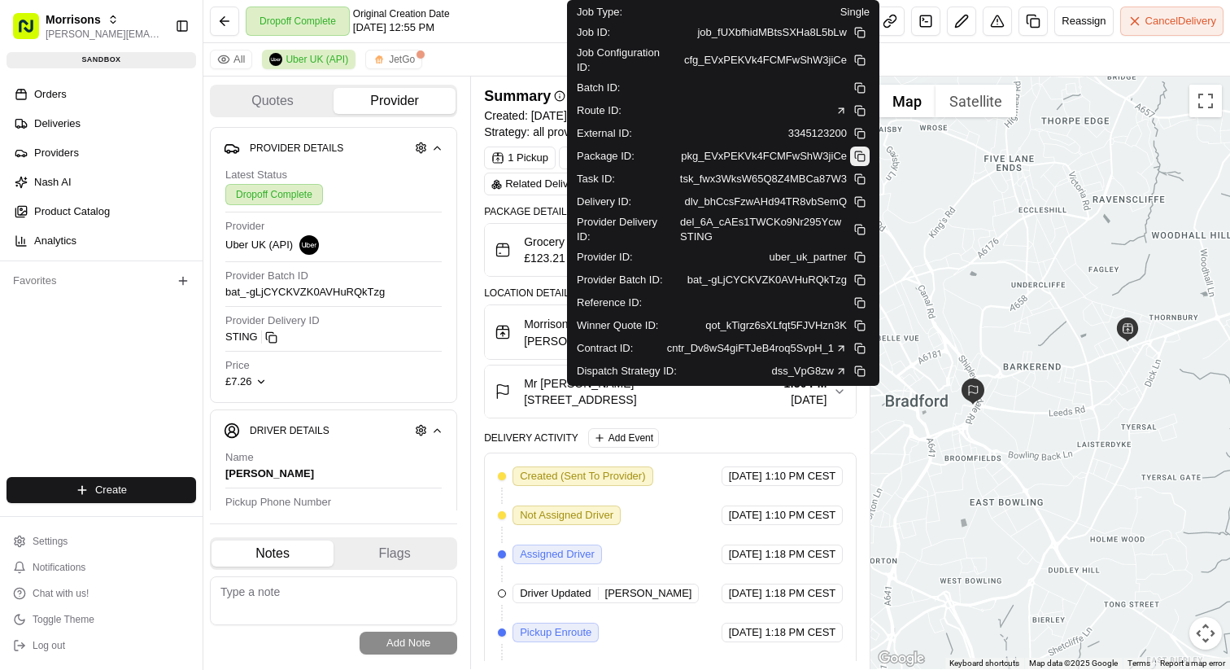
click at [858, 161] on button at bounding box center [860, 156] width 20 height 20
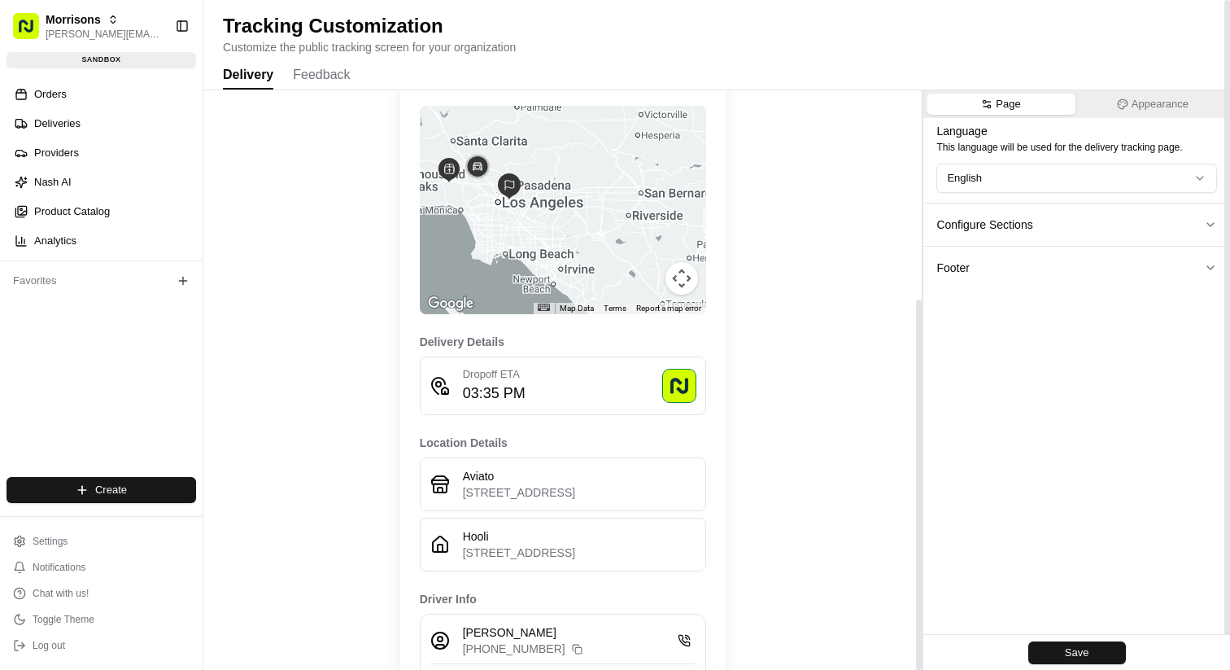
scroll to position [327, 0]
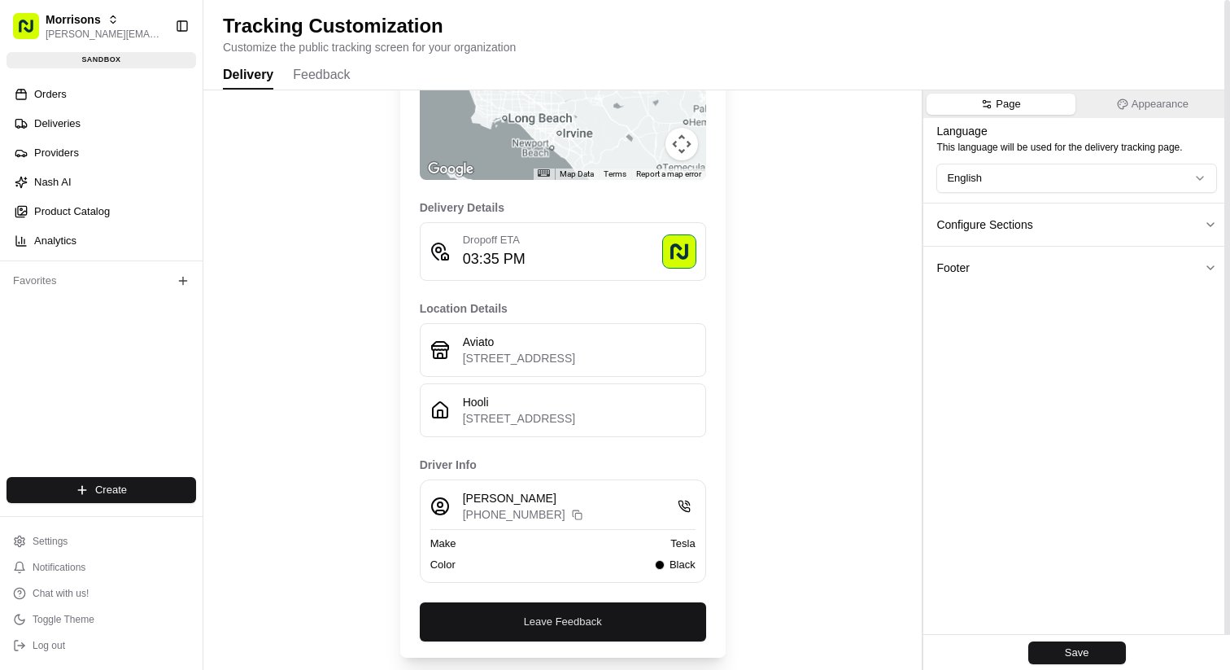
click at [525, 617] on link "Leave Feedback" at bounding box center [563, 621] width 286 height 39
click at [539, 626] on button "Leave Feedback" at bounding box center [563, 621] width 286 height 39
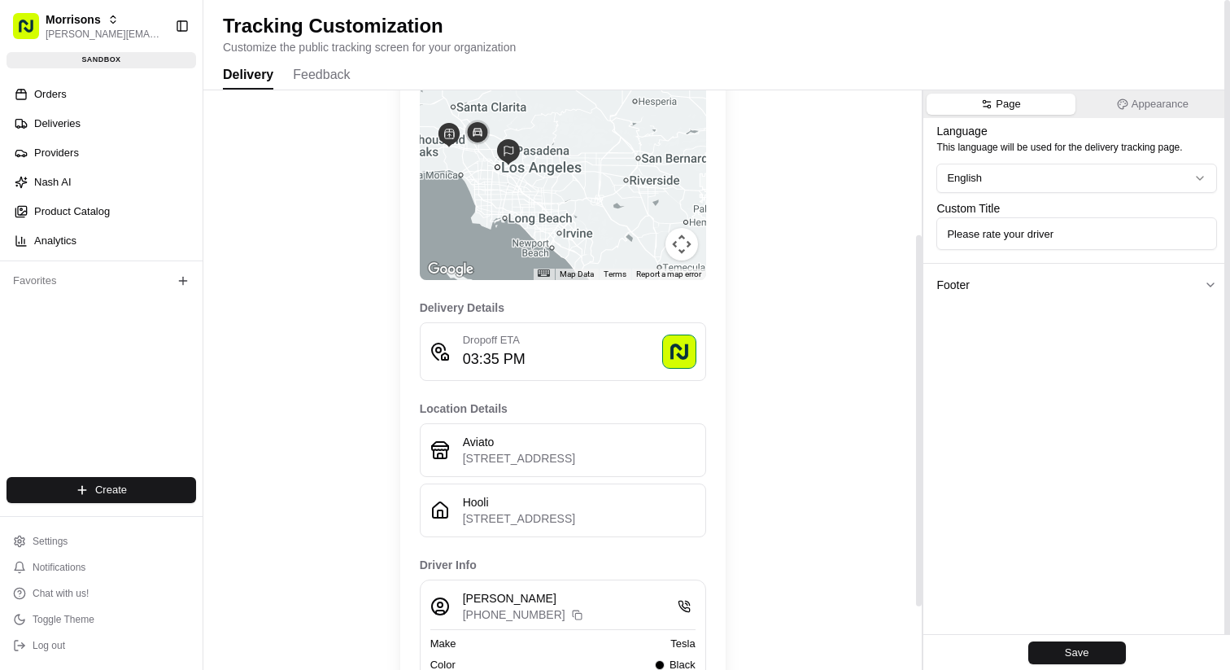
scroll to position [134, 0]
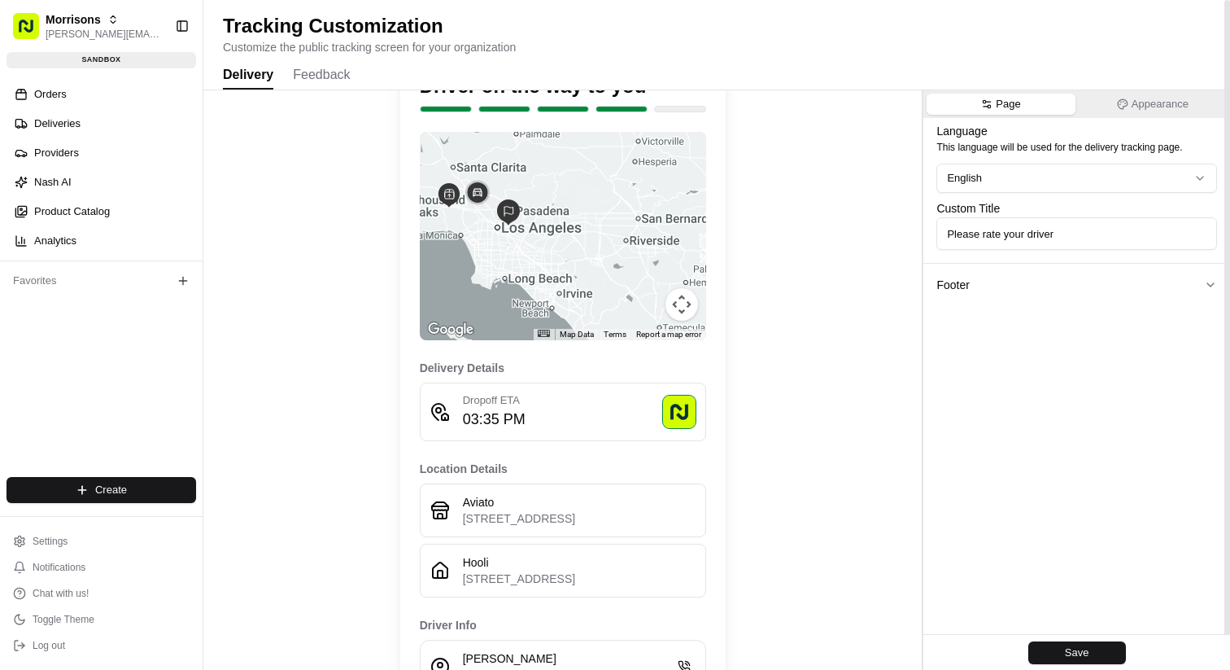
click at [315, 76] on button "Feedback" at bounding box center [321, 76] width 57 height 28
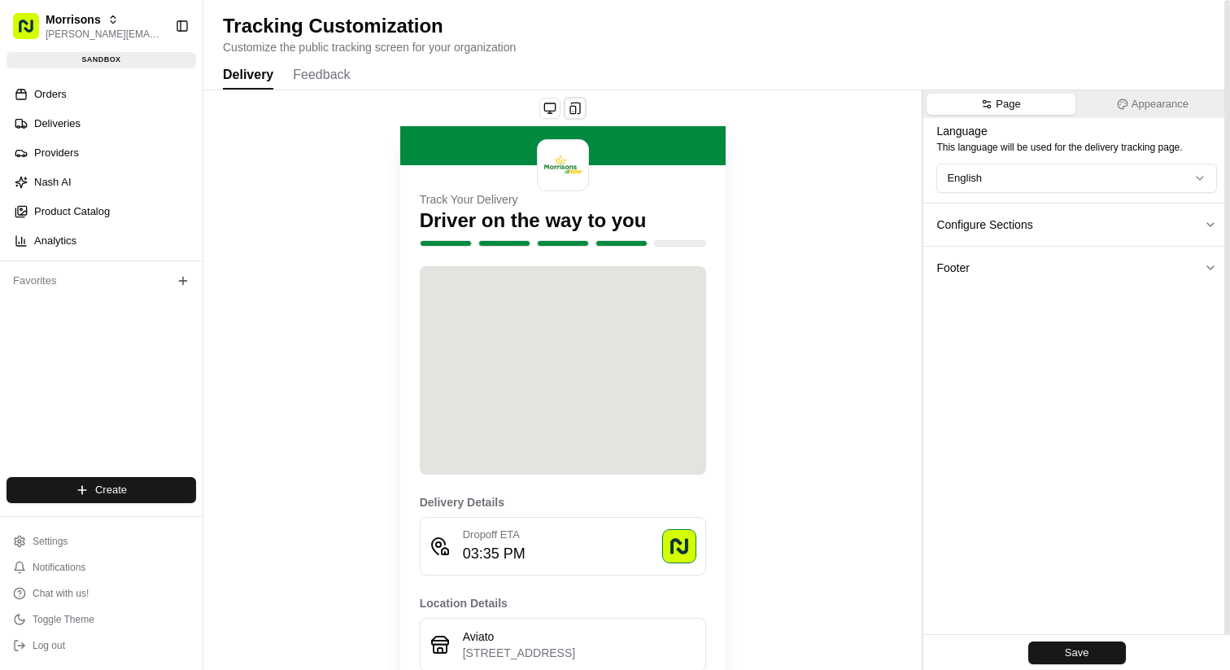
click at [249, 79] on button "Delivery" at bounding box center [248, 76] width 50 height 28
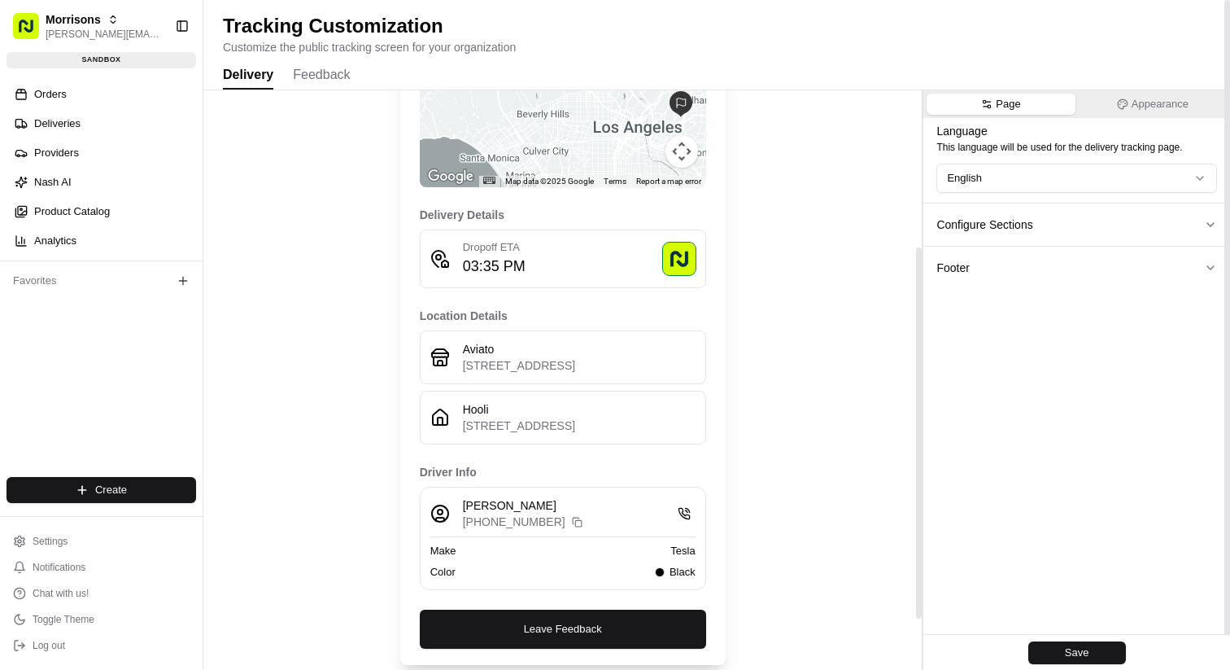
scroll to position [327, 0]
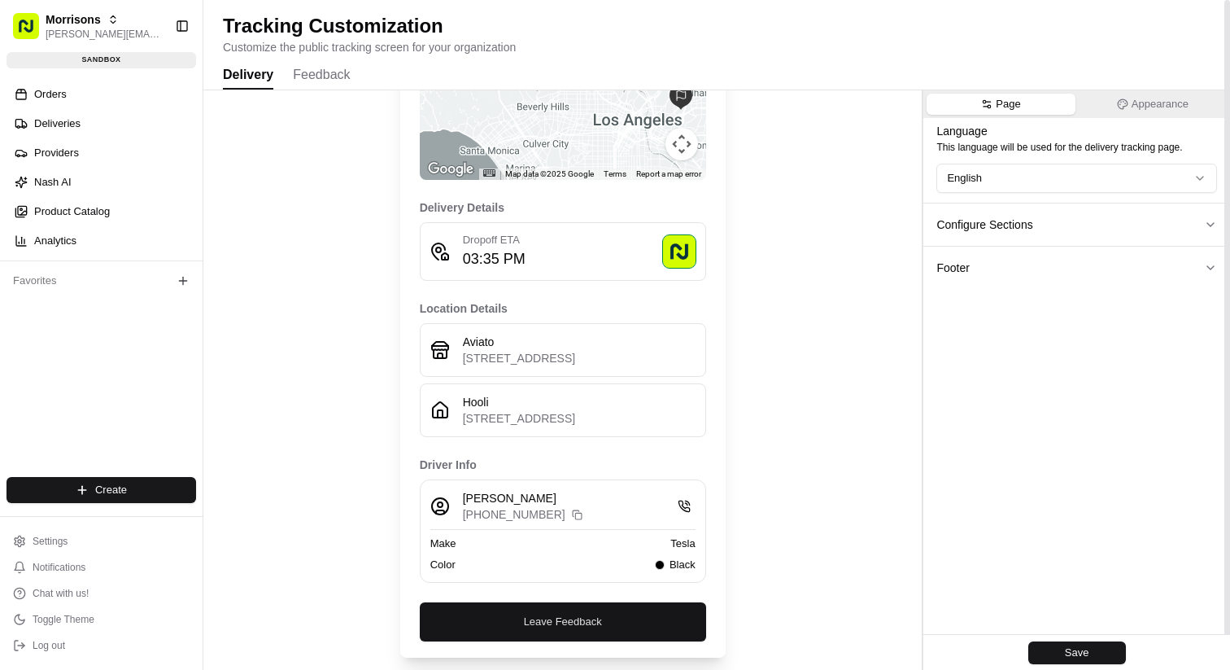
click at [564, 613] on button "Leave Feedback" at bounding box center [563, 621] width 286 height 39
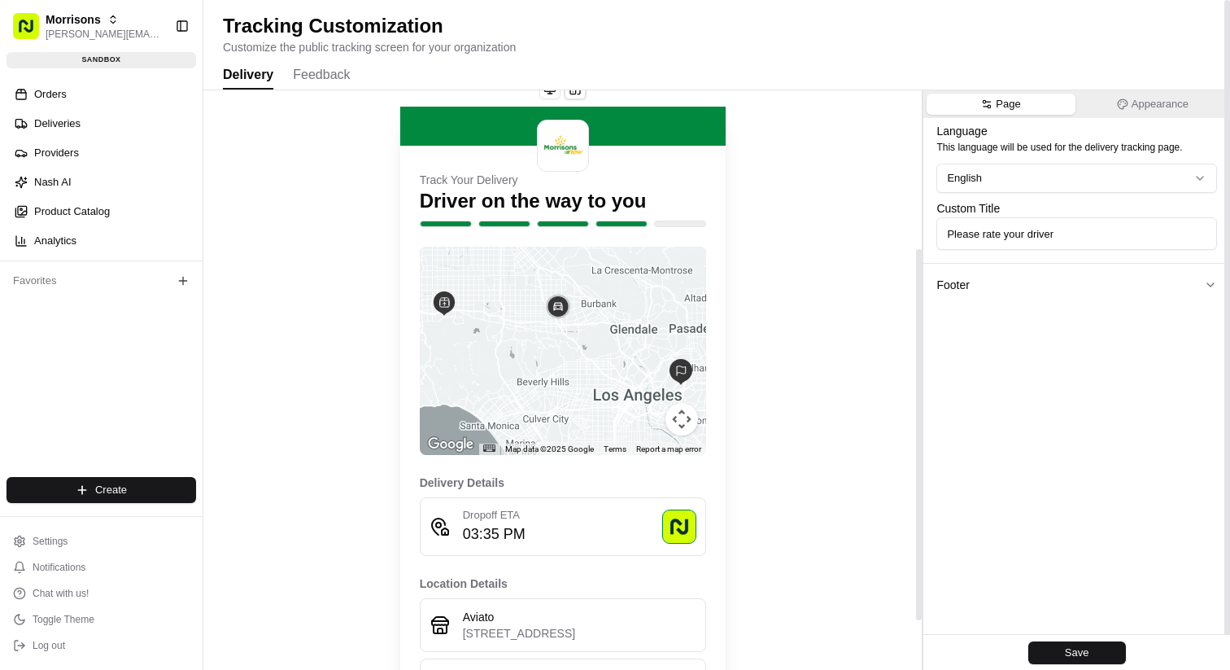
scroll to position [0, 0]
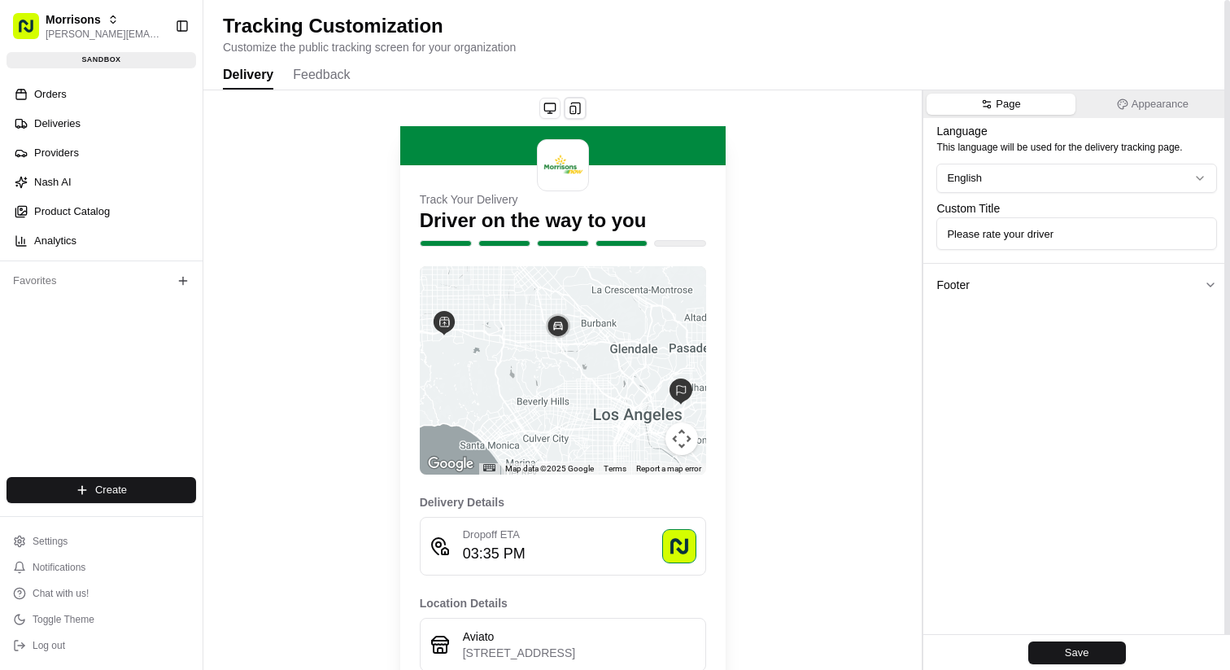
click at [288, 50] on p "Customize the public tracking screen for your organization" at bounding box center [717, 47] width 988 height 16
copy p "Customize the public tracking screen for your organization"
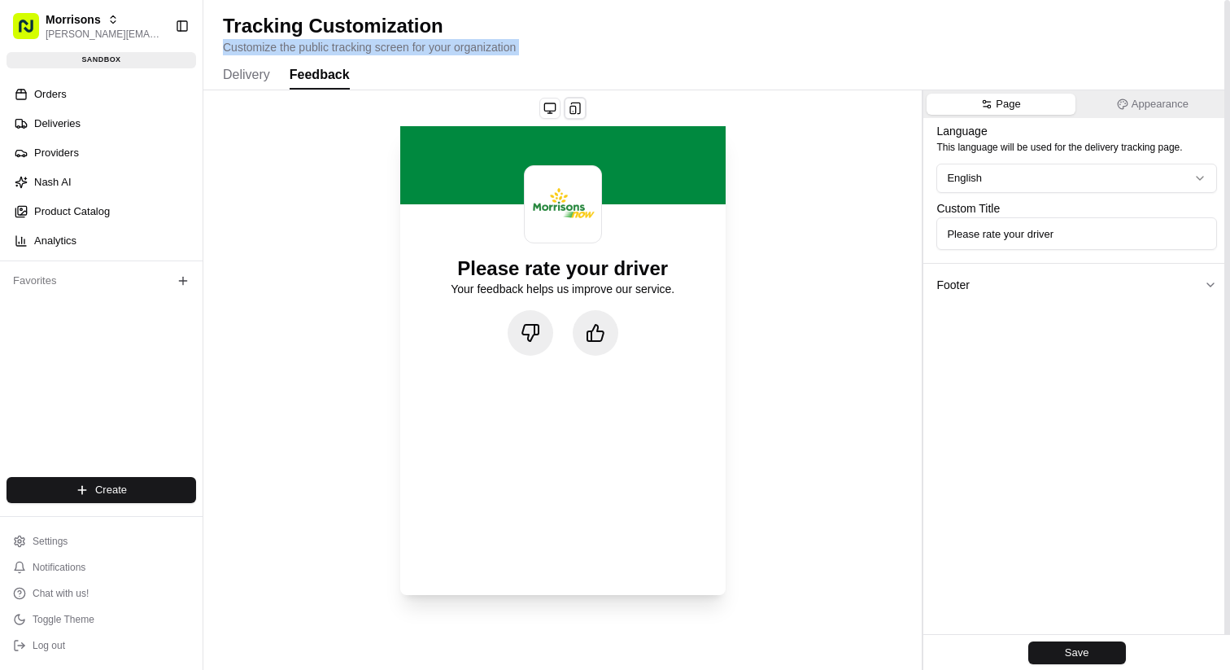
click at [321, 75] on button "Feedback" at bounding box center [320, 76] width 60 height 28
click at [252, 76] on button "Delivery" at bounding box center [246, 76] width 47 height 28
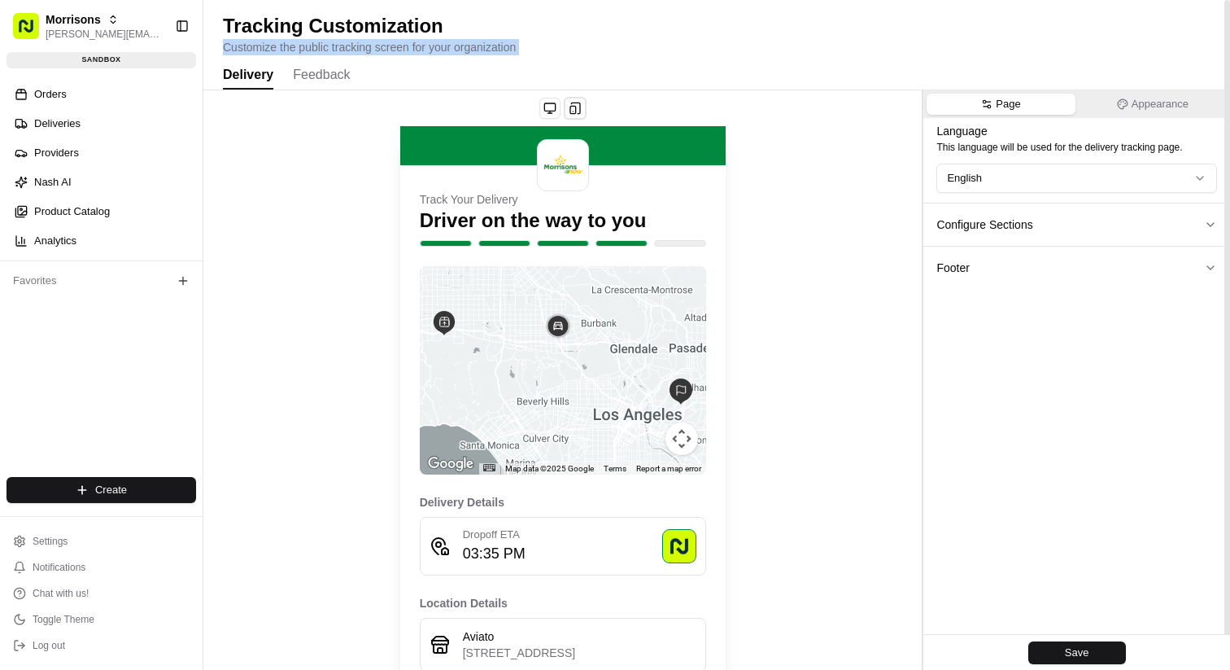
scroll to position [327, 0]
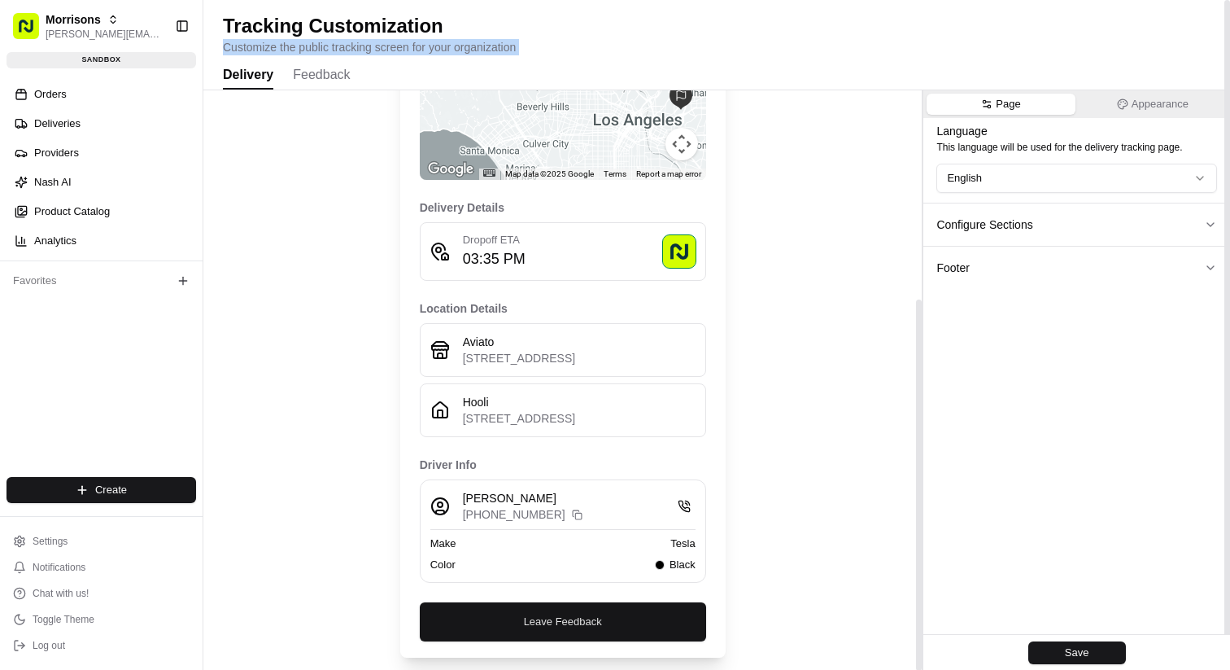
click at [560, 617] on button "Leave Feedback" at bounding box center [563, 621] width 286 height 39
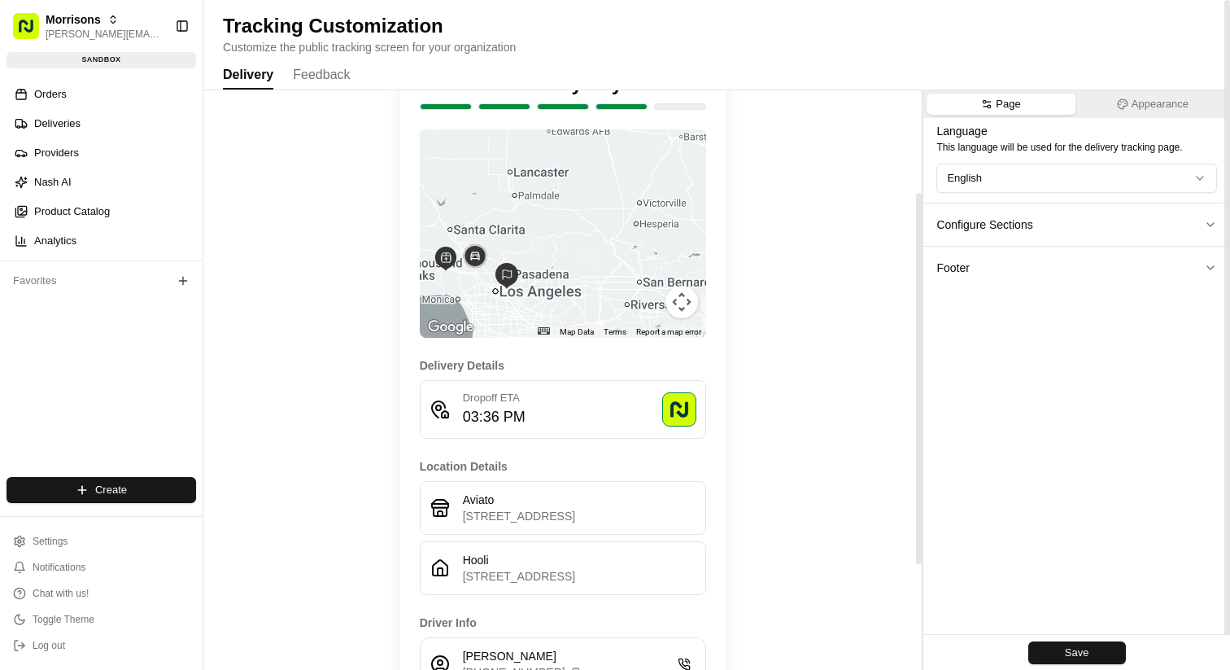
scroll to position [327, 0]
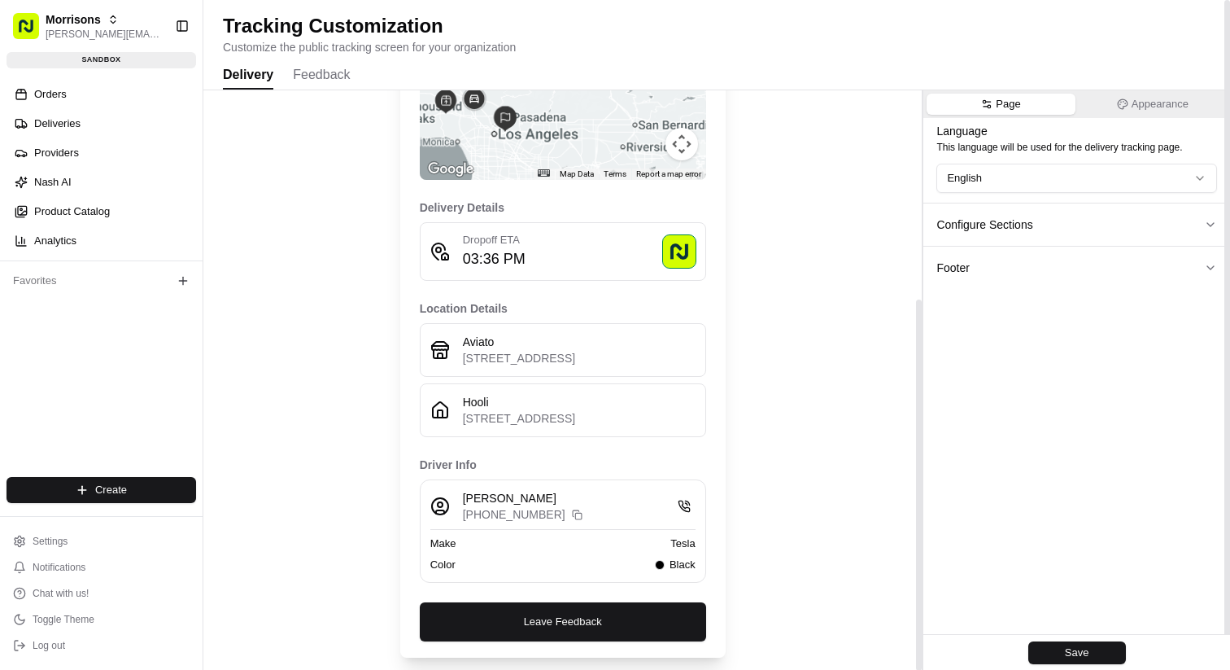
click at [325, 76] on button "Feedback" at bounding box center [321, 76] width 57 height 28
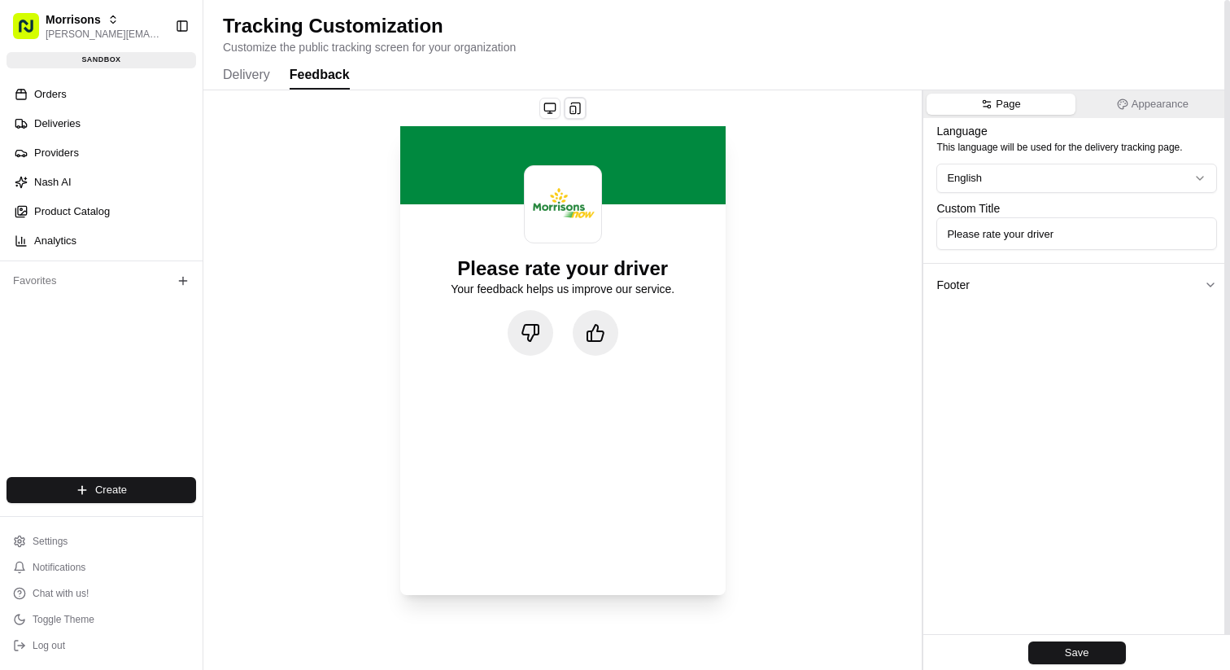
click at [255, 73] on button "Delivery" at bounding box center [246, 76] width 47 height 28
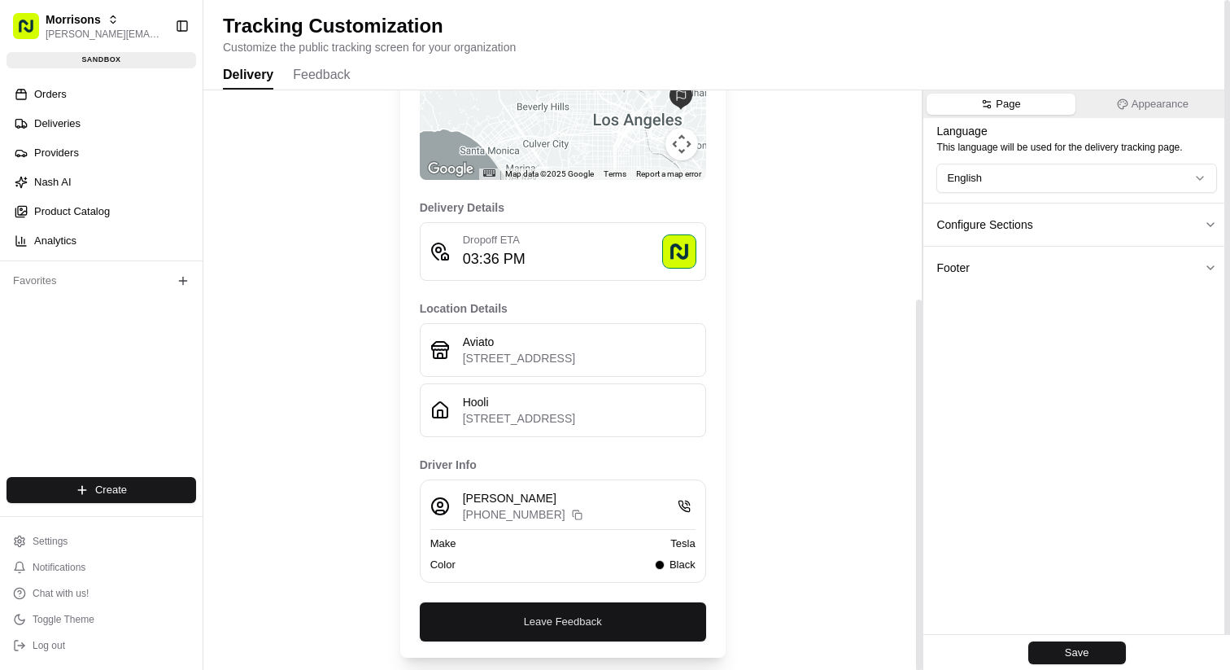
click at [507, 630] on button "Leave Feedback" at bounding box center [563, 621] width 286 height 39
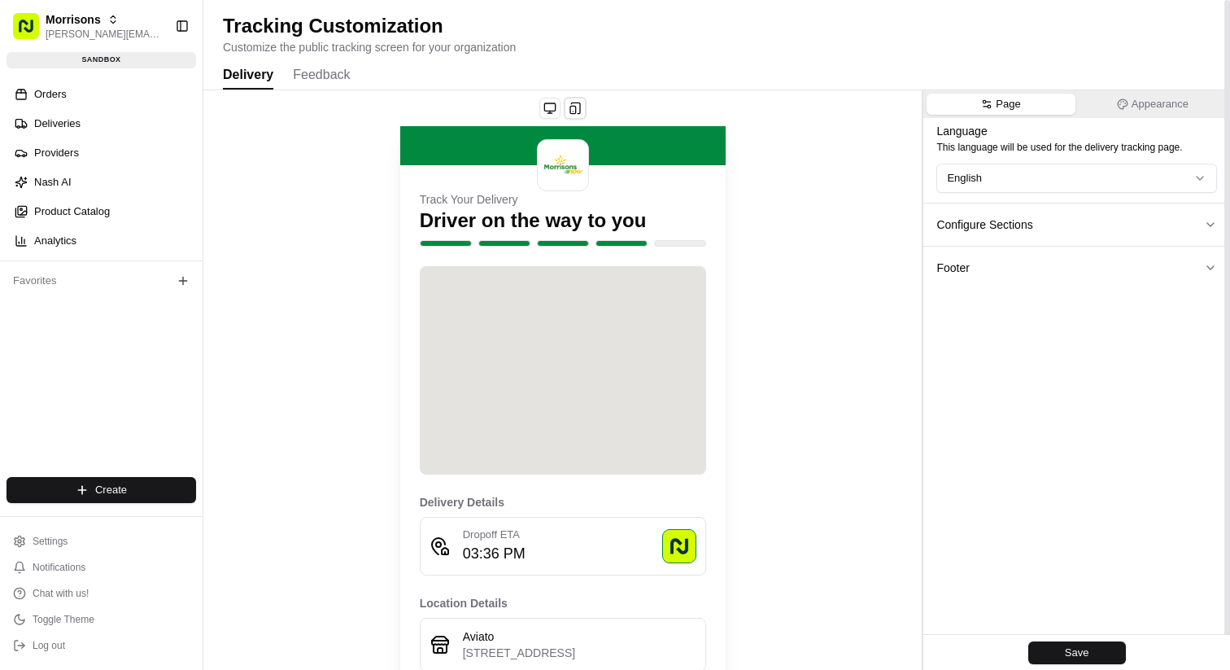
click at [255, 75] on button "Delivery" at bounding box center [248, 76] width 50 height 28
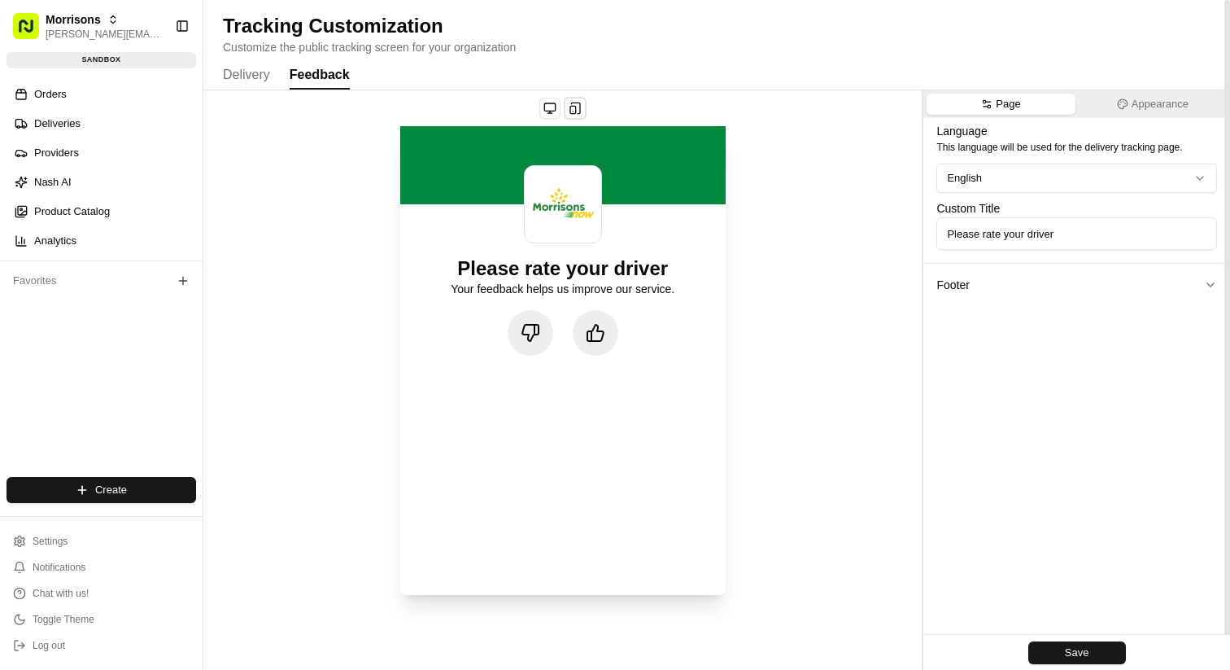
click at [301, 78] on button "Feedback" at bounding box center [320, 76] width 60 height 28
click at [598, 347] on button at bounding box center [596, 333] width 46 height 46
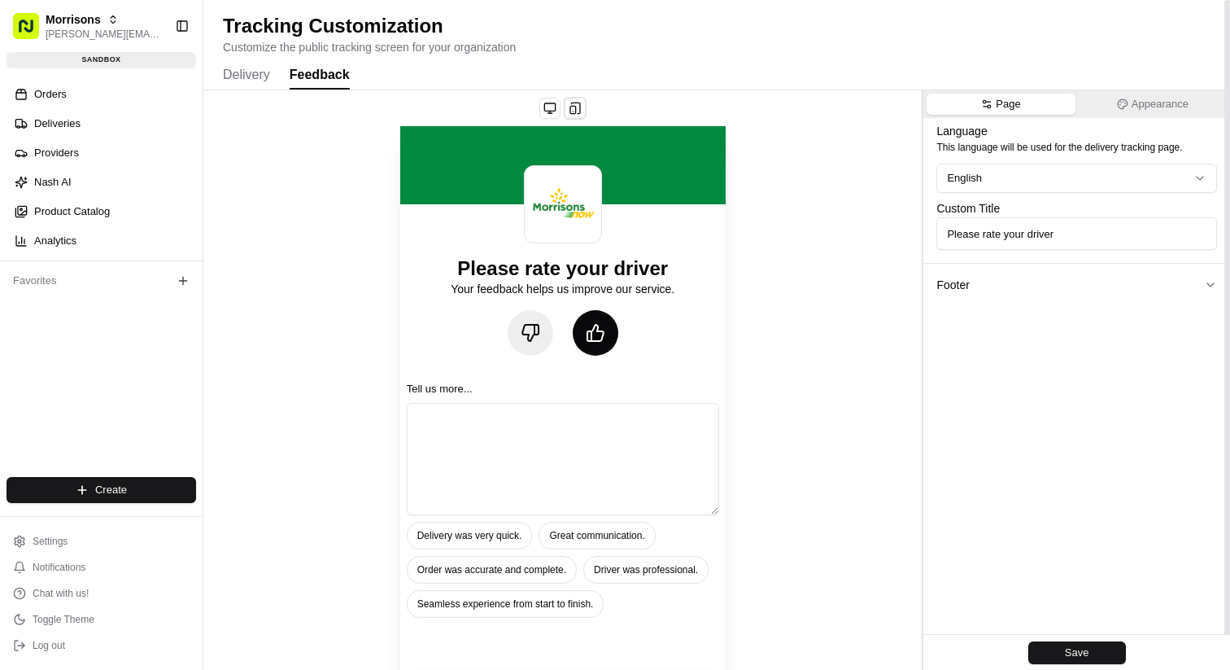
click at [539, 333] on icon at bounding box center [531, 333] width 20 height 20
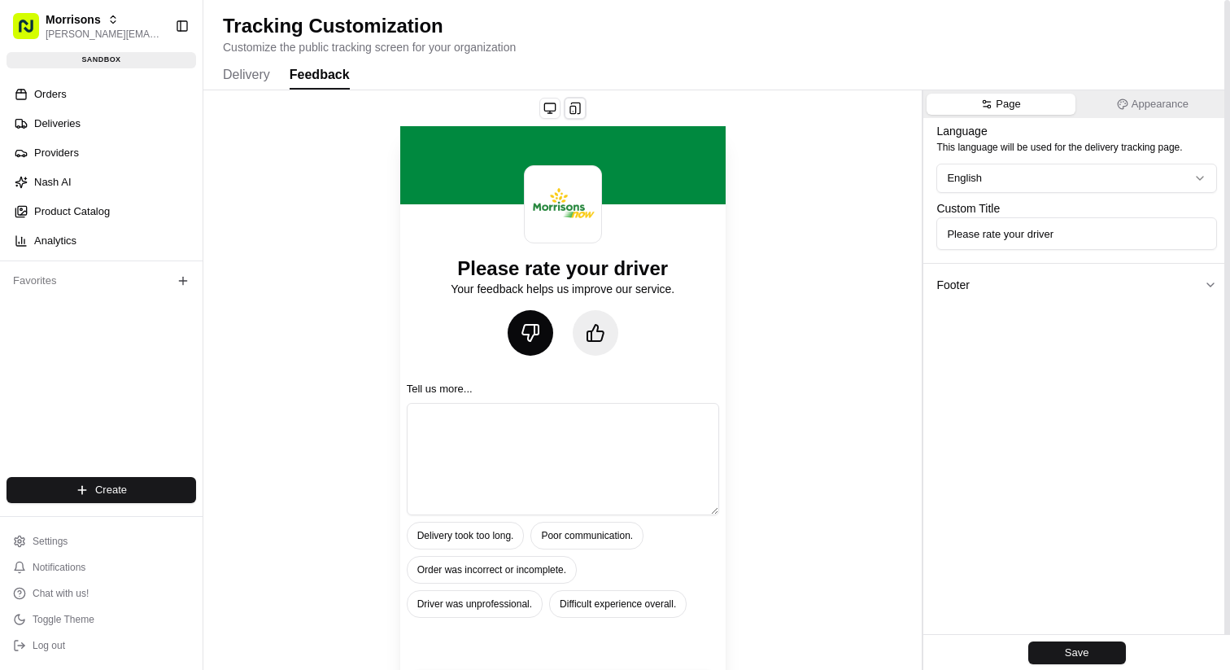
click at [264, 69] on button "Delivery" at bounding box center [246, 76] width 47 height 28
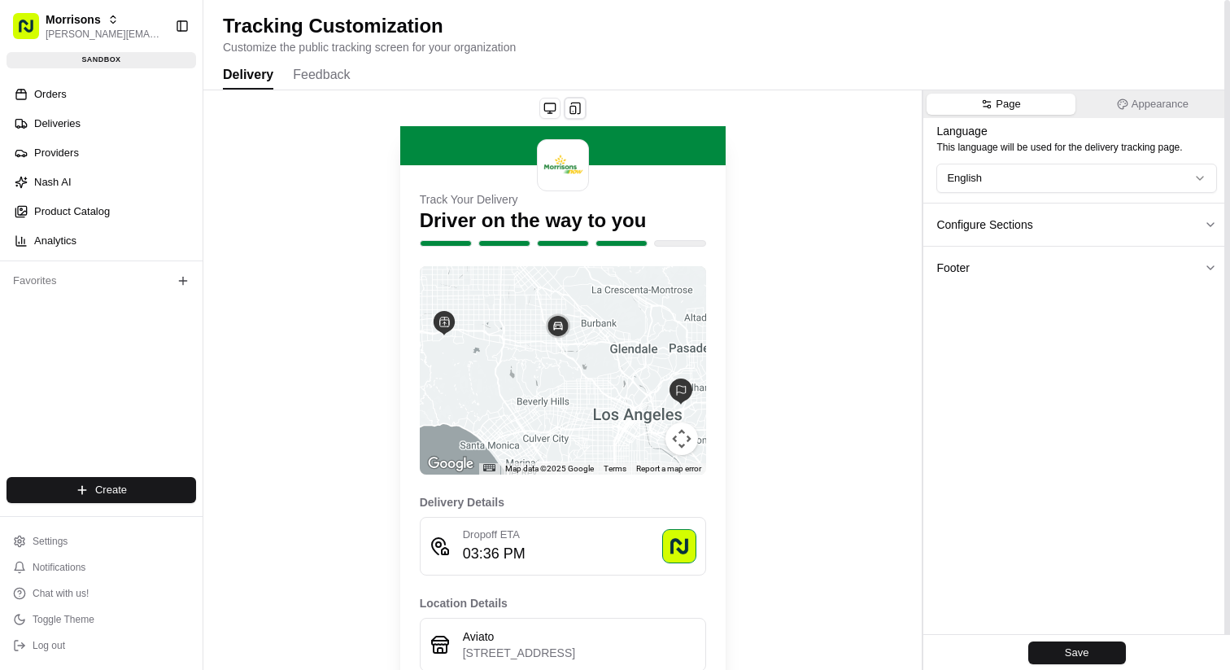
click at [319, 86] on button "Feedback" at bounding box center [321, 76] width 57 height 28
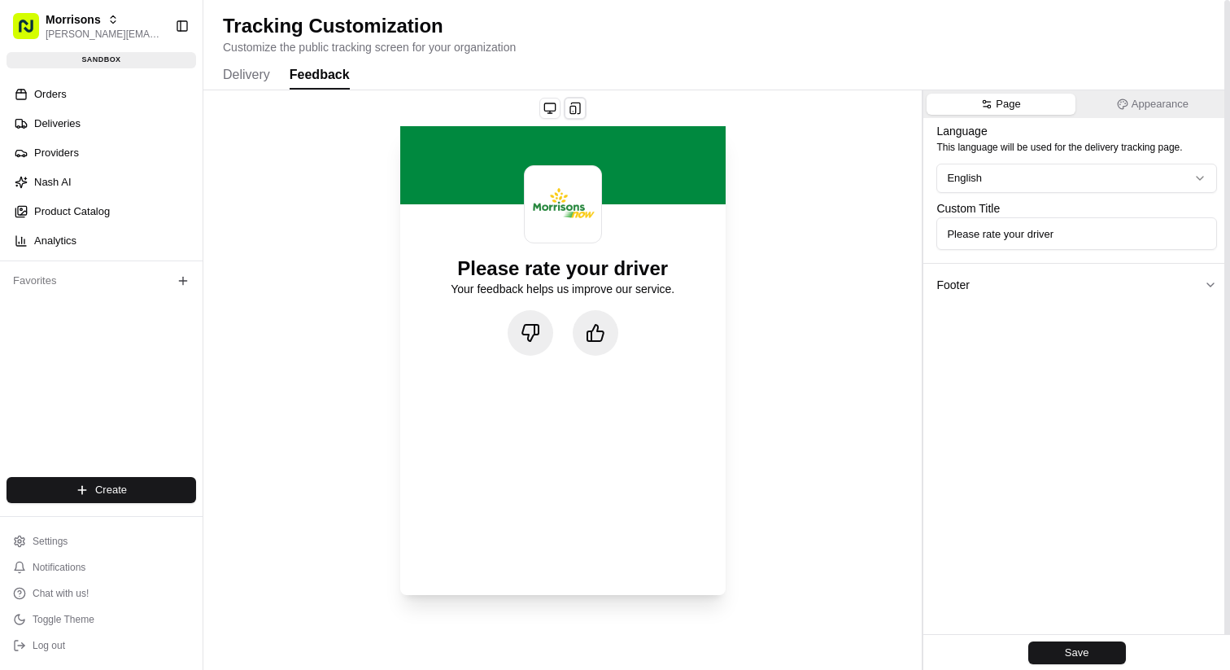
click at [595, 347] on button at bounding box center [596, 333] width 46 height 46
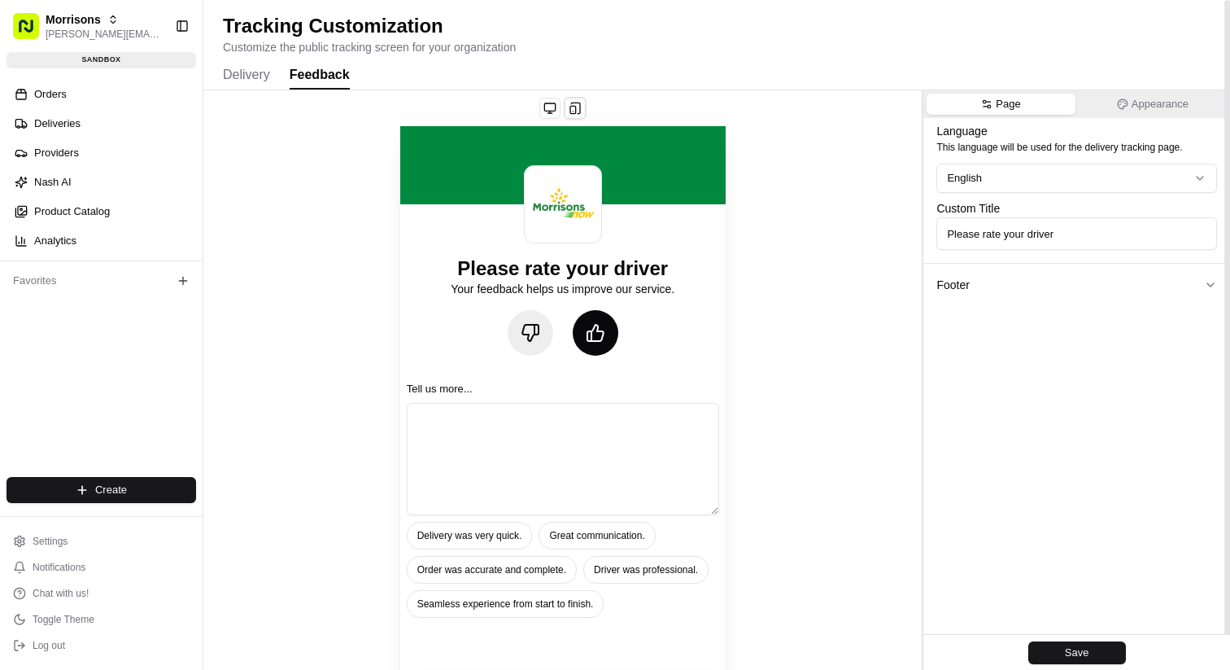
click at [526, 336] on icon at bounding box center [531, 333] width 20 height 20
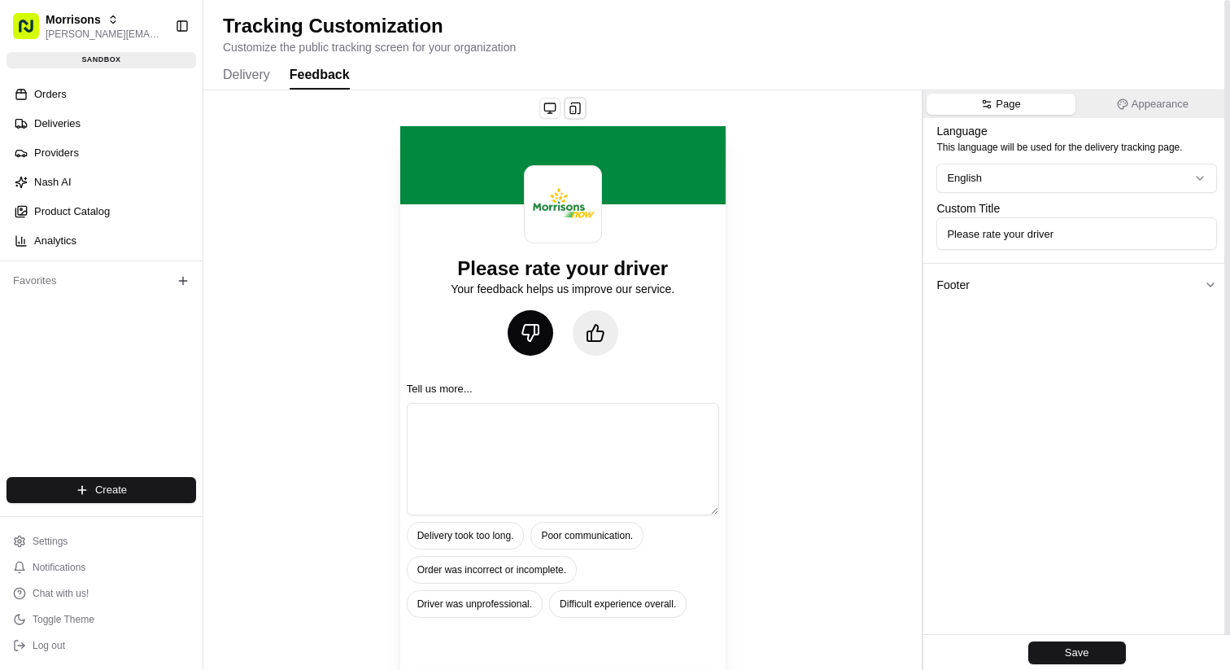
click at [554, 353] on div at bounding box center [563, 333] width 111 height 46
click at [536, 338] on icon at bounding box center [531, 333] width 20 height 20
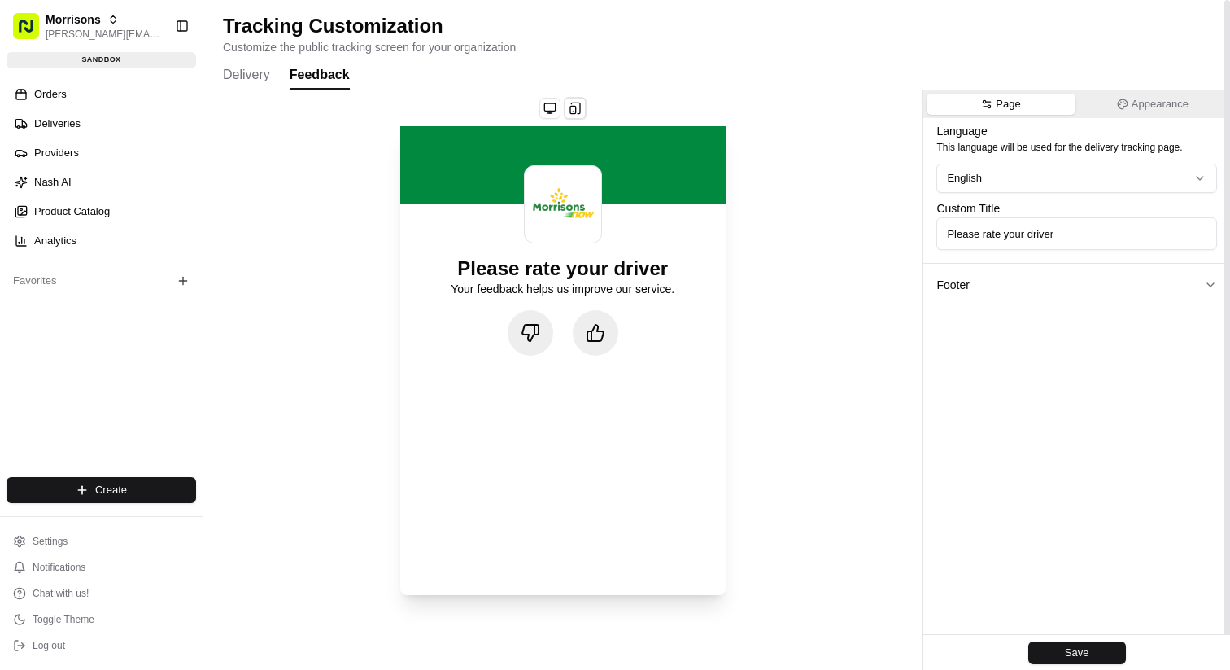
click at [304, 298] on div "Please rate your driver Your feedback helps us improve our service." at bounding box center [562, 380] width 718 height 580
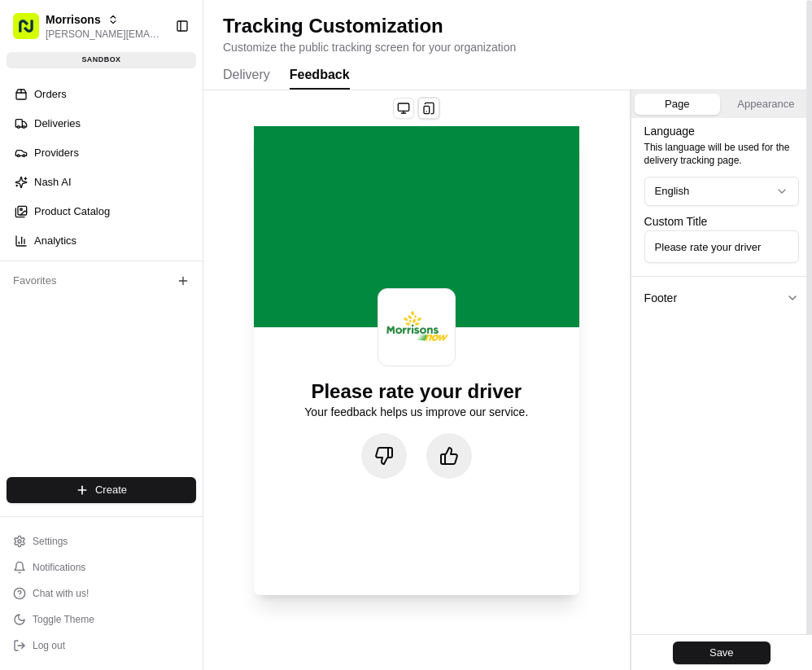
click at [456, 463] on icon at bounding box center [449, 456] width 20 height 20
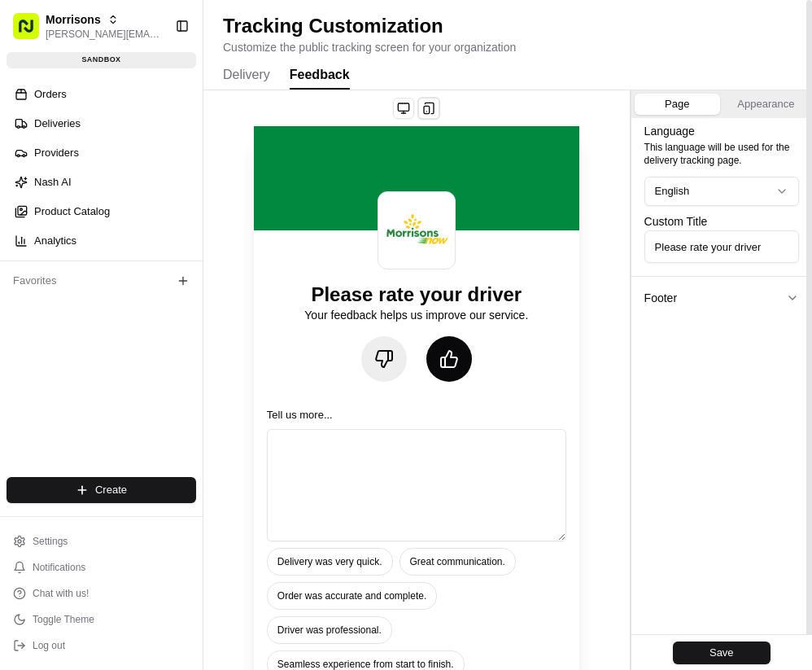
click at [482, 414] on label "Tell us more..." at bounding box center [416, 415] width 299 height 15
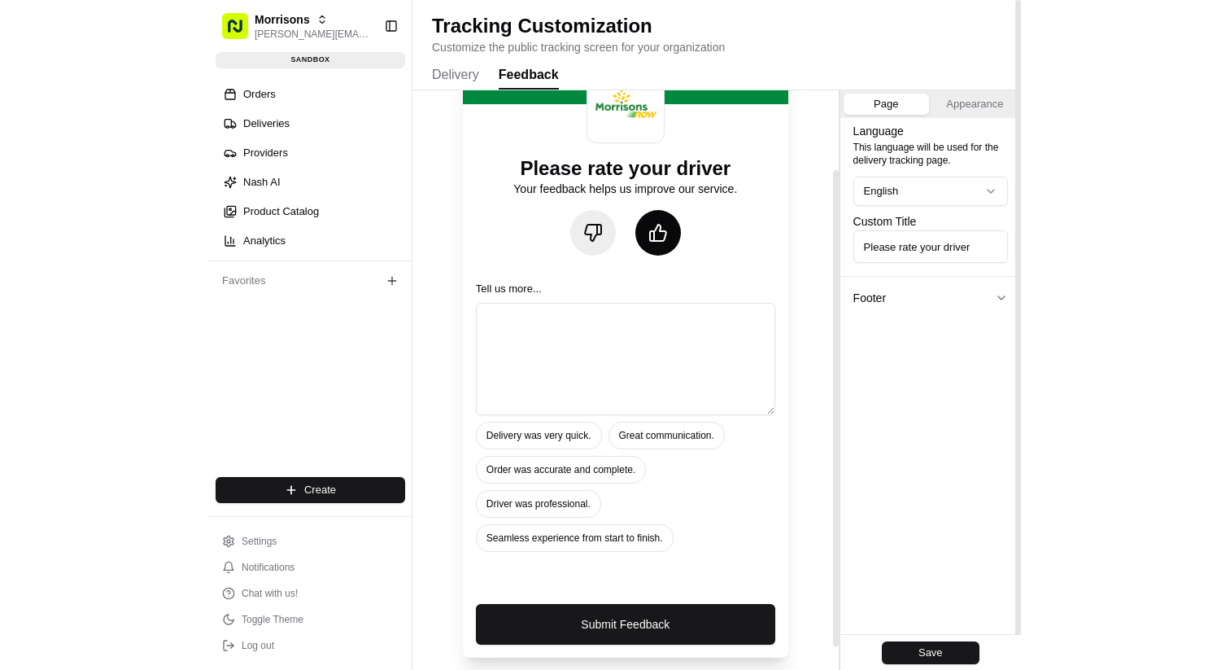
scroll to position [0, 0]
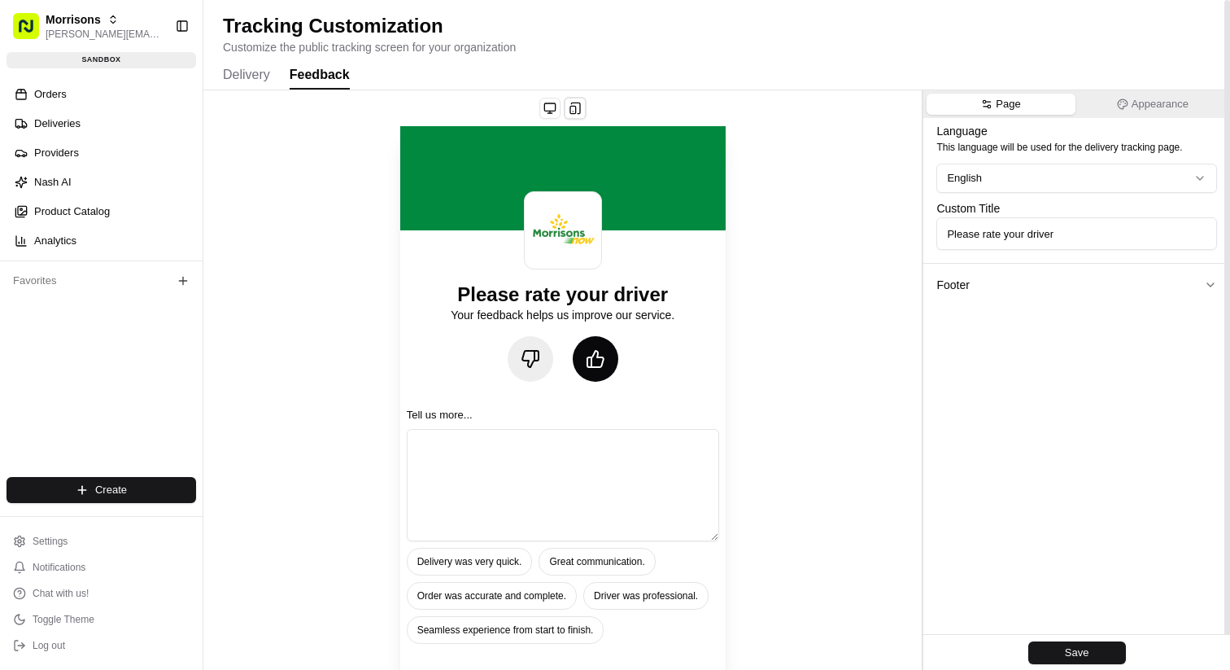
click at [588, 361] on icon at bounding box center [596, 359] width 20 height 20
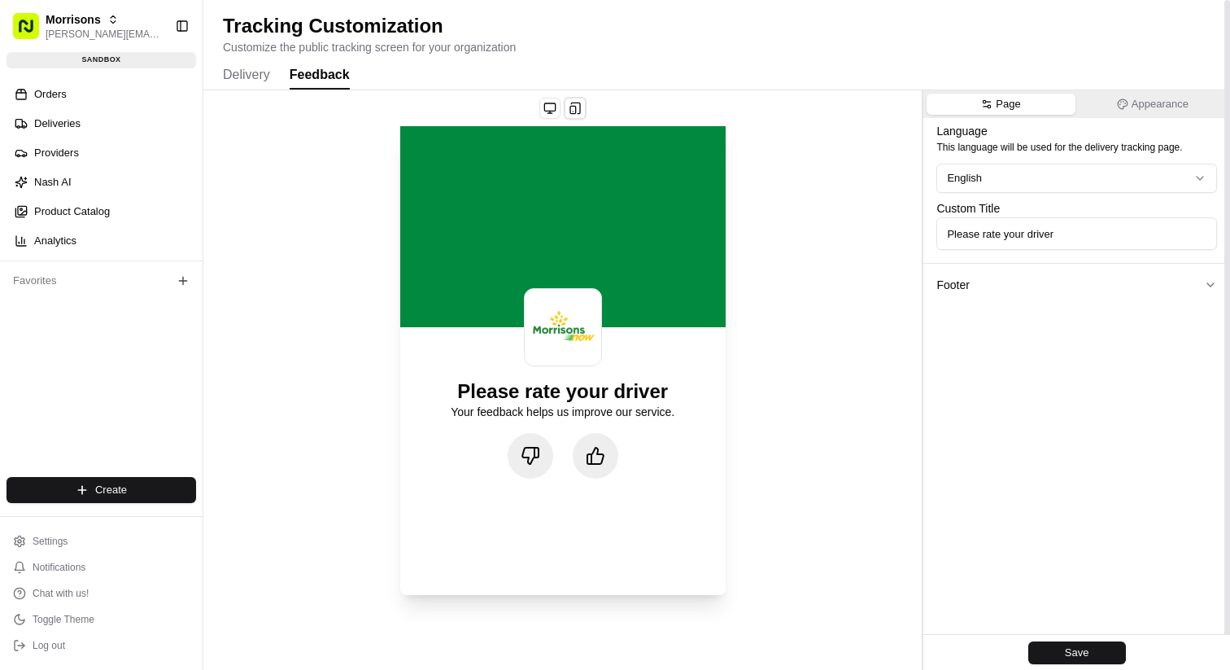
click at [530, 455] on icon at bounding box center [531, 456] width 20 height 20
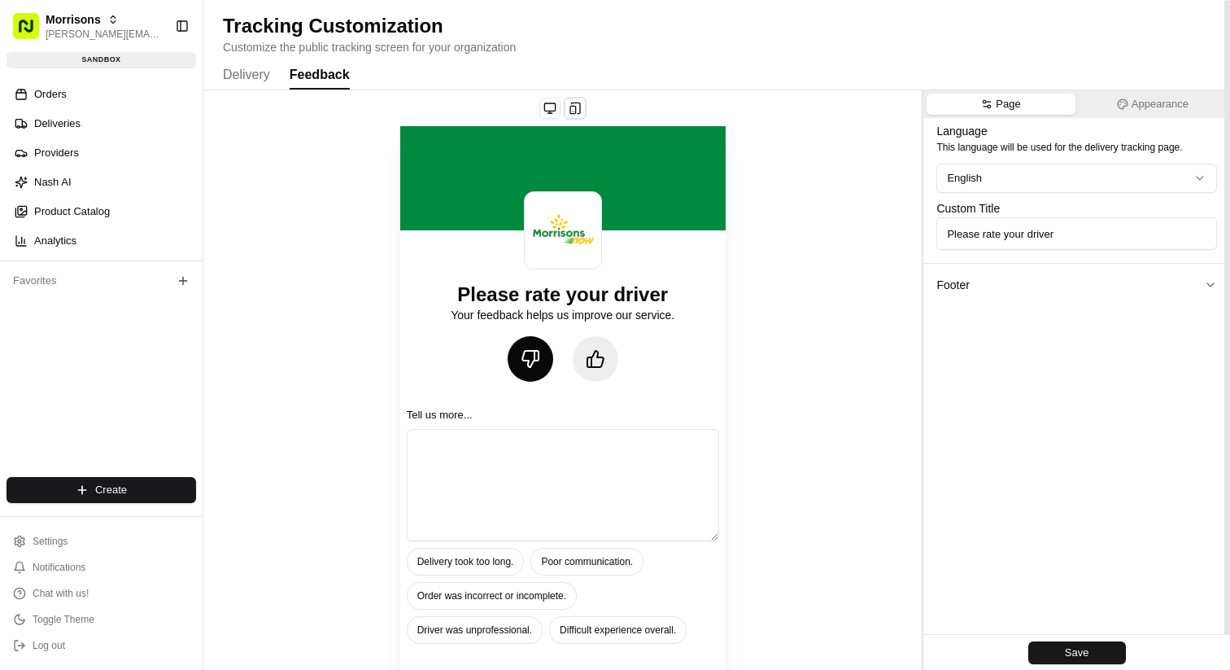
click at [540, 355] on button at bounding box center [531, 359] width 46 height 46
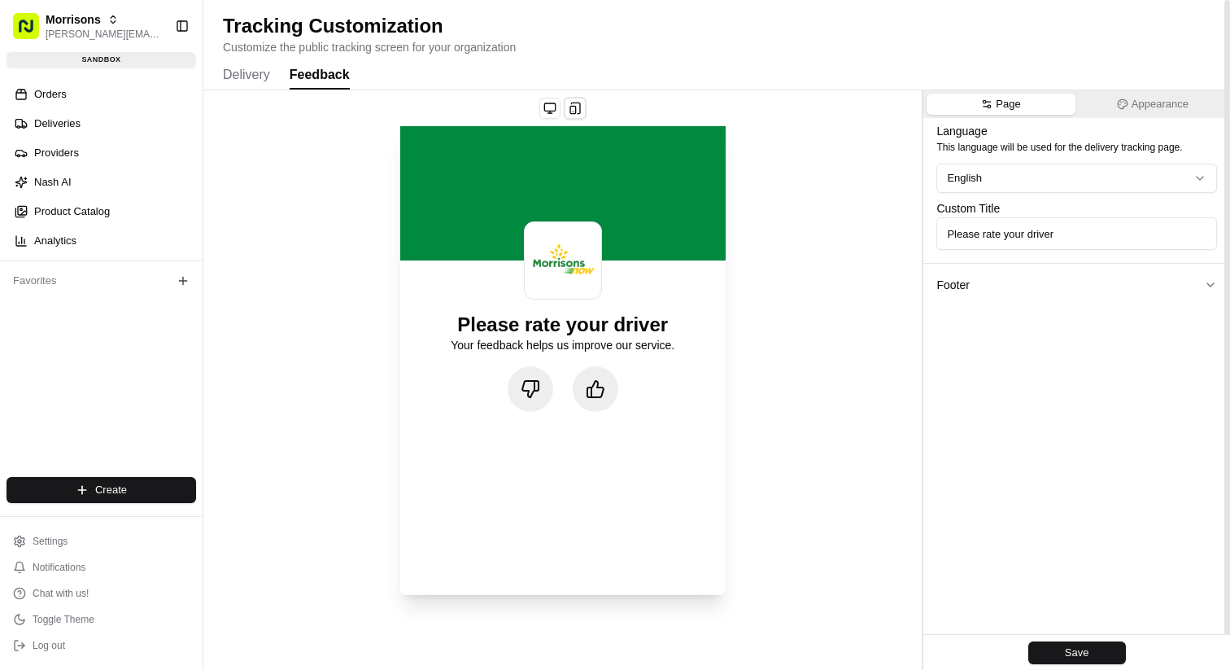
click at [600, 401] on button at bounding box center [596, 389] width 46 height 46
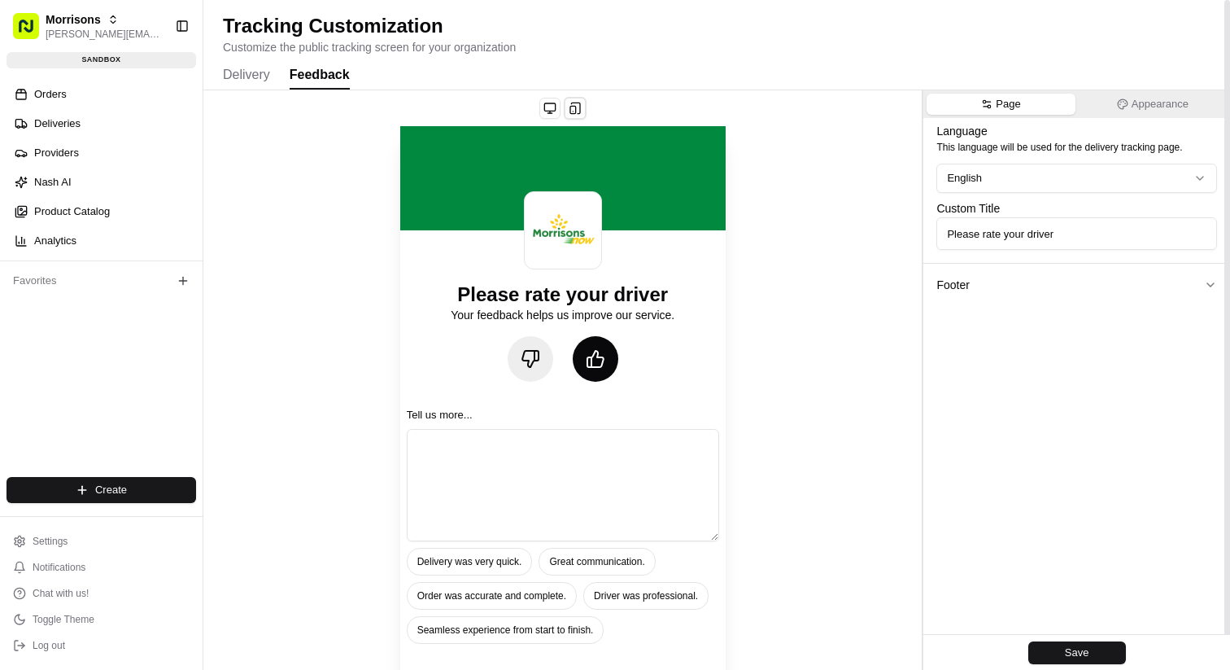
click at [592, 359] on icon at bounding box center [596, 359] width 20 height 20
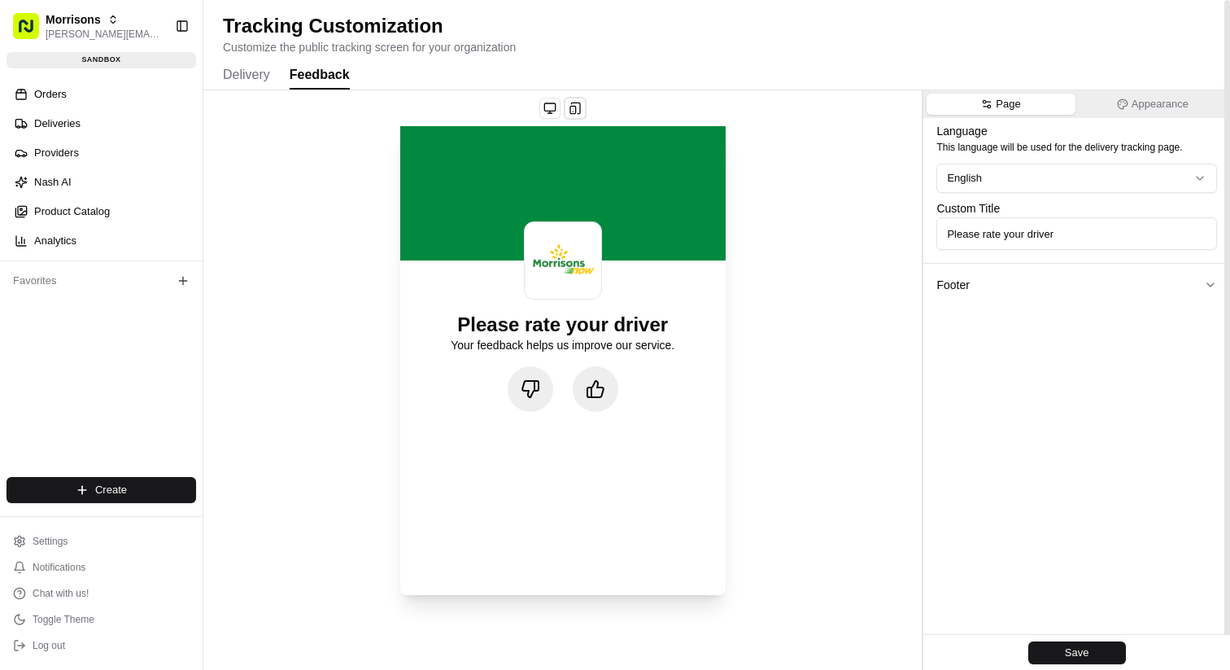
click at [600, 390] on icon at bounding box center [596, 389] width 20 height 20
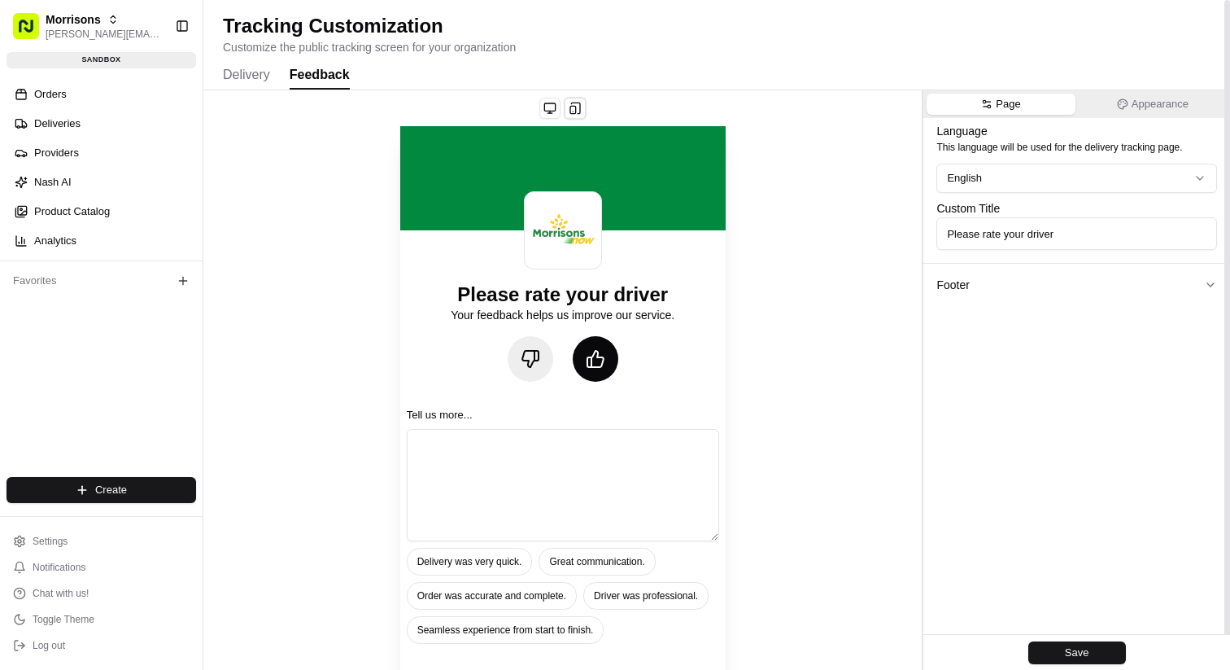
click at [600, 364] on icon at bounding box center [596, 359] width 20 height 20
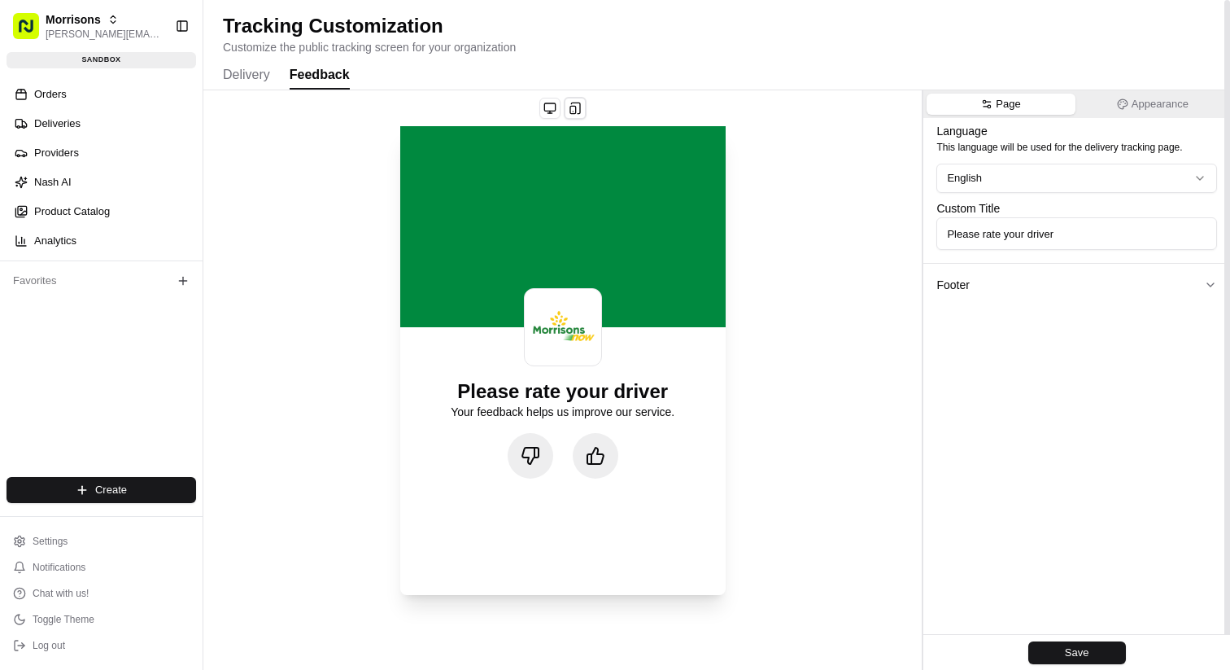
click at [606, 458] on button at bounding box center [596, 456] width 46 height 46
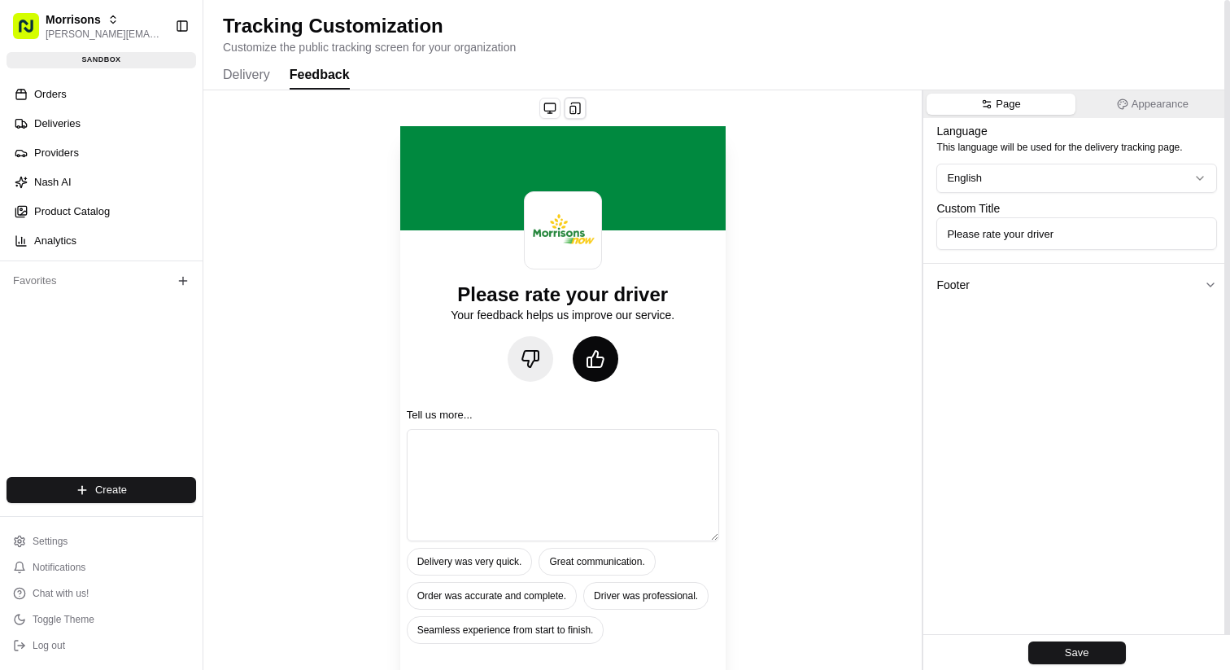
click at [253, 73] on button "Delivery" at bounding box center [246, 76] width 47 height 28
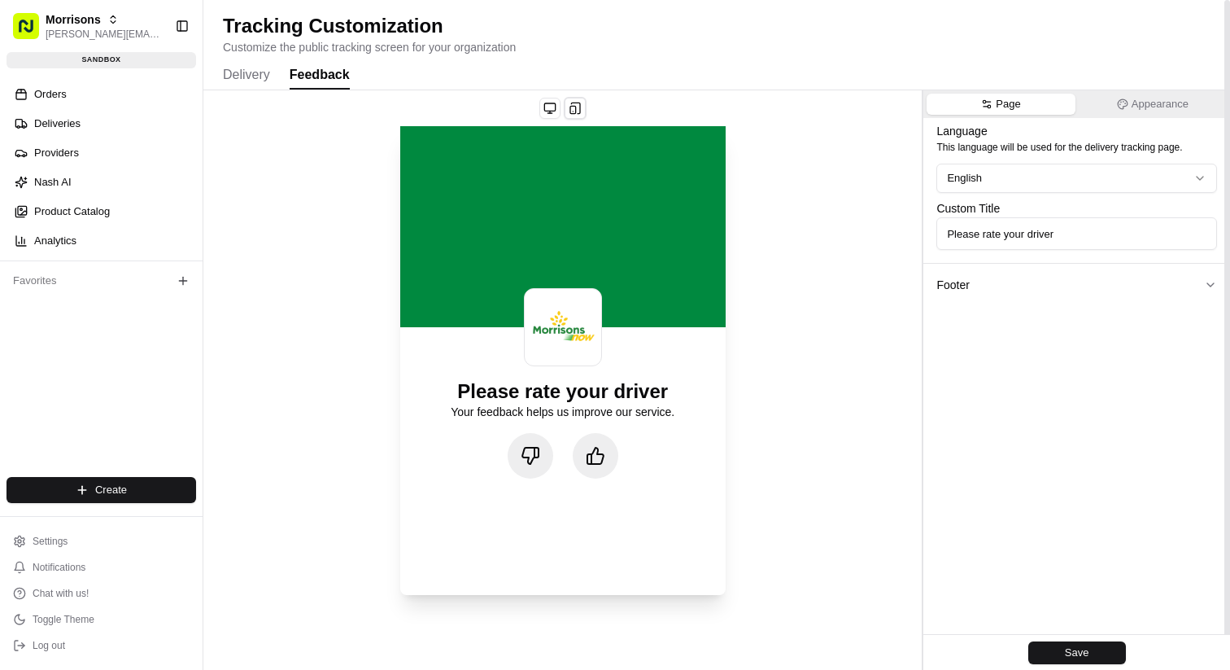
click at [290, 73] on button "Feedback" at bounding box center [320, 76] width 60 height 28
click at [246, 76] on button "Delivery" at bounding box center [246, 76] width 47 height 28
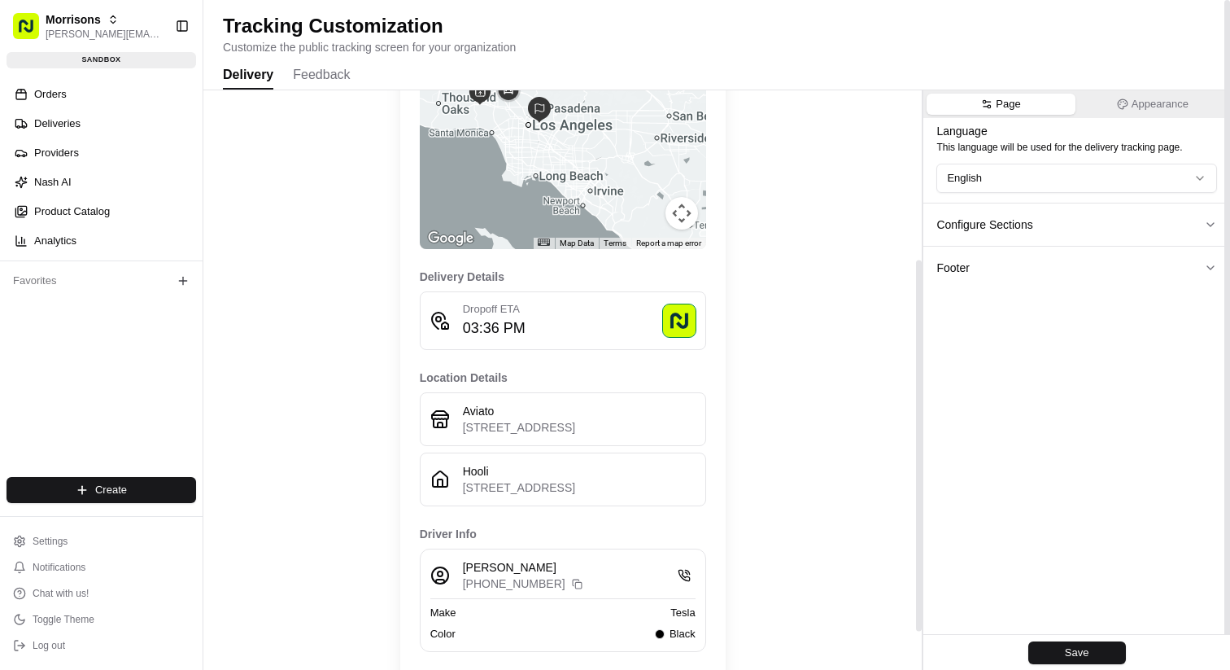
scroll to position [327, 0]
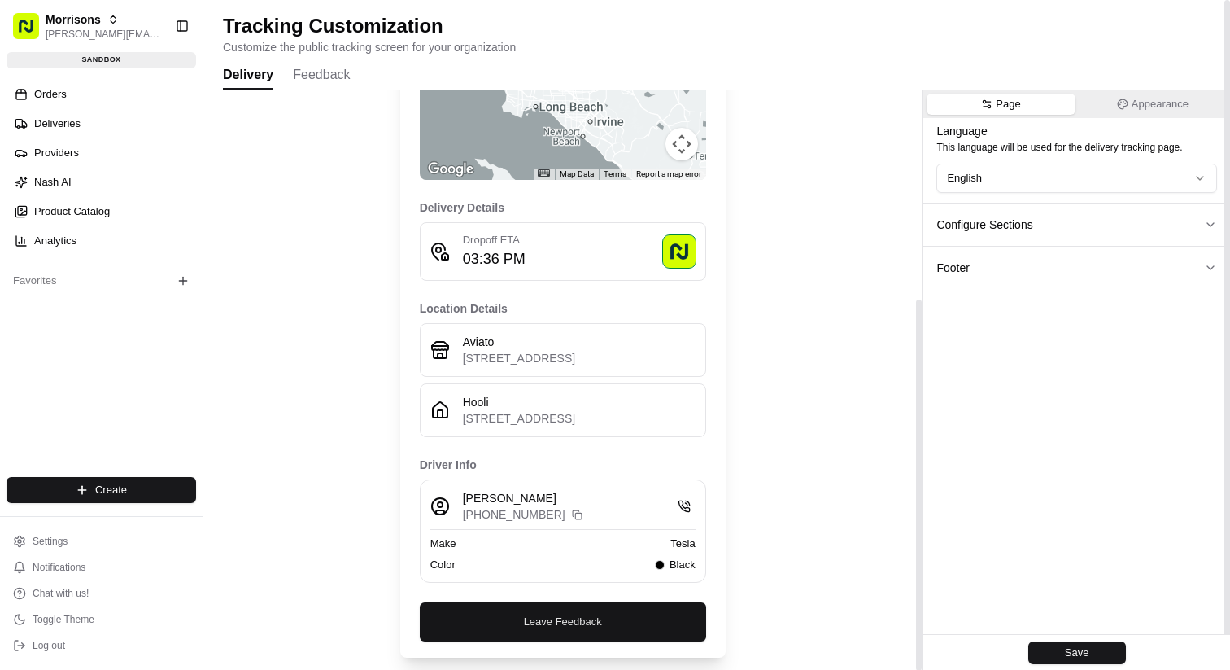
click at [553, 629] on button "Leave Feedback" at bounding box center [563, 621] width 286 height 39
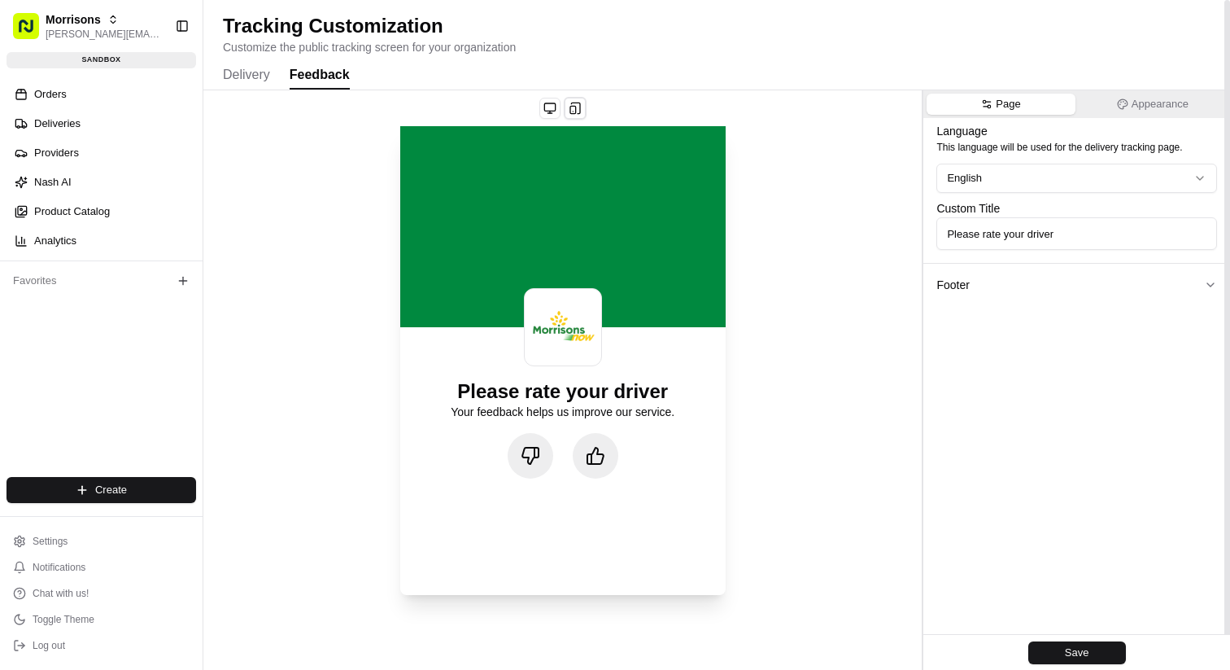
click at [596, 457] on icon at bounding box center [596, 456] width 20 height 20
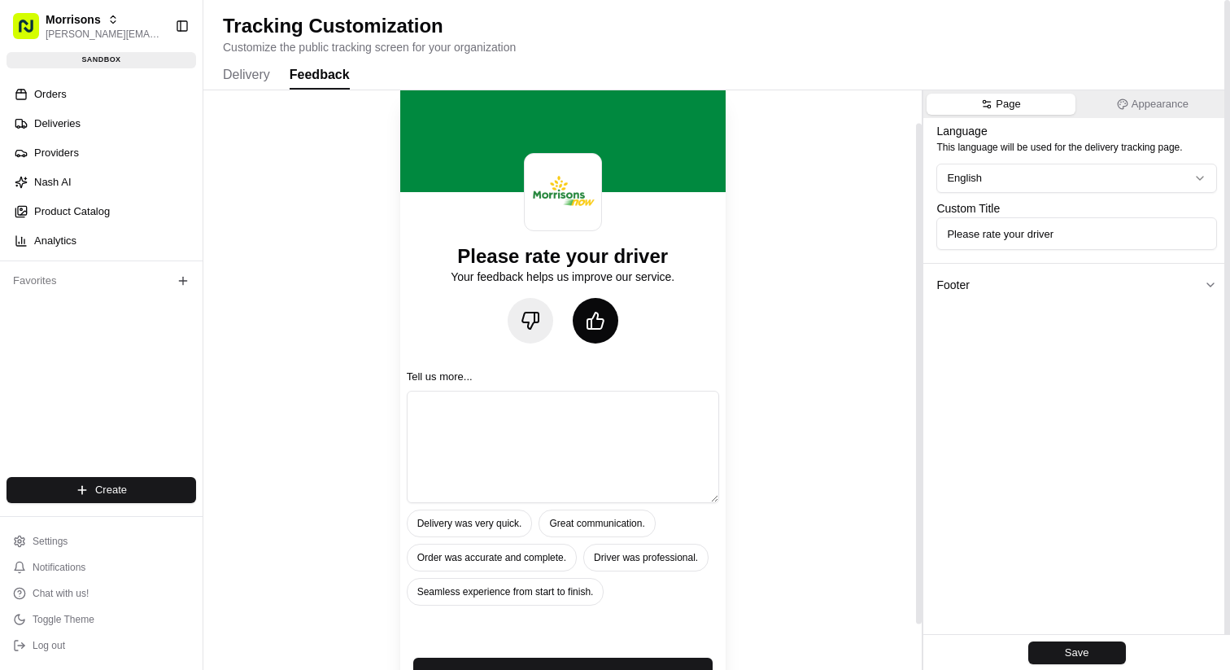
click at [530, 309] on button at bounding box center [531, 321] width 46 height 46
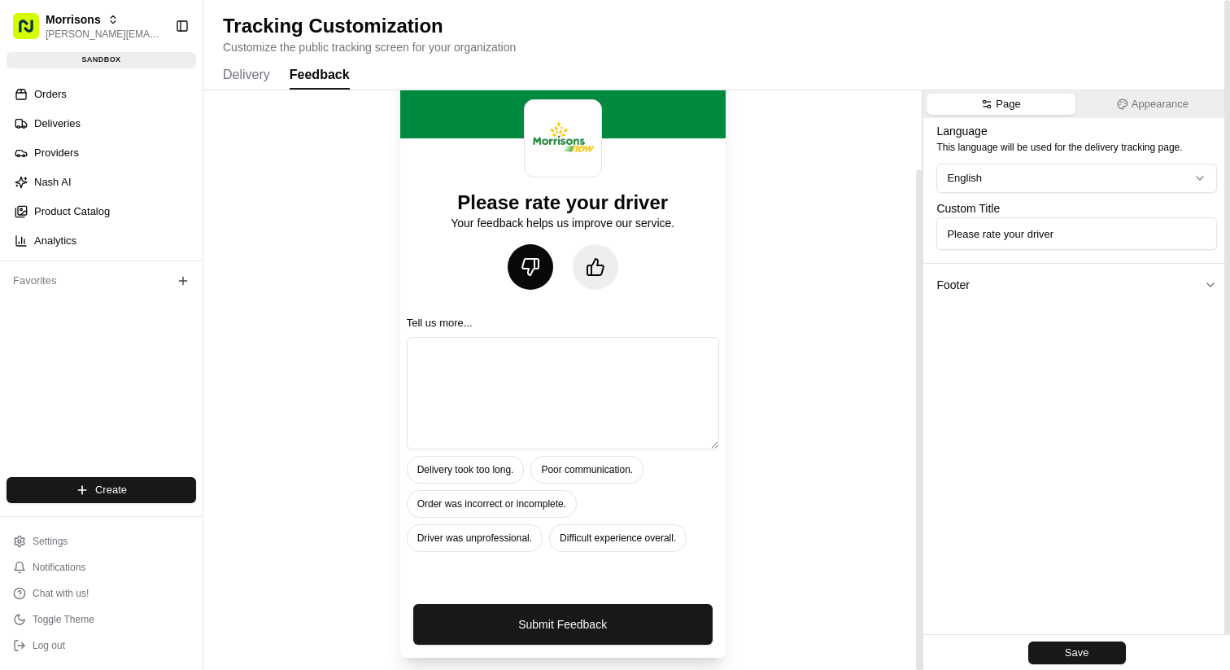
click at [528, 260] on icon at bounding box center [531, 267] width 20 height 20
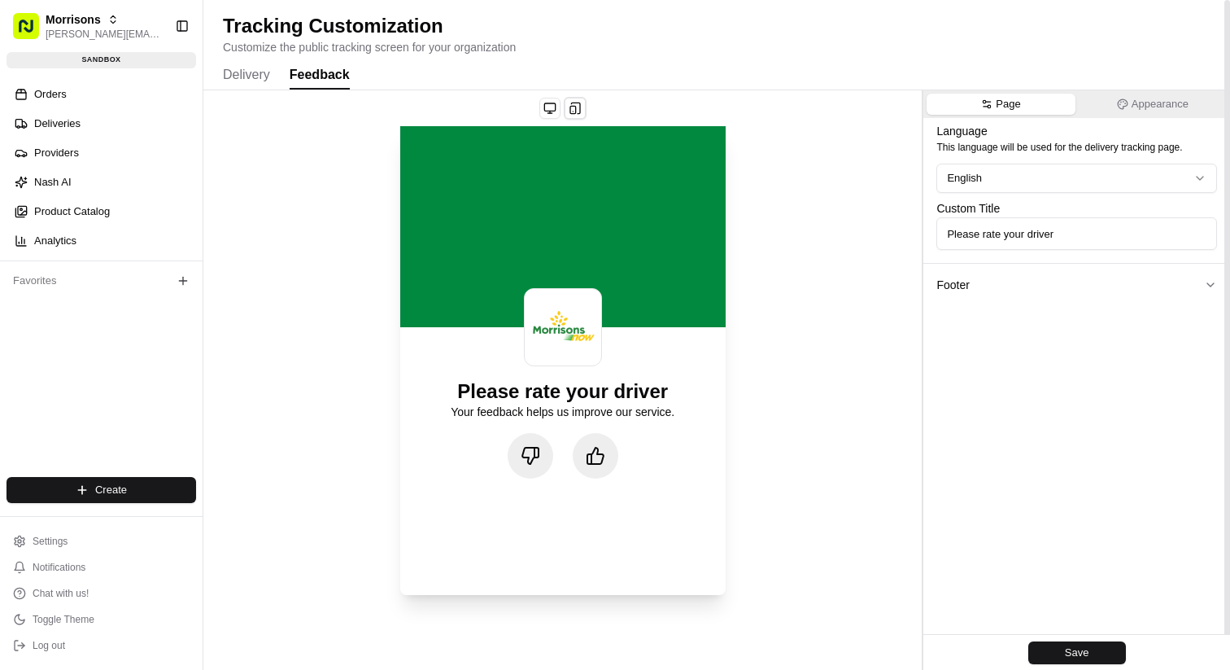
scroll to position [0, 0]
click at [572, 108] on button at bounding box center [575, 108] width 23 height 23
click at [552, 109] on button at bounding box center [549, 108] width 21 height 21
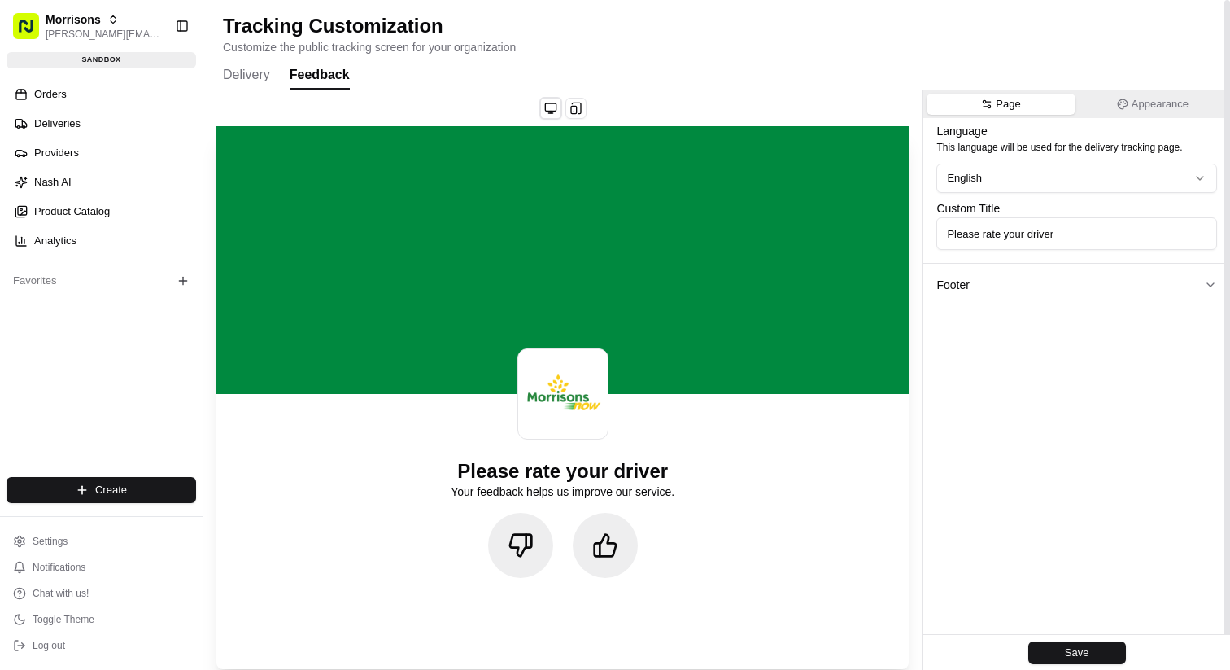
scroll to position [11, 0]
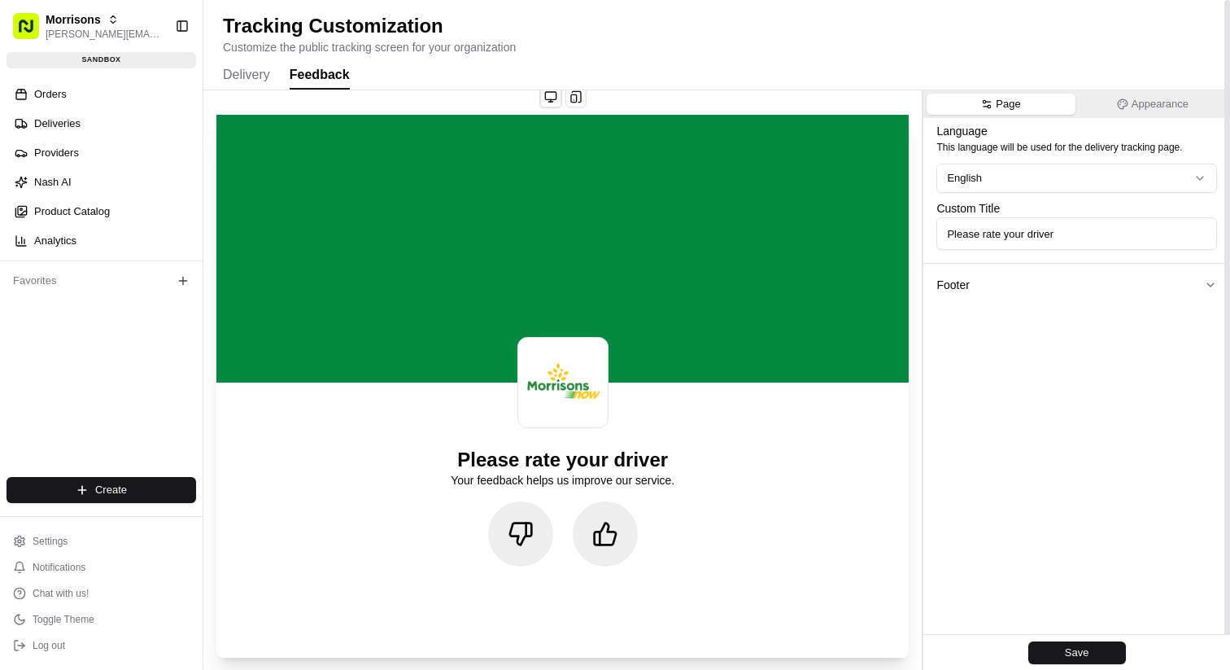
click at [617, 560] on button at bounding box center [605, 533] width 65 height 65
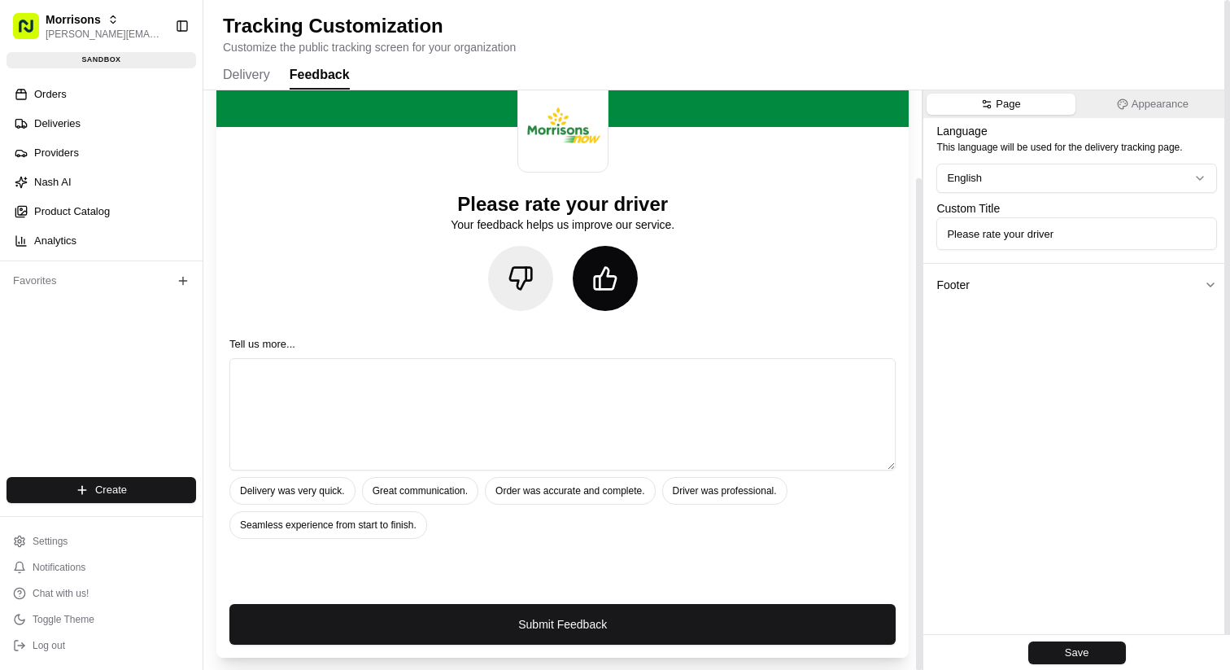
scroll to position [0, 0]
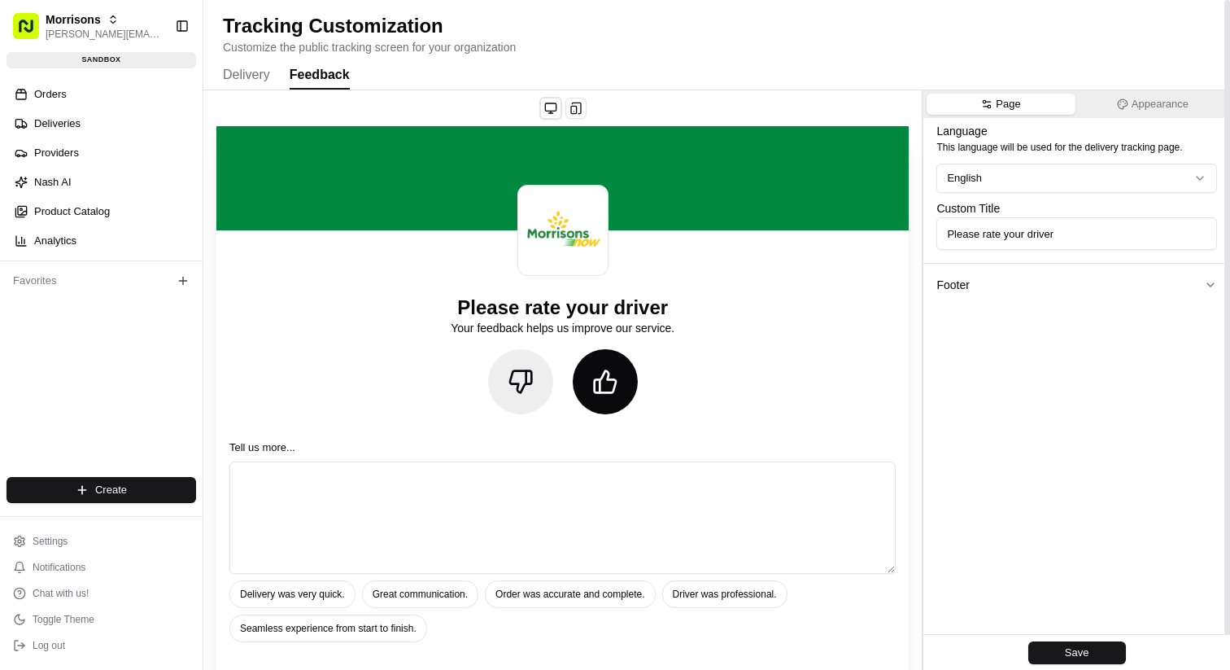
click at [257, 72] on button "Delivery" at bounding box center [246, 76] width 47 height 28
